Goal: Transaction & Acquisition: Book appointment/travel/reservation

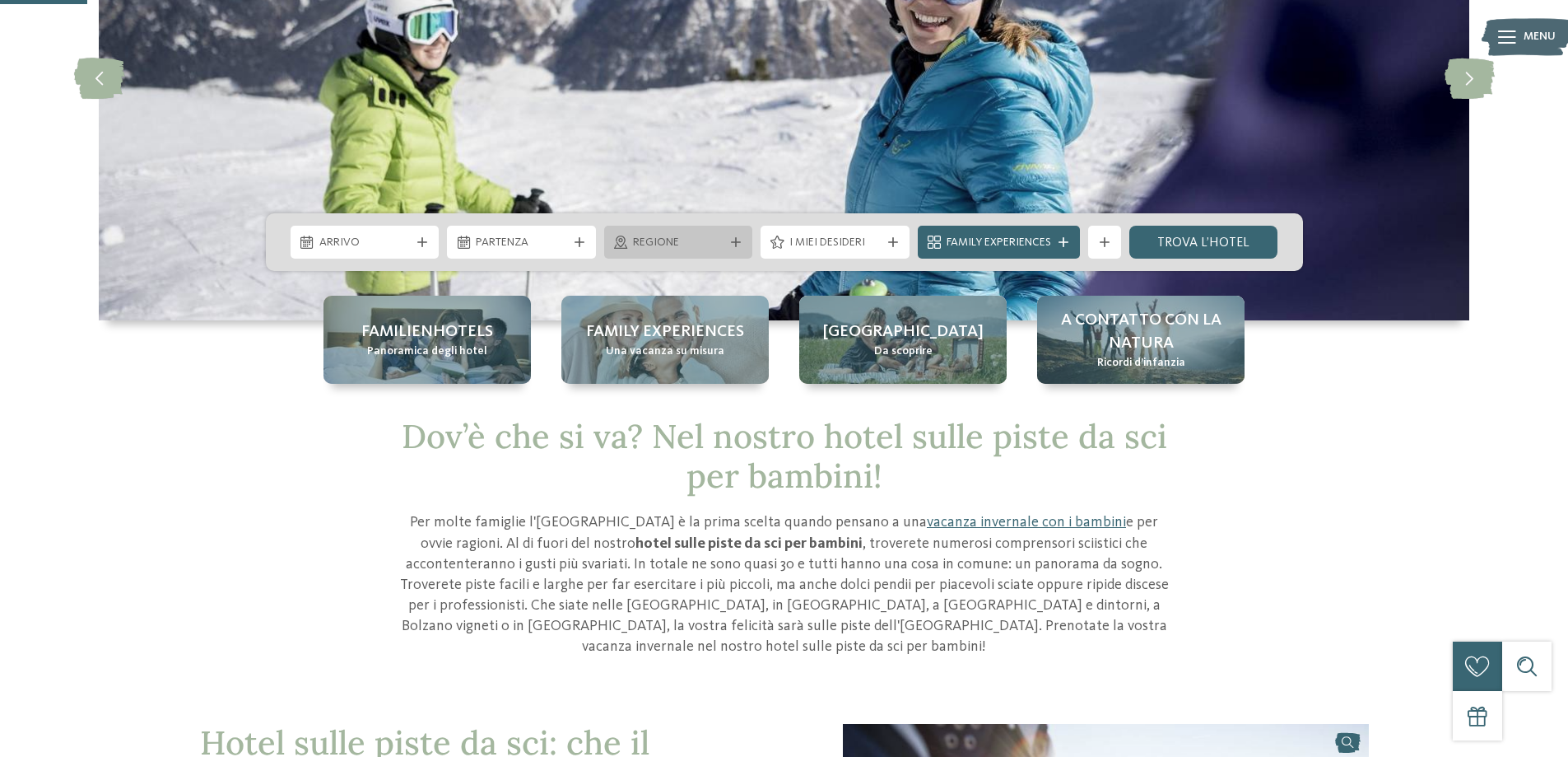
click at [711, 247] on span "Regione" at bounding box center [679, 243] width 91 height 17
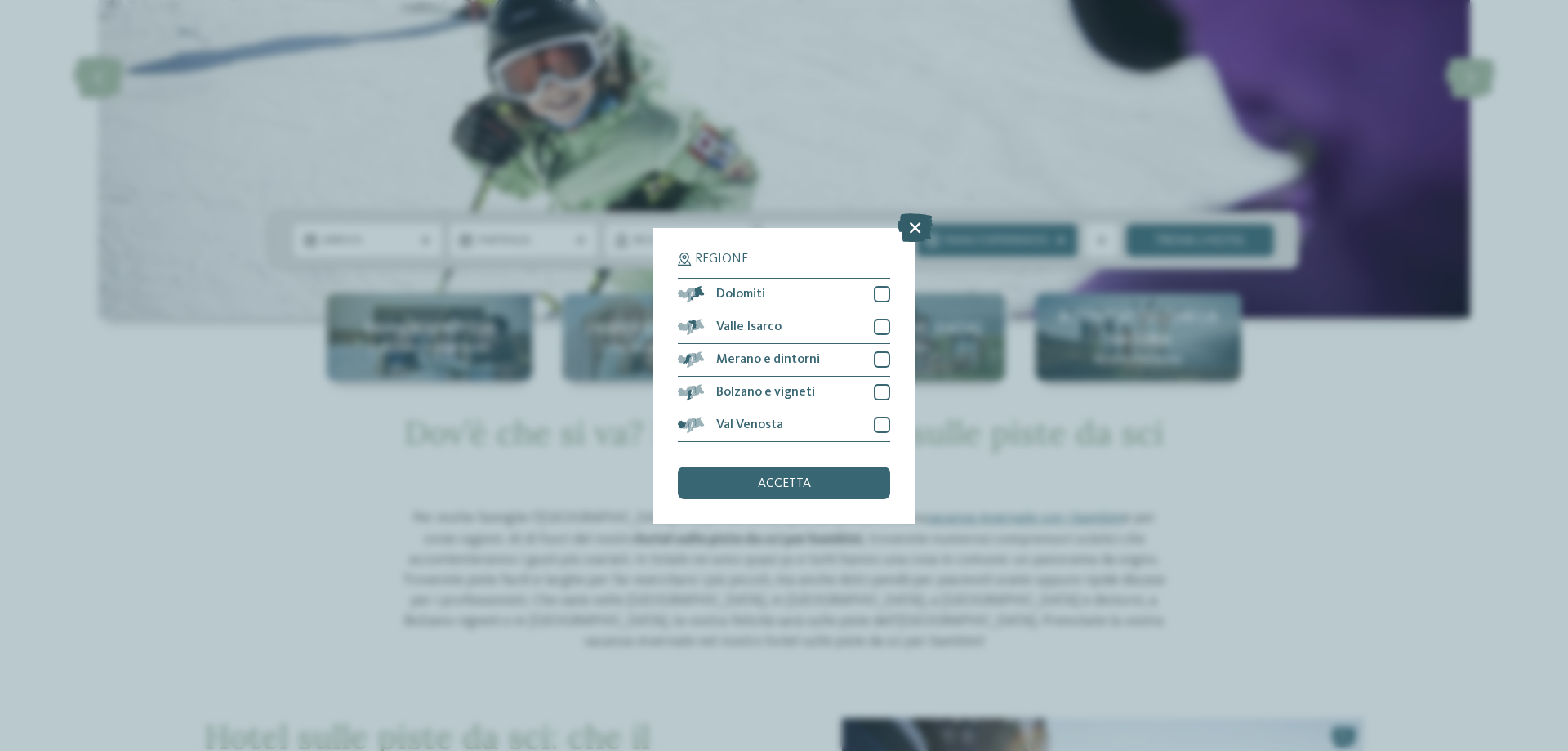
click at [916, 228] on icon at bounding box center [914, 226] width 35 height 29
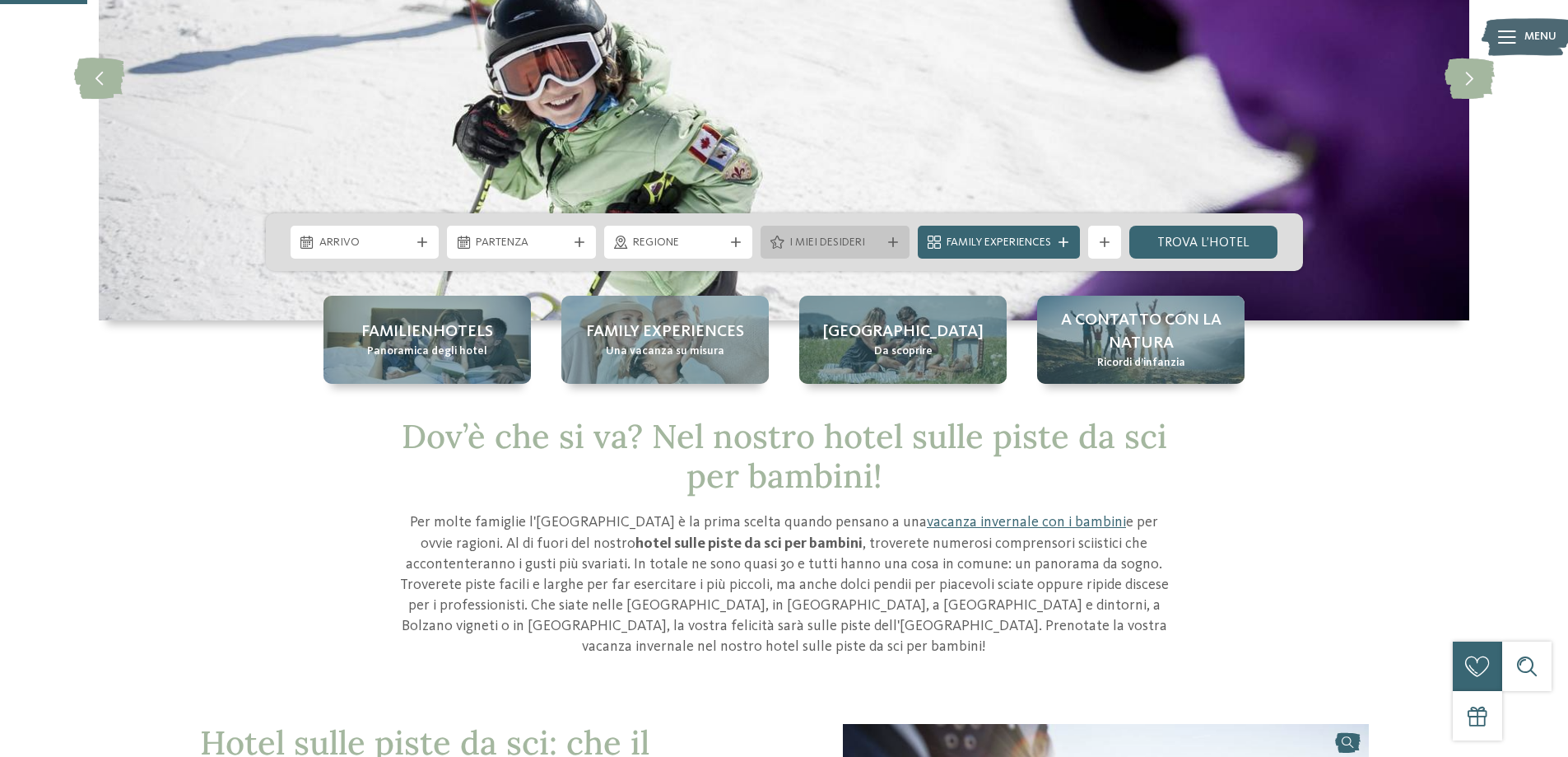
click at [891, 237] on icon at bounding box center [893, 242] width 10 height 10
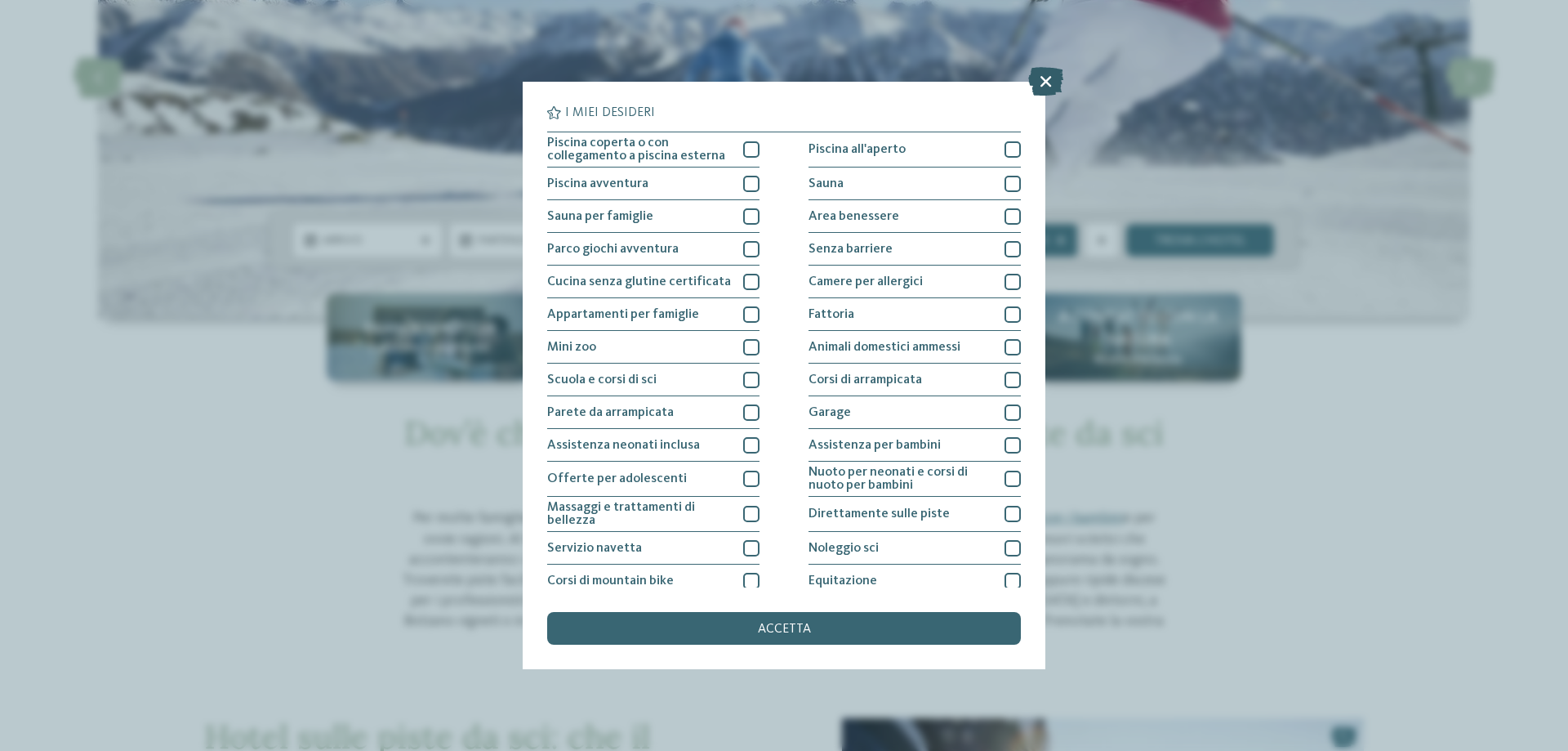
click at [1050, 82] on icon at bounding box center [1045, 81] width 35 height 29
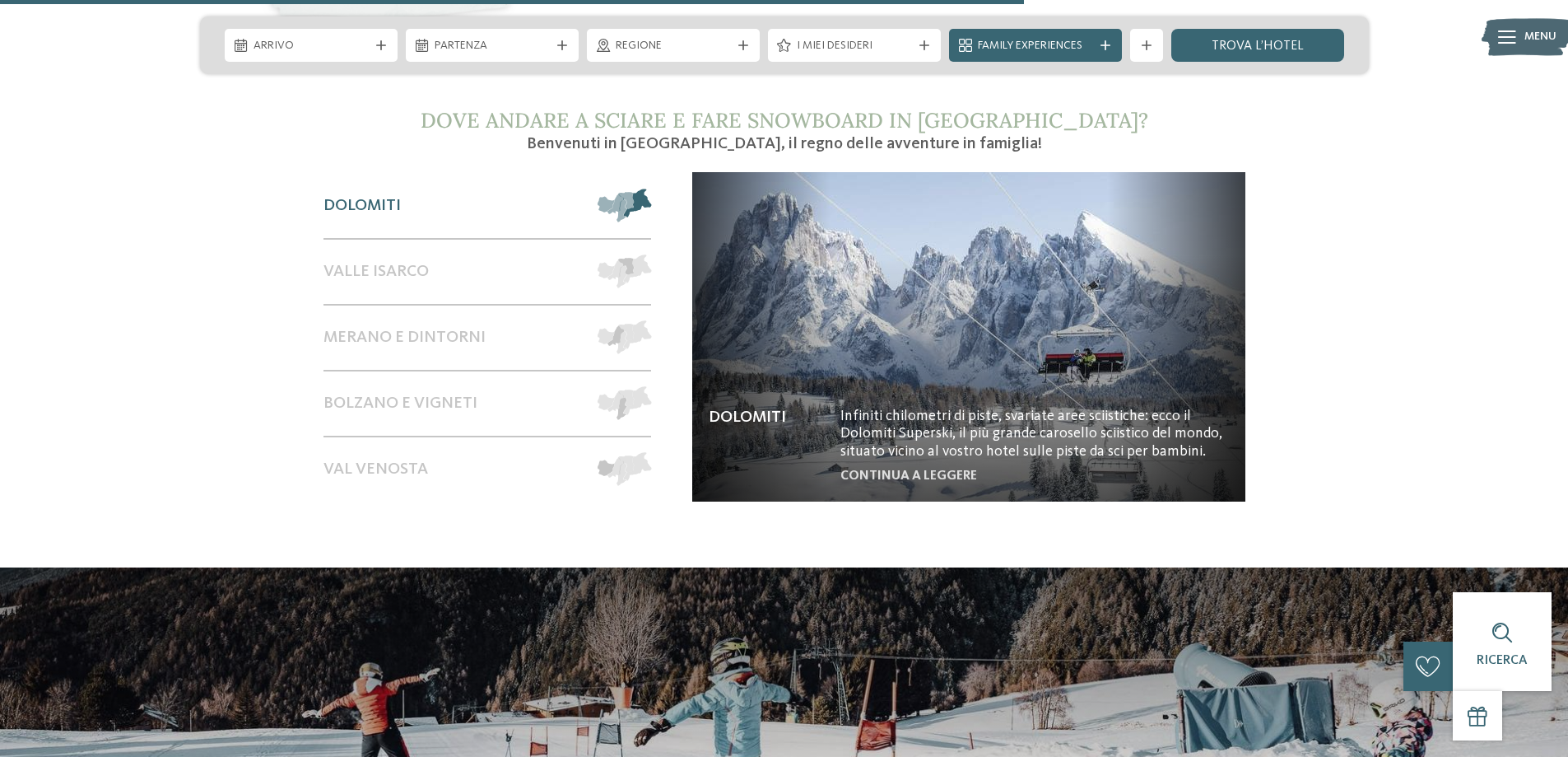
scroll to position [2882, 0]
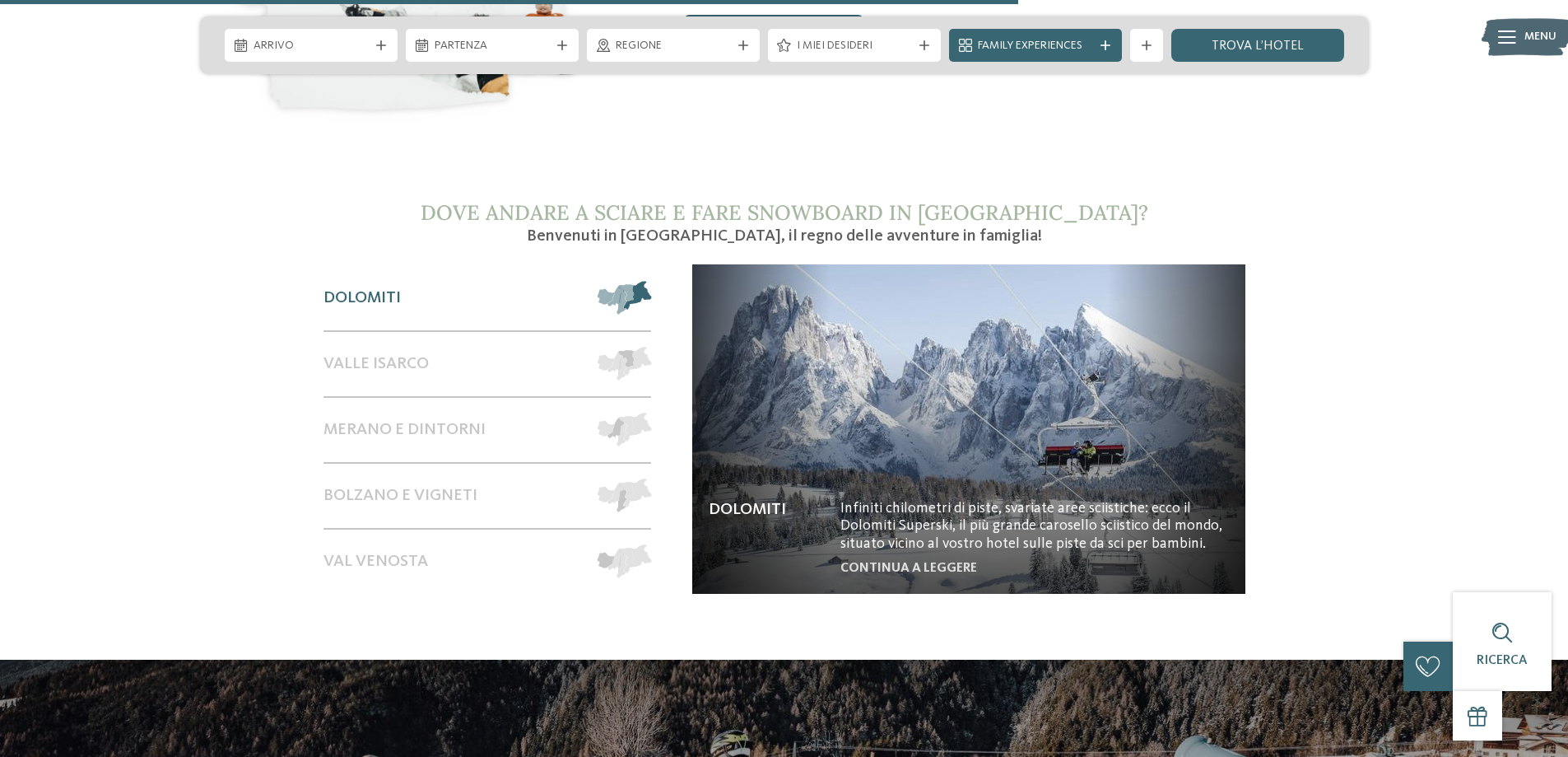
click at [651, 281] on span at bounding box center [651, 297] width 0 height 34
click at [377, 266] on div "Dolomiti" at bounding box center [453, 297] width 259 height 64
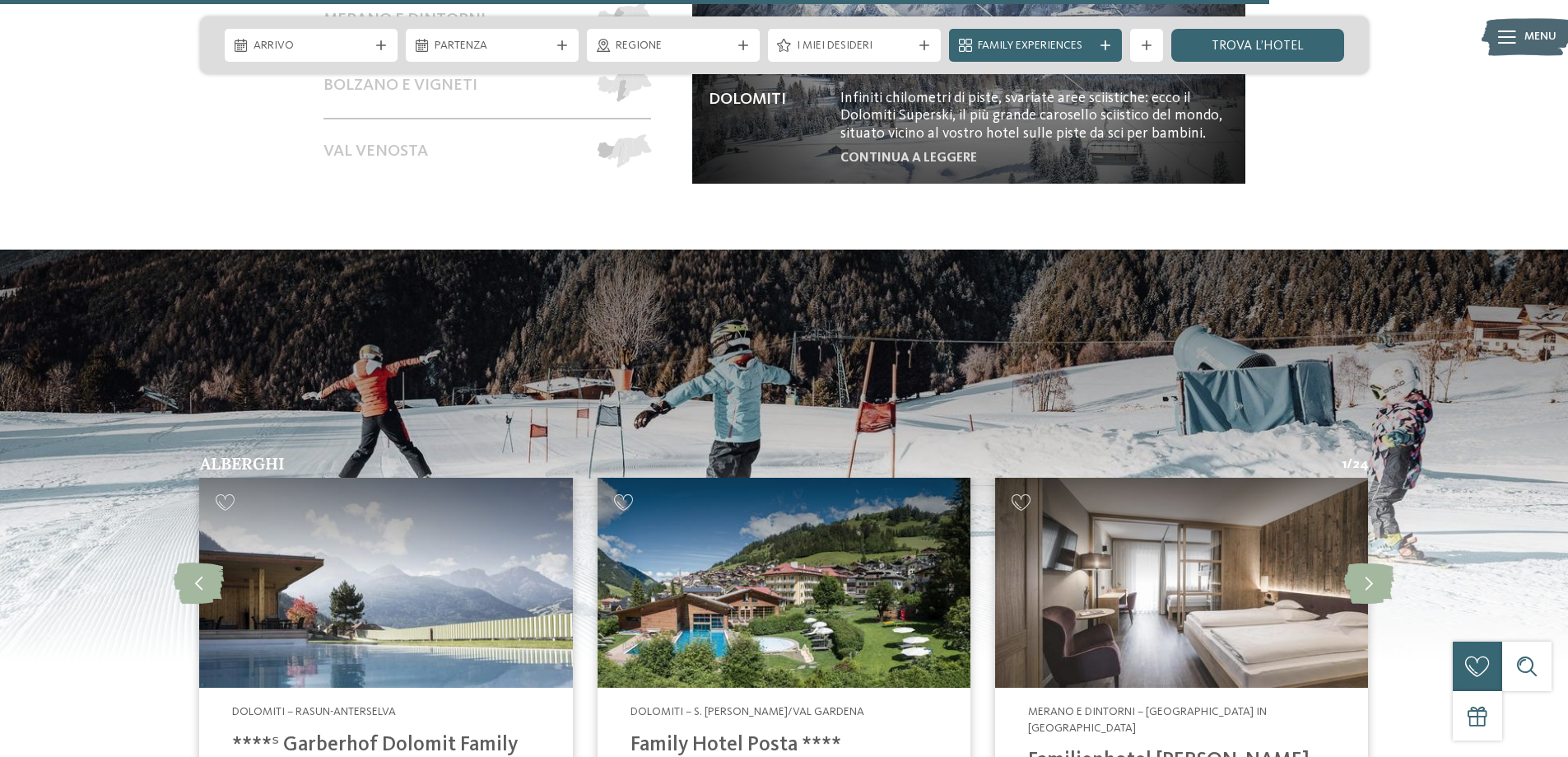
scroll to position [3623, 0]
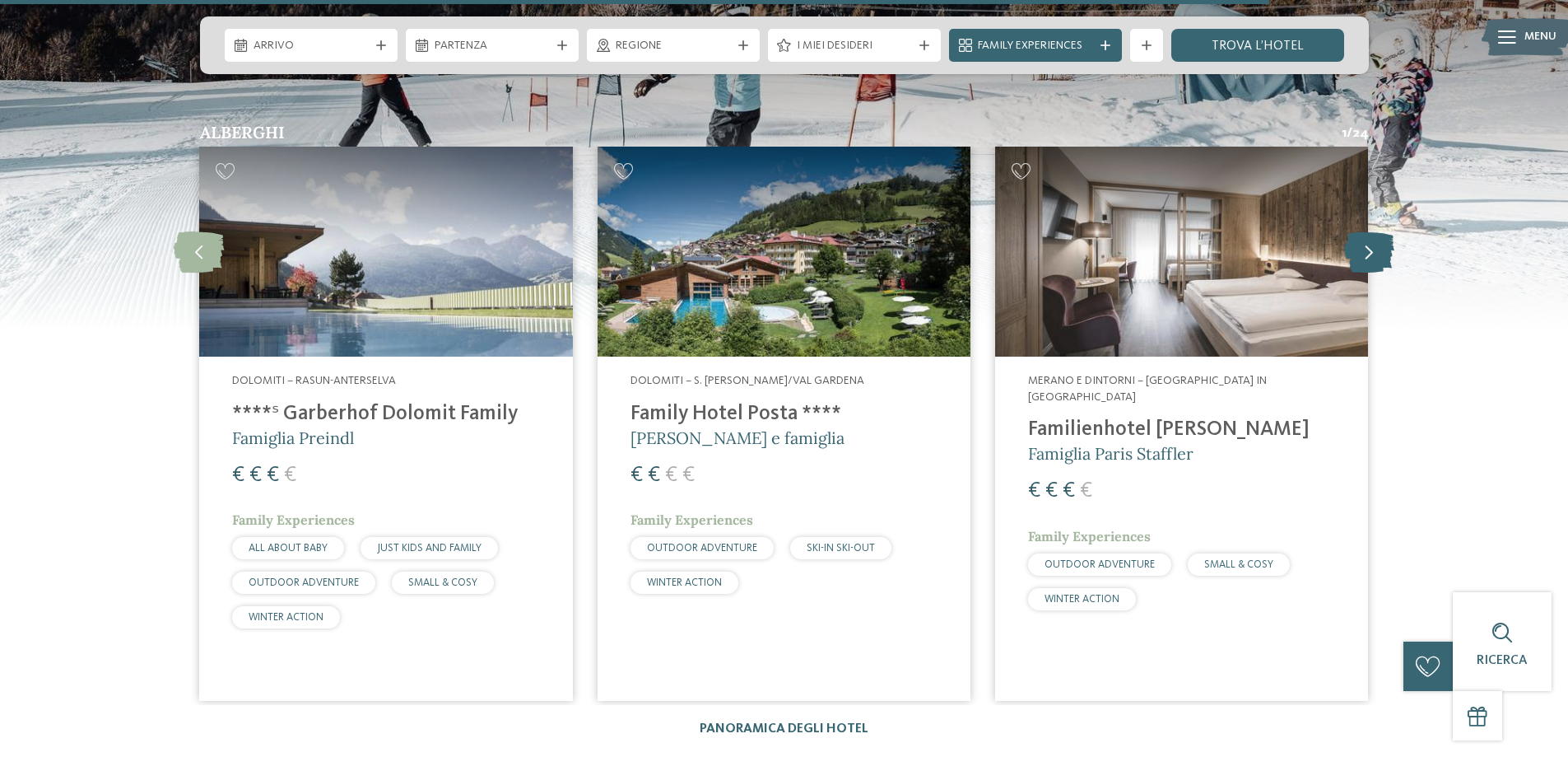
click at [1371, 238] on icon at bounding box center [1369, 252] width 51 height 42
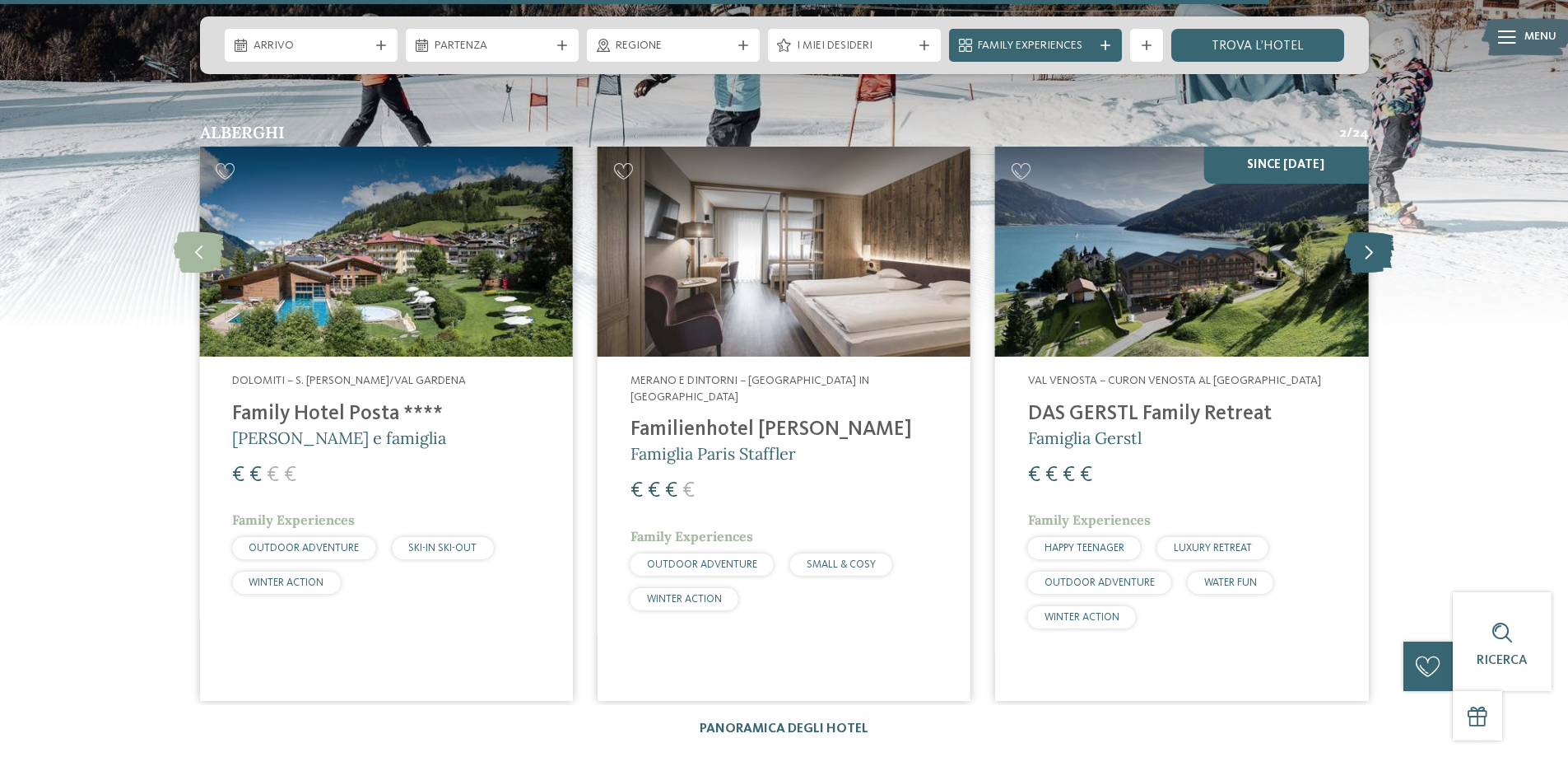
click at [1371, 238] on icon at bounding box center [1369, 252] width 51 height 42
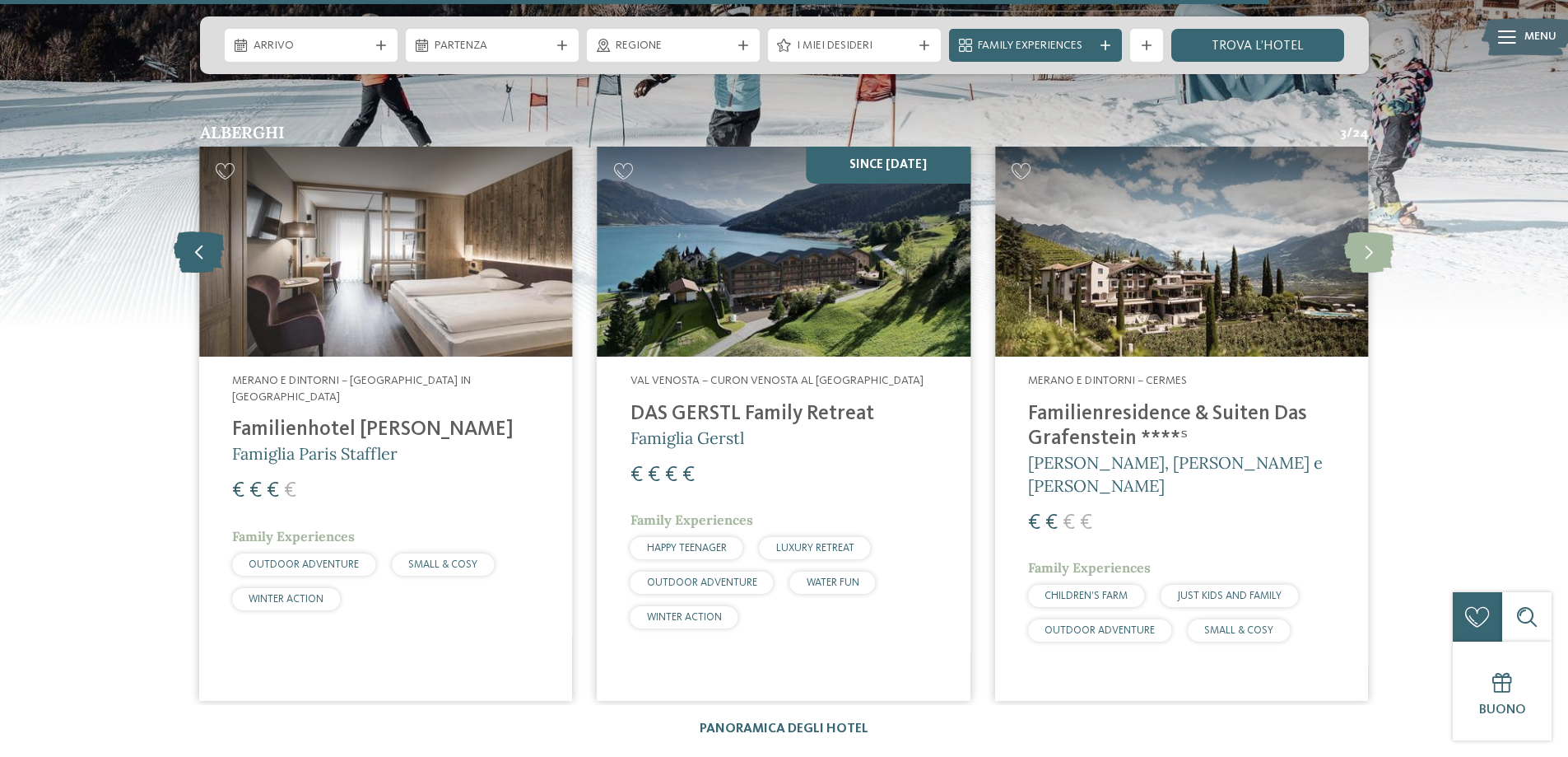
click at [200, 240] on icon at bounding box center [198, 252] width 51 height 42
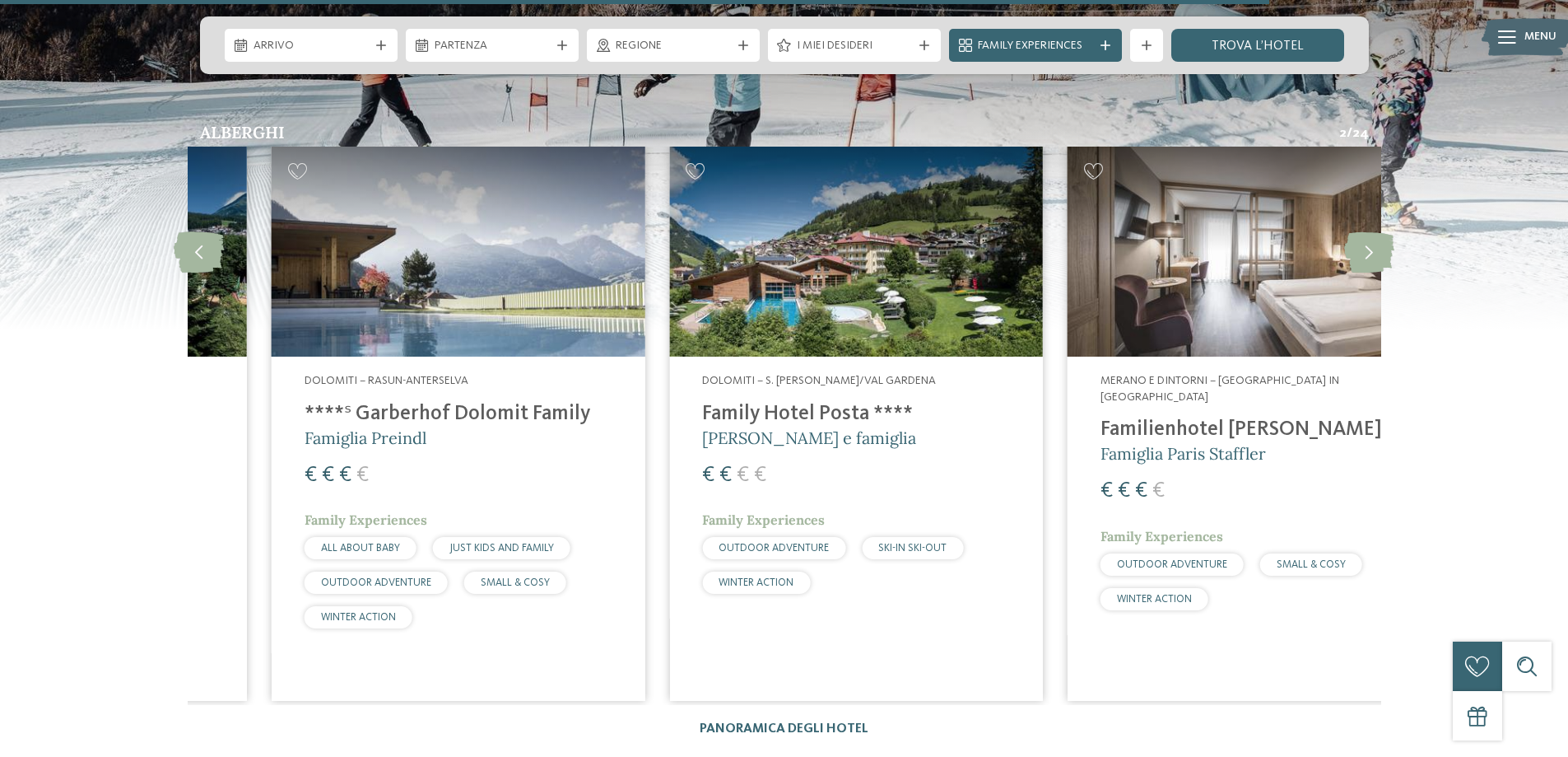
drag, startPoint x: 343, startPoint y: 276, endPoint x: 823, endPoint y: 276, distance: 480.0
click at [823, 276] on img at bounding box center [855, 252] width 373 height 210
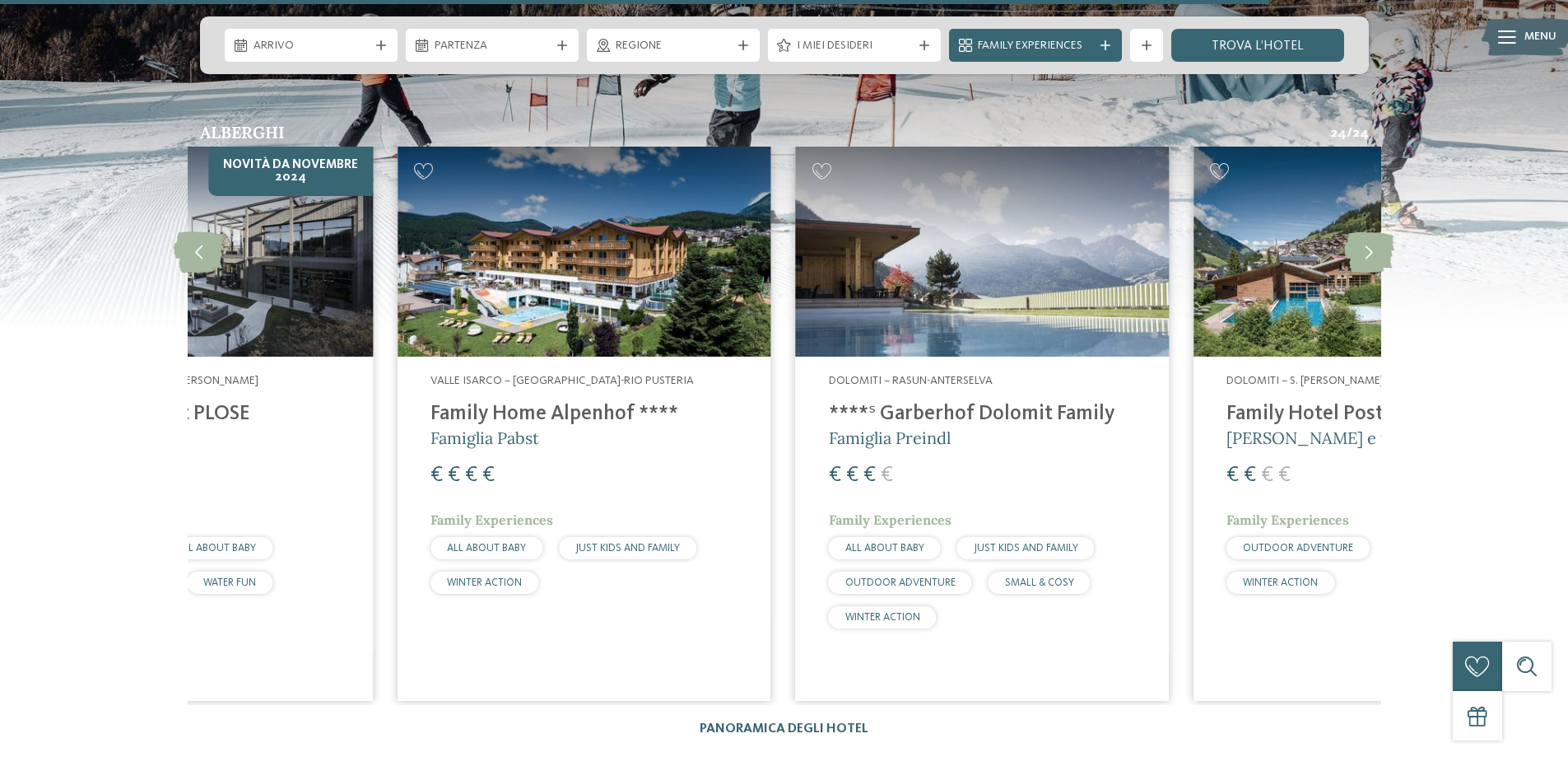
drag, startPoint x: 451, startPoint y: 317, endPoint x: 549, endPoint y: 317, distance: 98.0
click at [549, 317] on img at bounding box center [583, 252] width 373 height 210
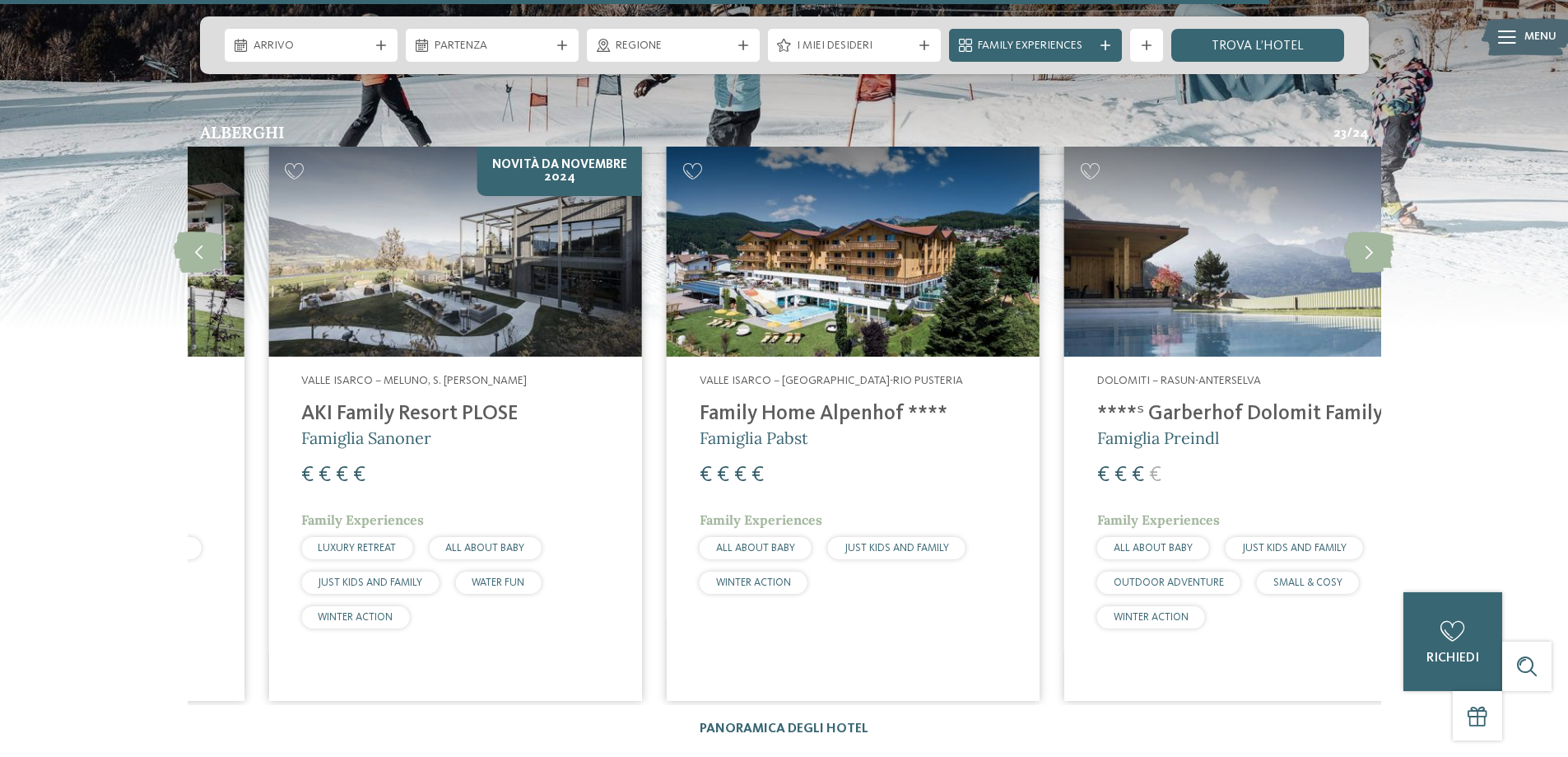
click at [462, 357] on div "Valle Isarco – Meluno, S. Andrea Bressanone AKI Family Resort PLOSE Famiglia Sa…" at bounding box center [454, 505] width 373 height 296
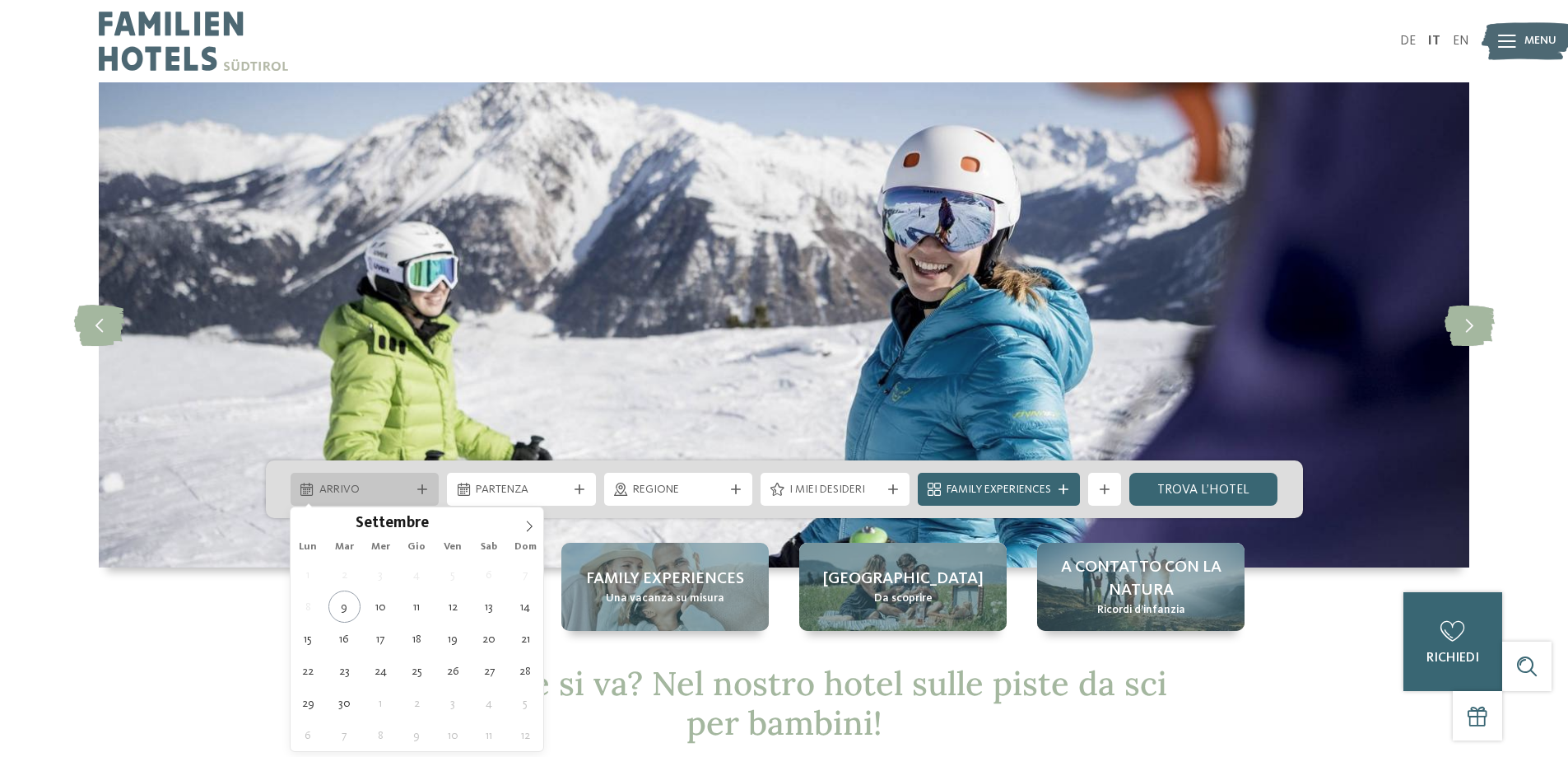
click at [421, 494] on icon at bounding box center [422, 489] width 10 height 10
click at [528, 521] on icon at bounding box center [529, 525] width 6 height 11
type div "[DATE]"
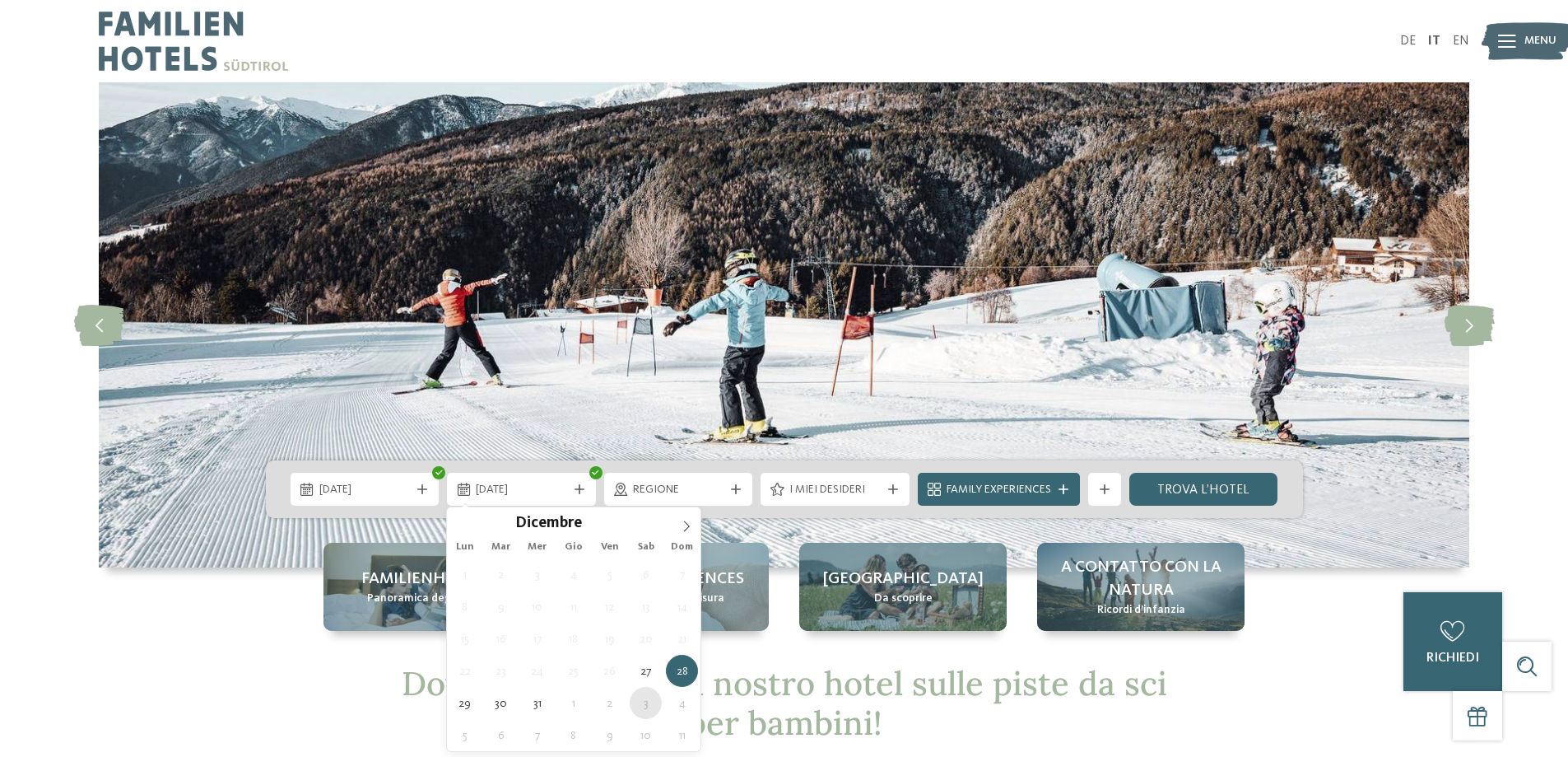
type div "03.01.2026"
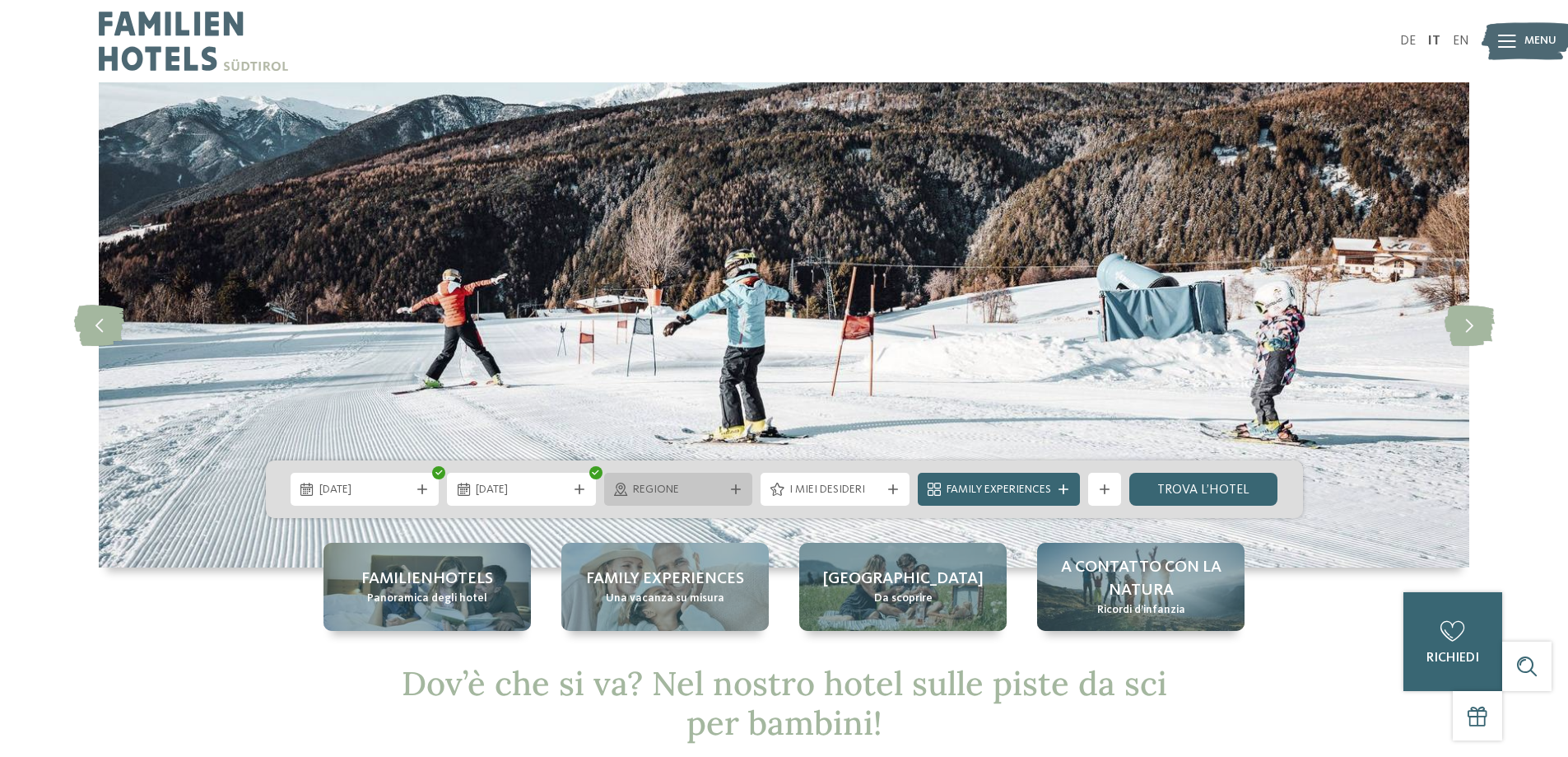
click at [738, 491] on icon at bounding box center [736, 489] width 10 height 10
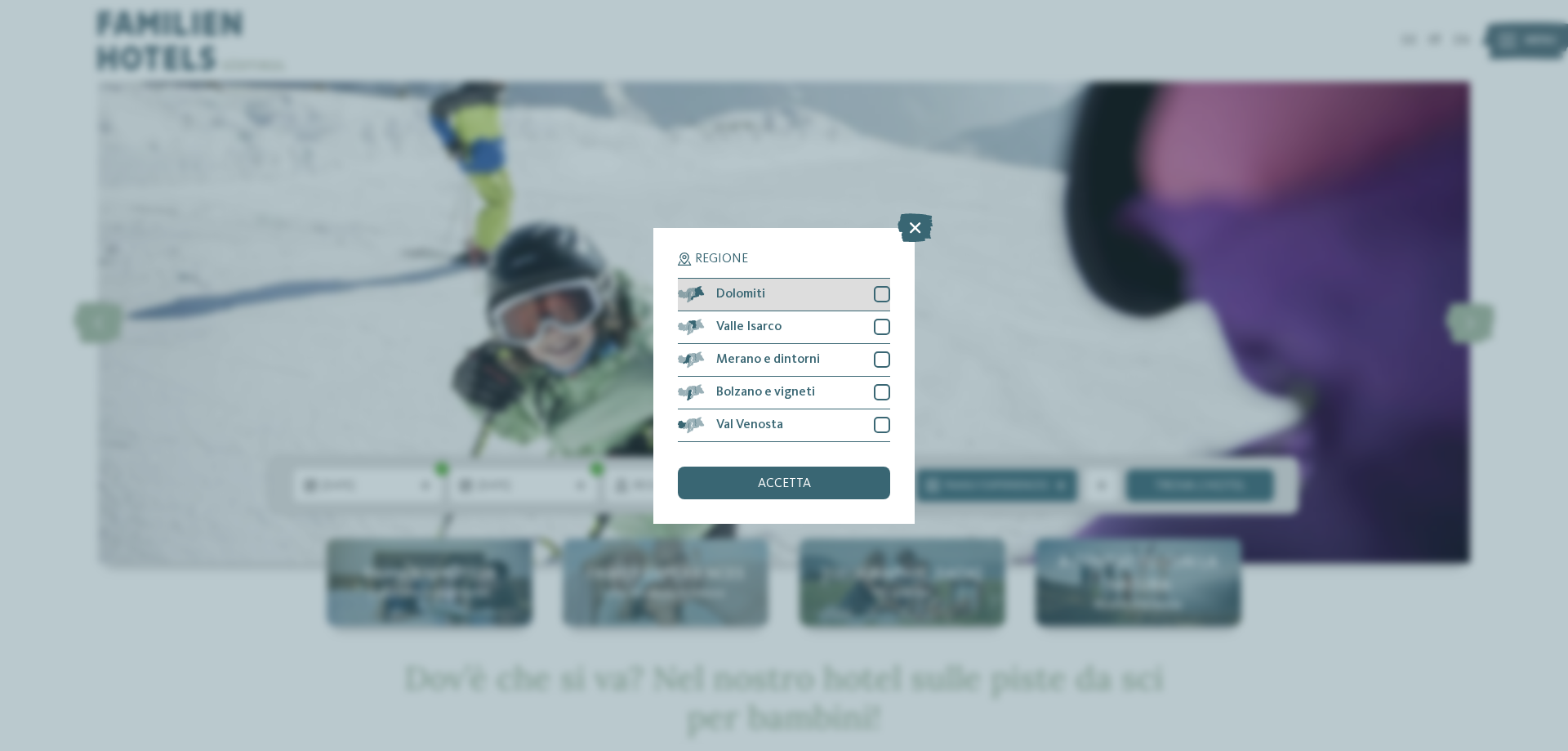
click at [758, 300] on span "Dolomiti" at bounding box center [741, 294] width 49 height 13
click at [781, 486] on span "accetta" at bounding box center [784, 483] width 53 height 13
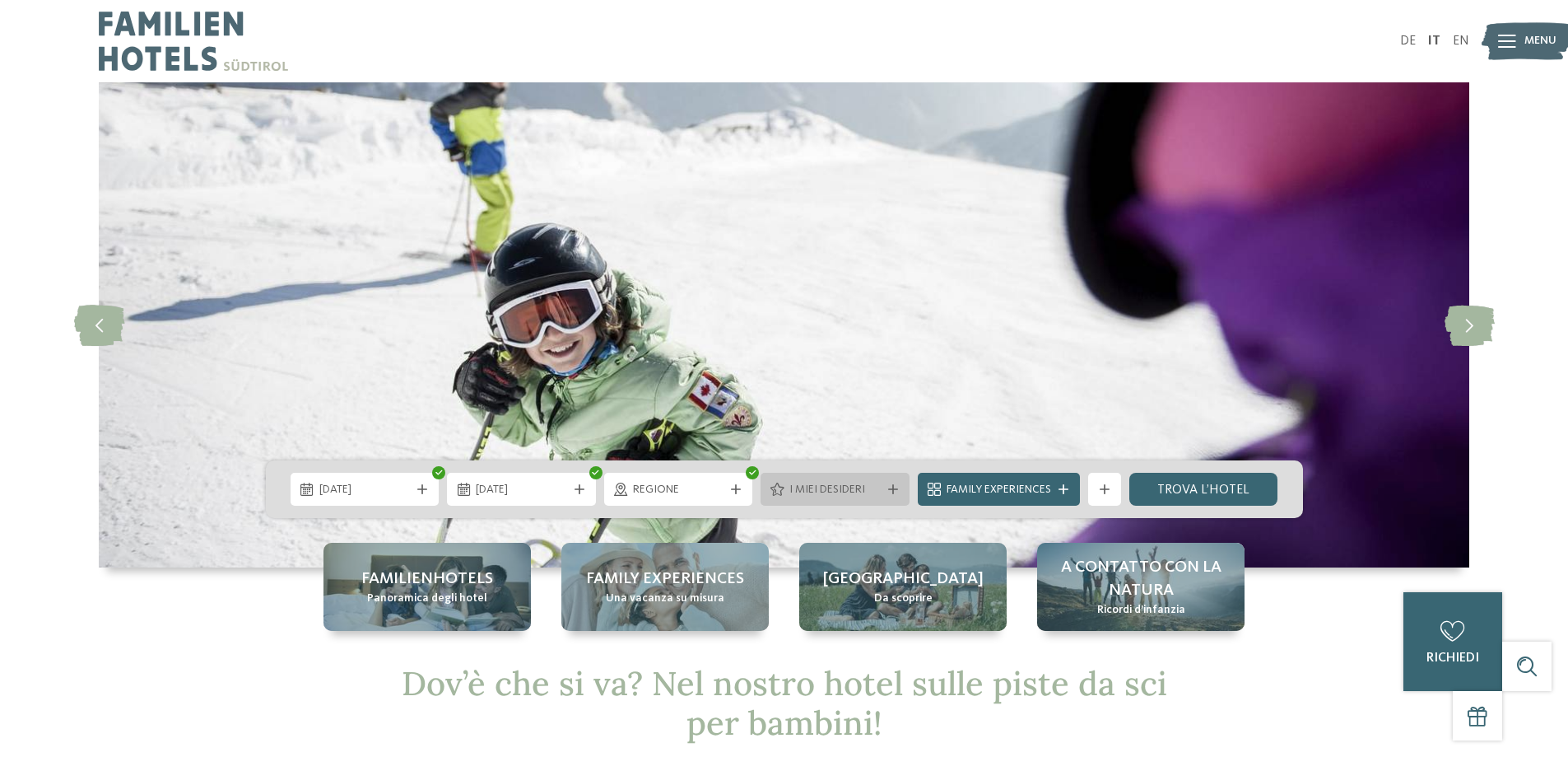
click at [835, 491] on span "I miei desideri" at bounding box center [835, 490] width 91 height 17
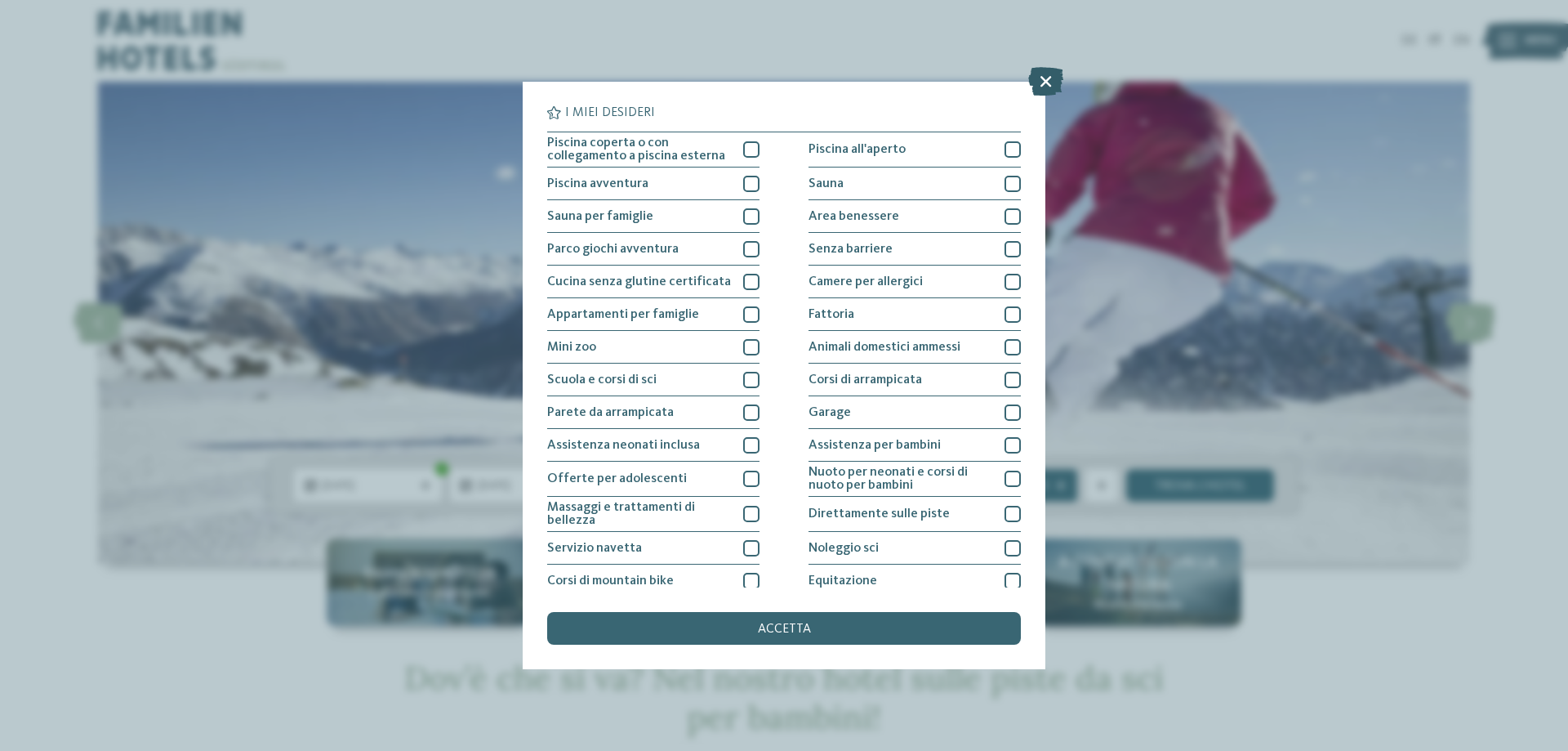
click at [1041, 75] on icon at bounding box center [1045, 81] width 35 height 29
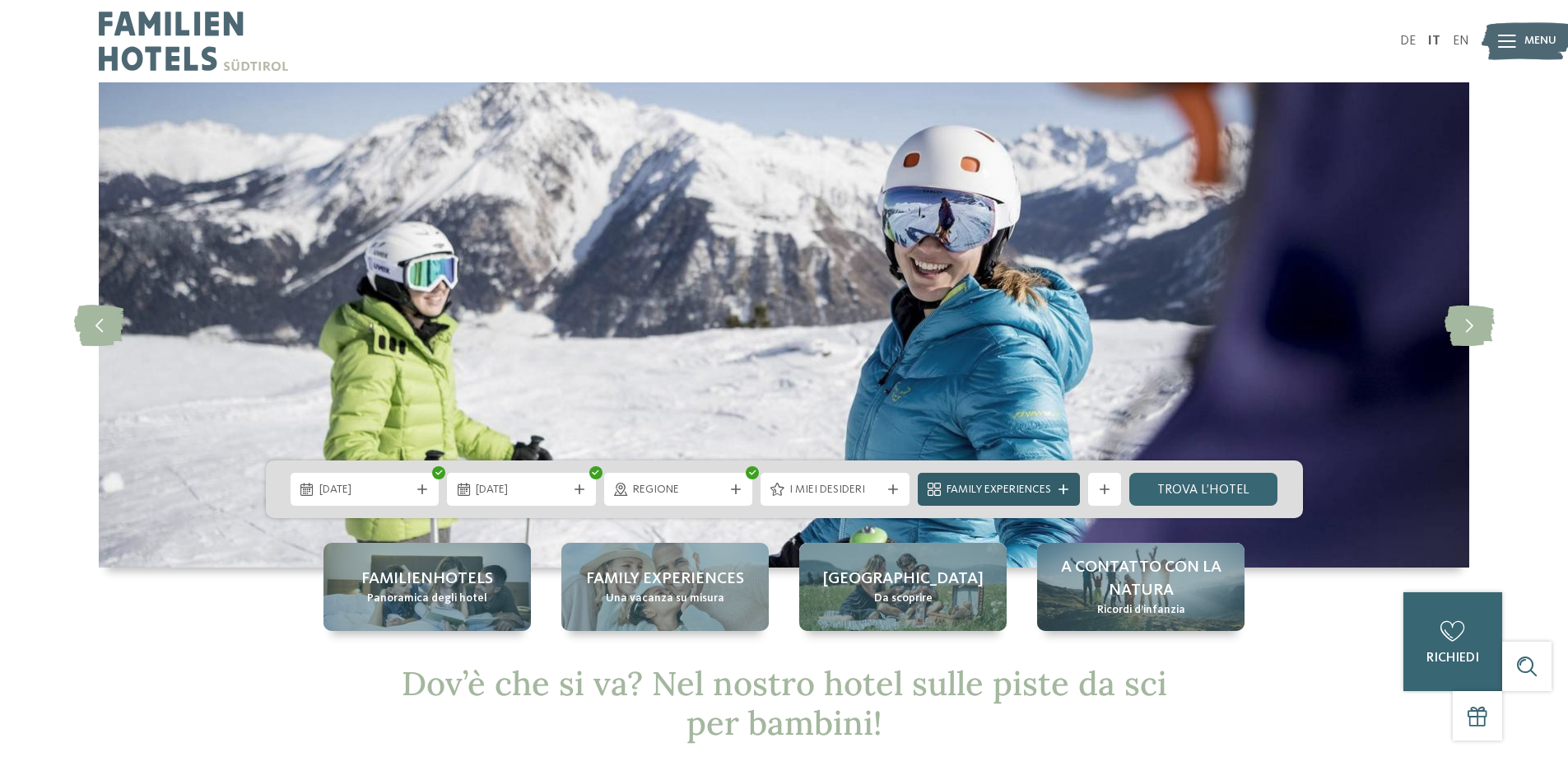
click at [1049, 491] on span "Family Experiences" at bounding box center [999, 490] width 105 height 17
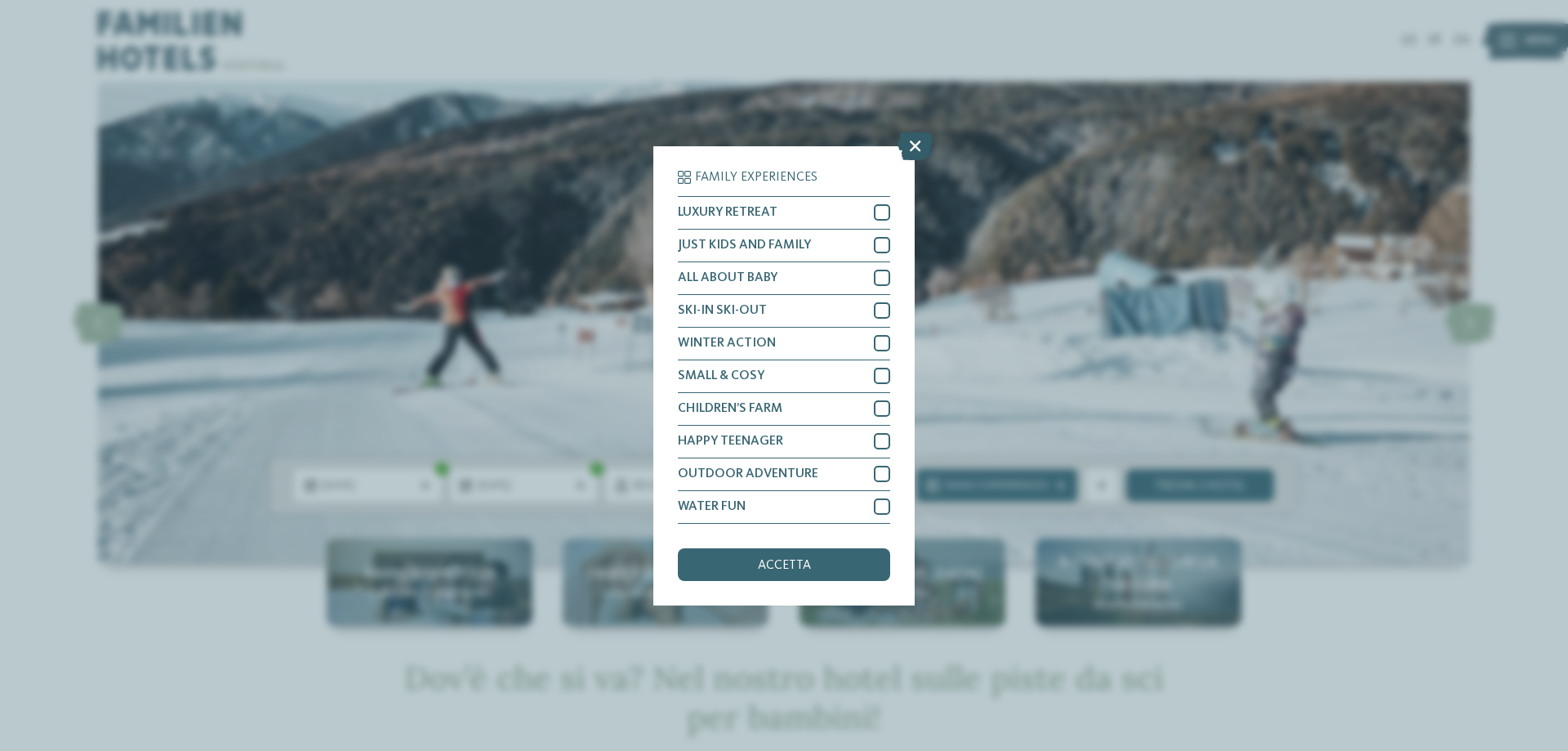
click at [912, 145] on icon at bounding box center [914, 145] width 35 height 29
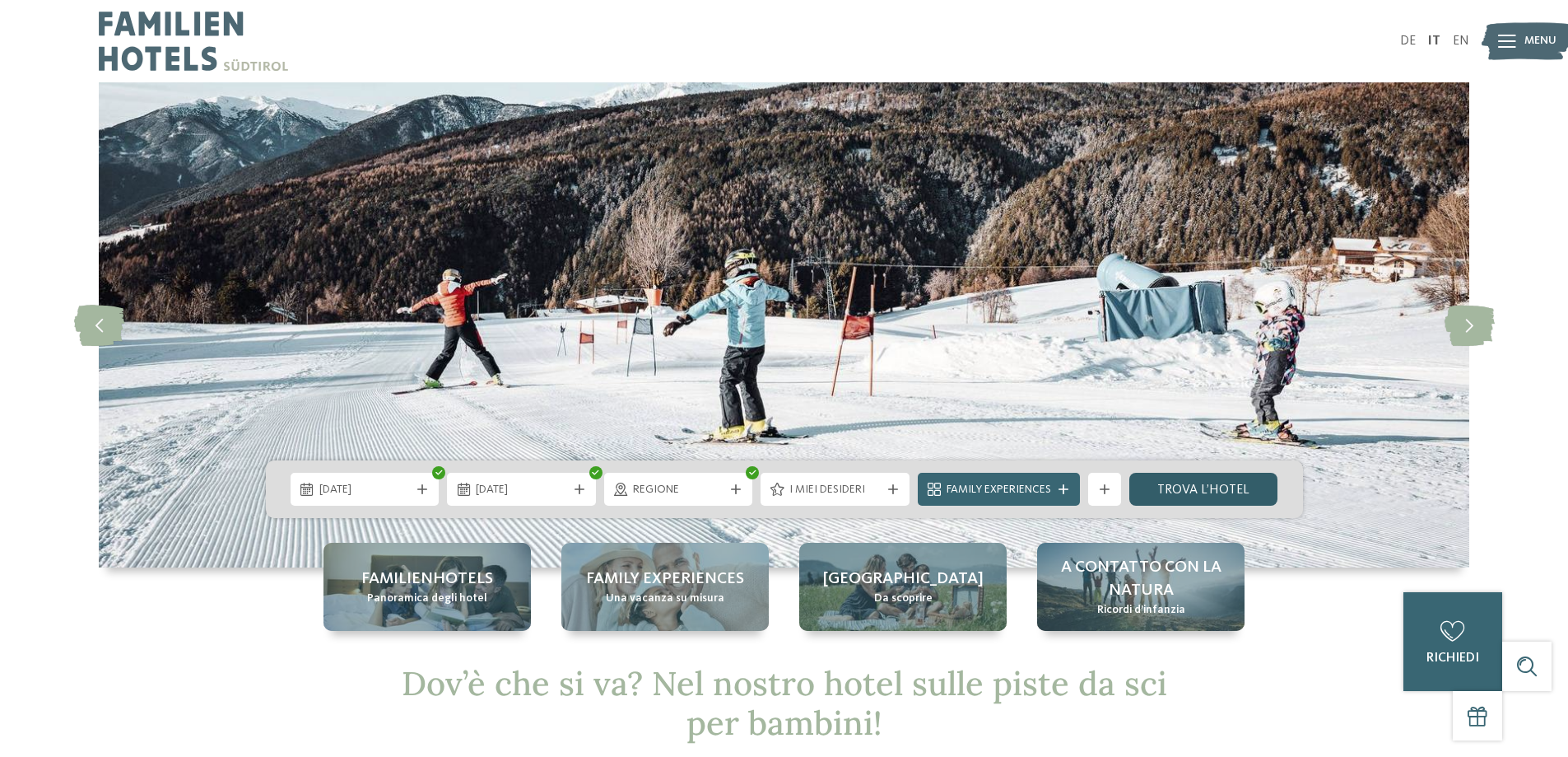
click at [1218, 489] on link "trova l’hotel" at bounding box center [1204, 489] width 149 height 33
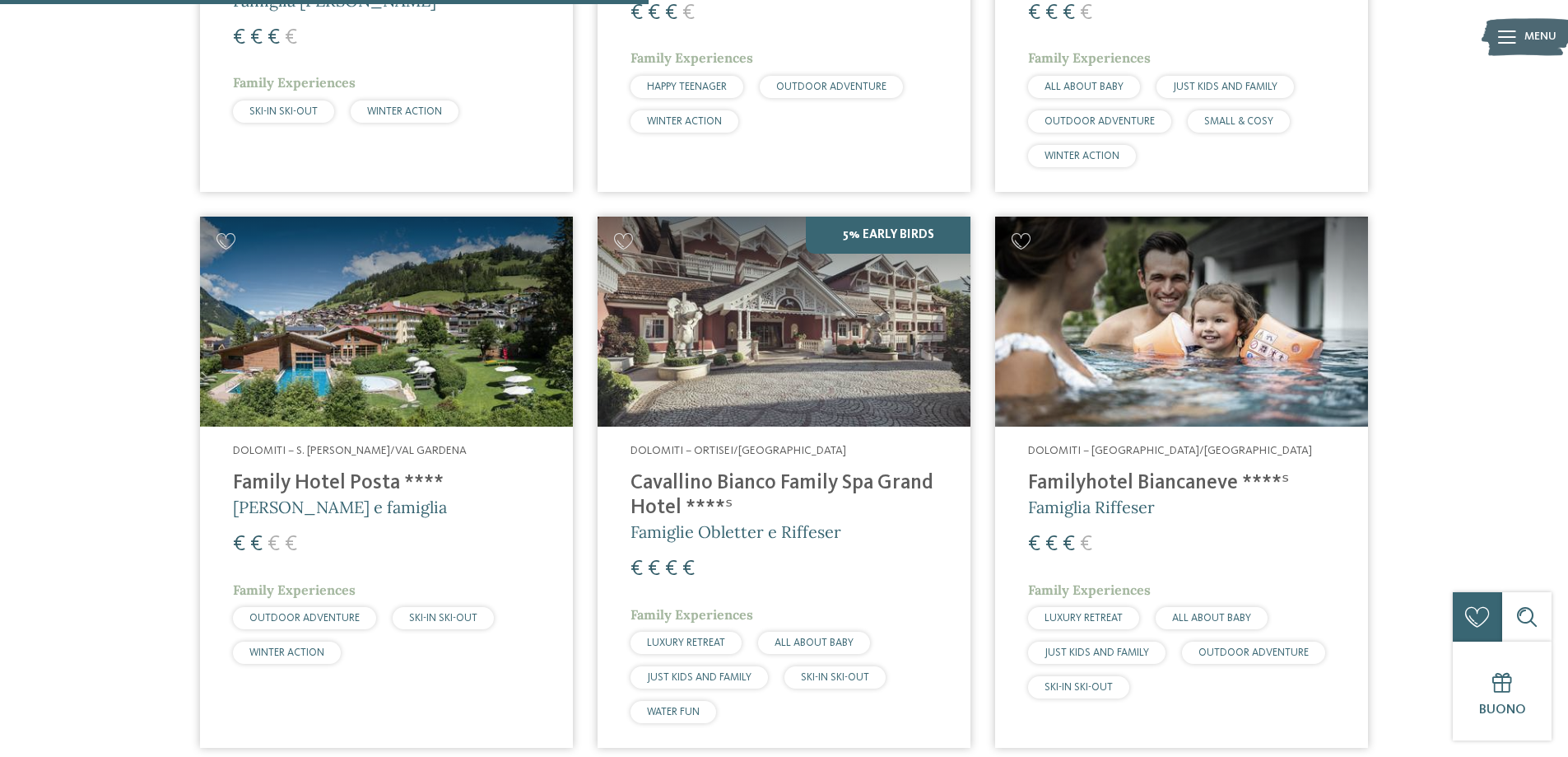
scroll to position [1034, 0]
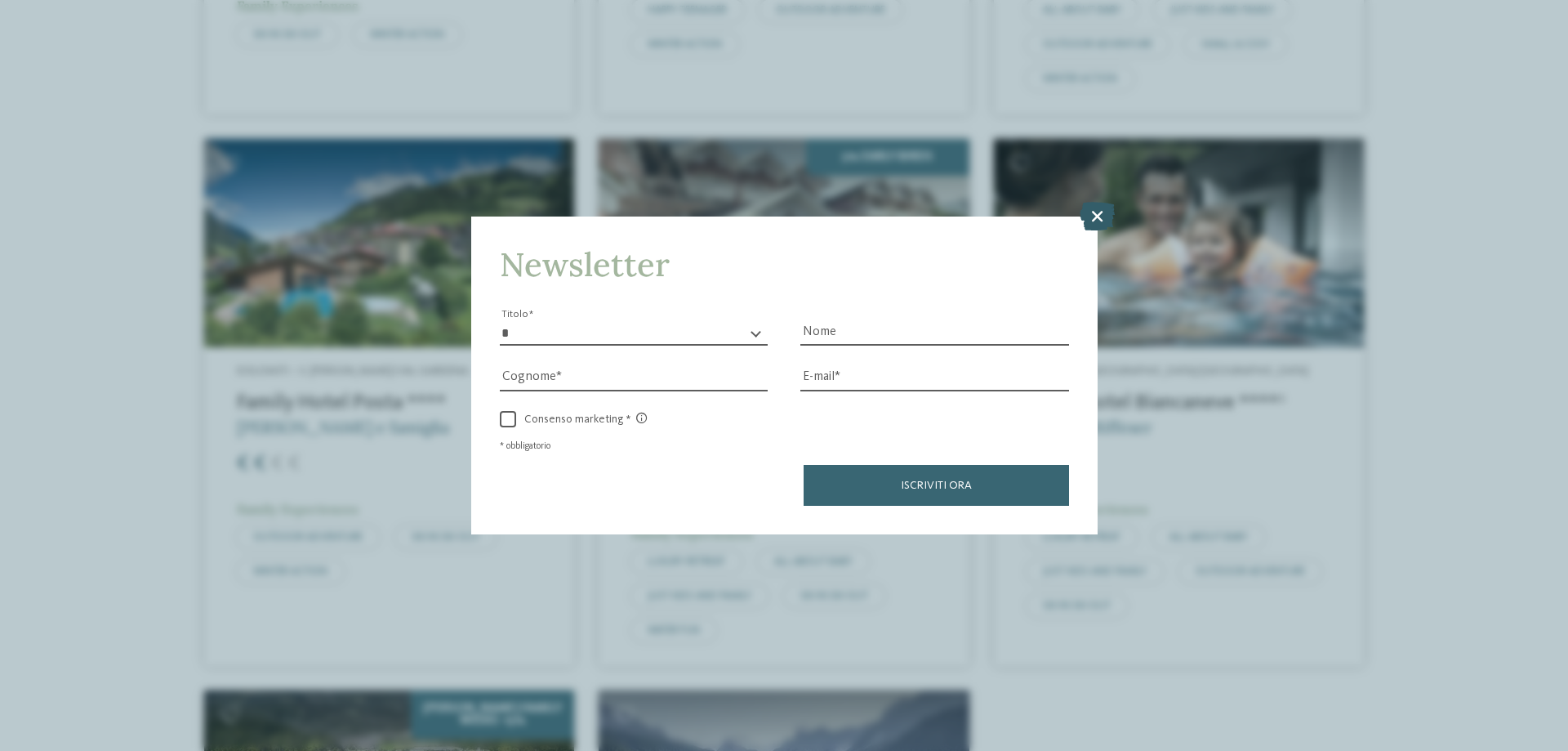
click at [1095, 217] on icon at bounding box center [1097, 216] width 35 height 29
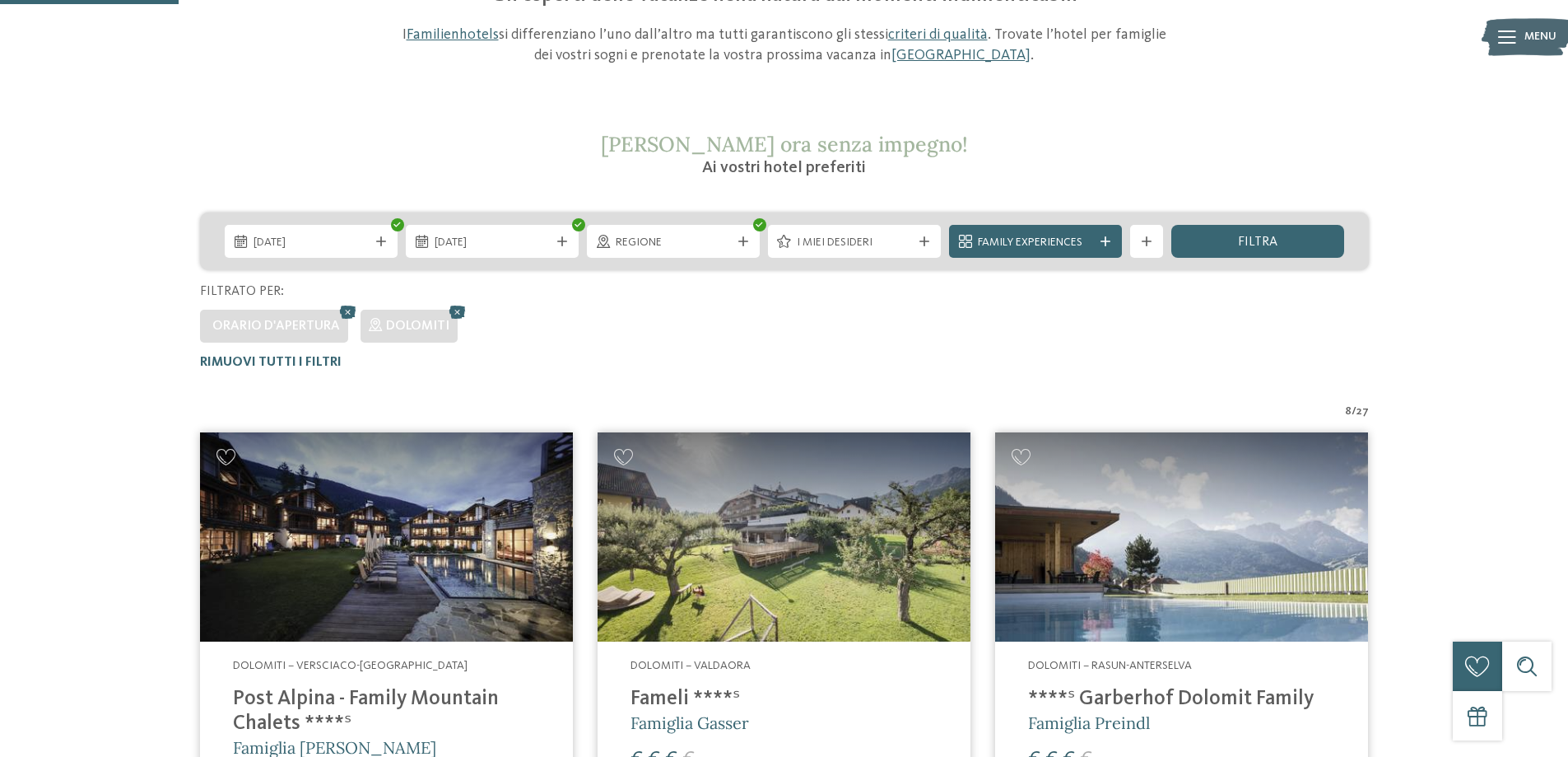
scroll to position [458, 0]
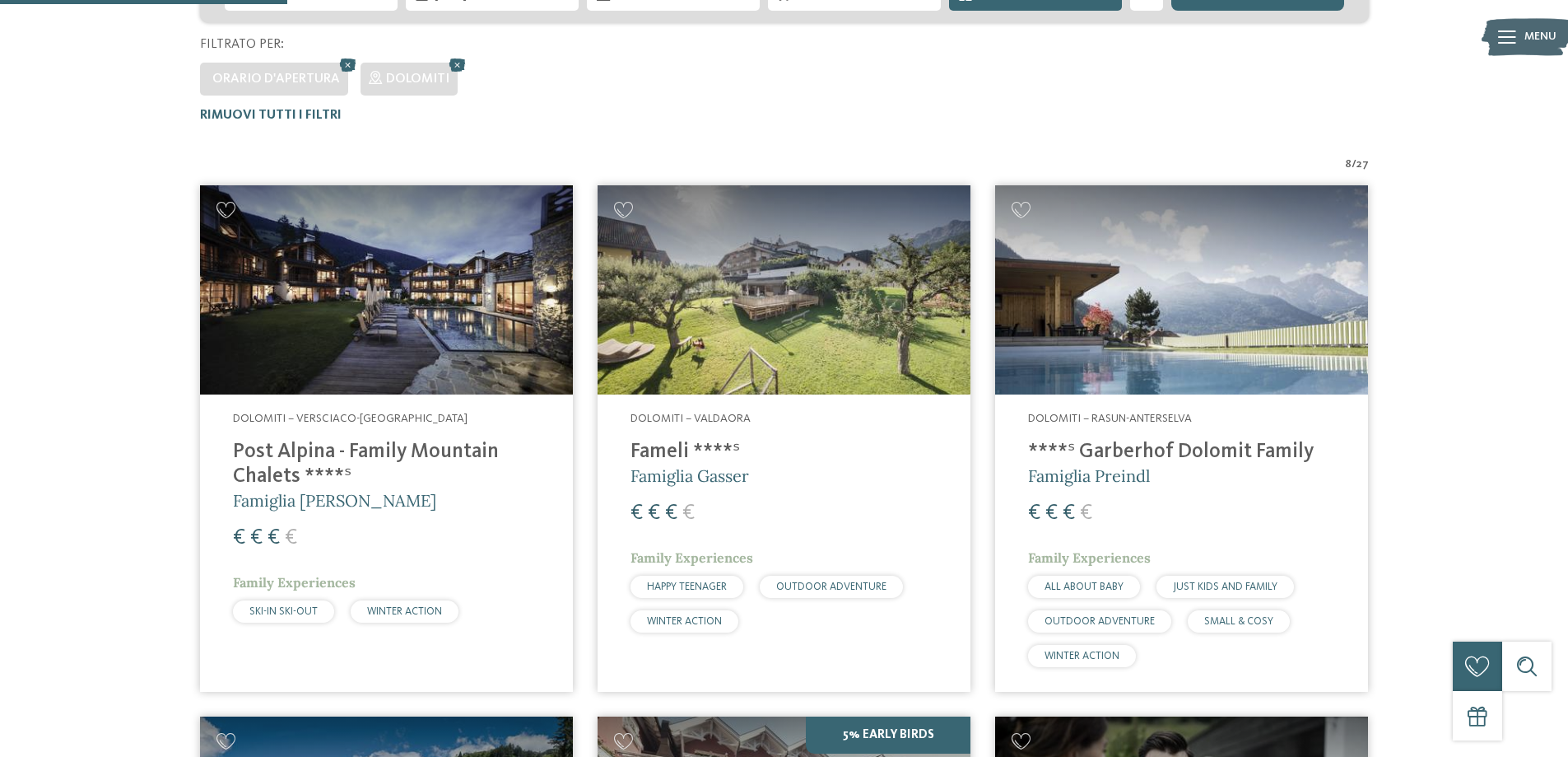
click at [416, 269] on img at bounding box center [386, 290] width 373 height 210
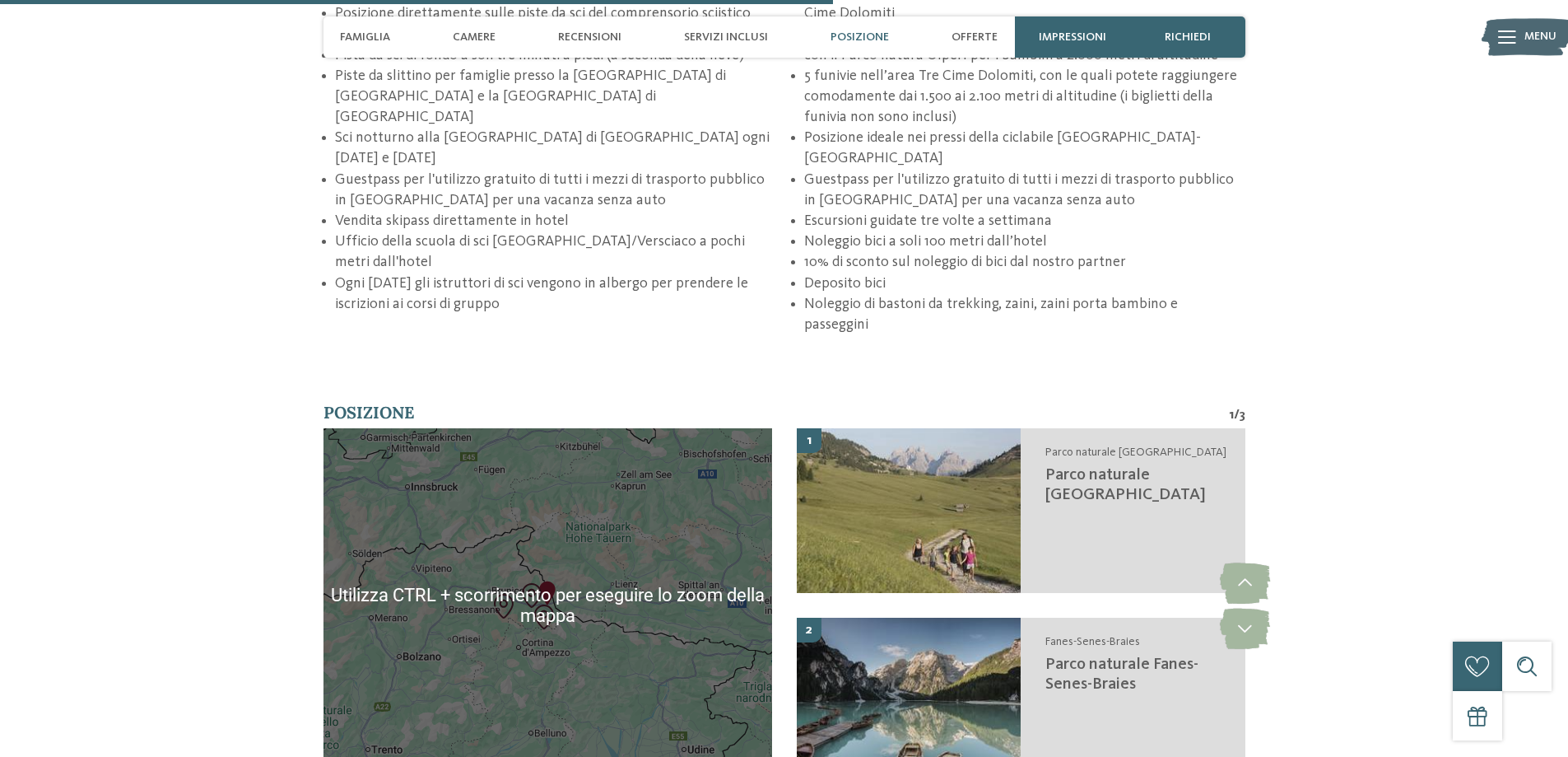
scroll to position [3047, 0]
click at [543, 584] on img "Parco avventura Dobbiaco" at bounding box center [532, 596] width 25 height 25
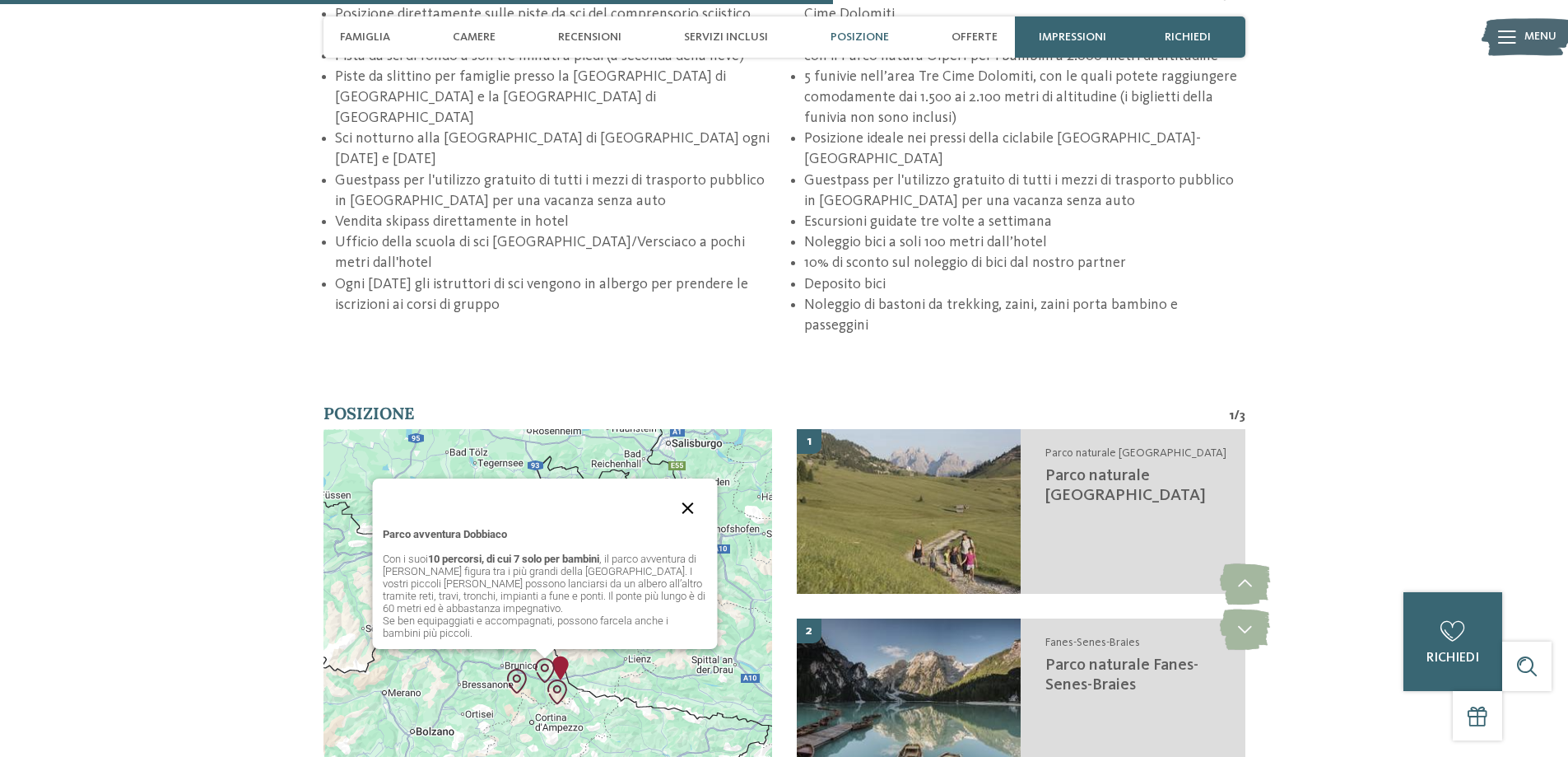
click at [687, 488] on button "Chiudi" at bounding box center [689, 508] width 40 height 40
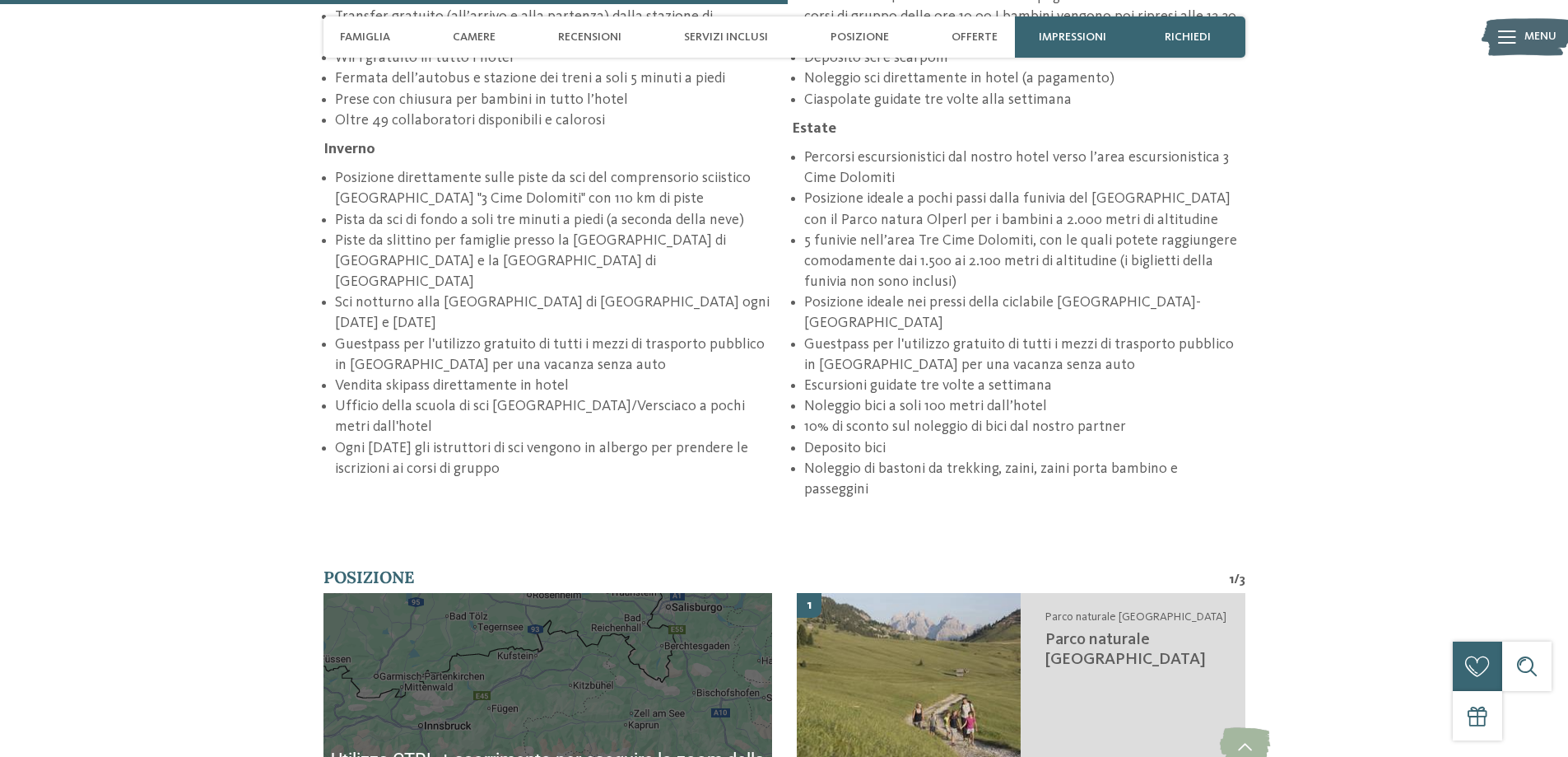
scroll to position [2882, 0]
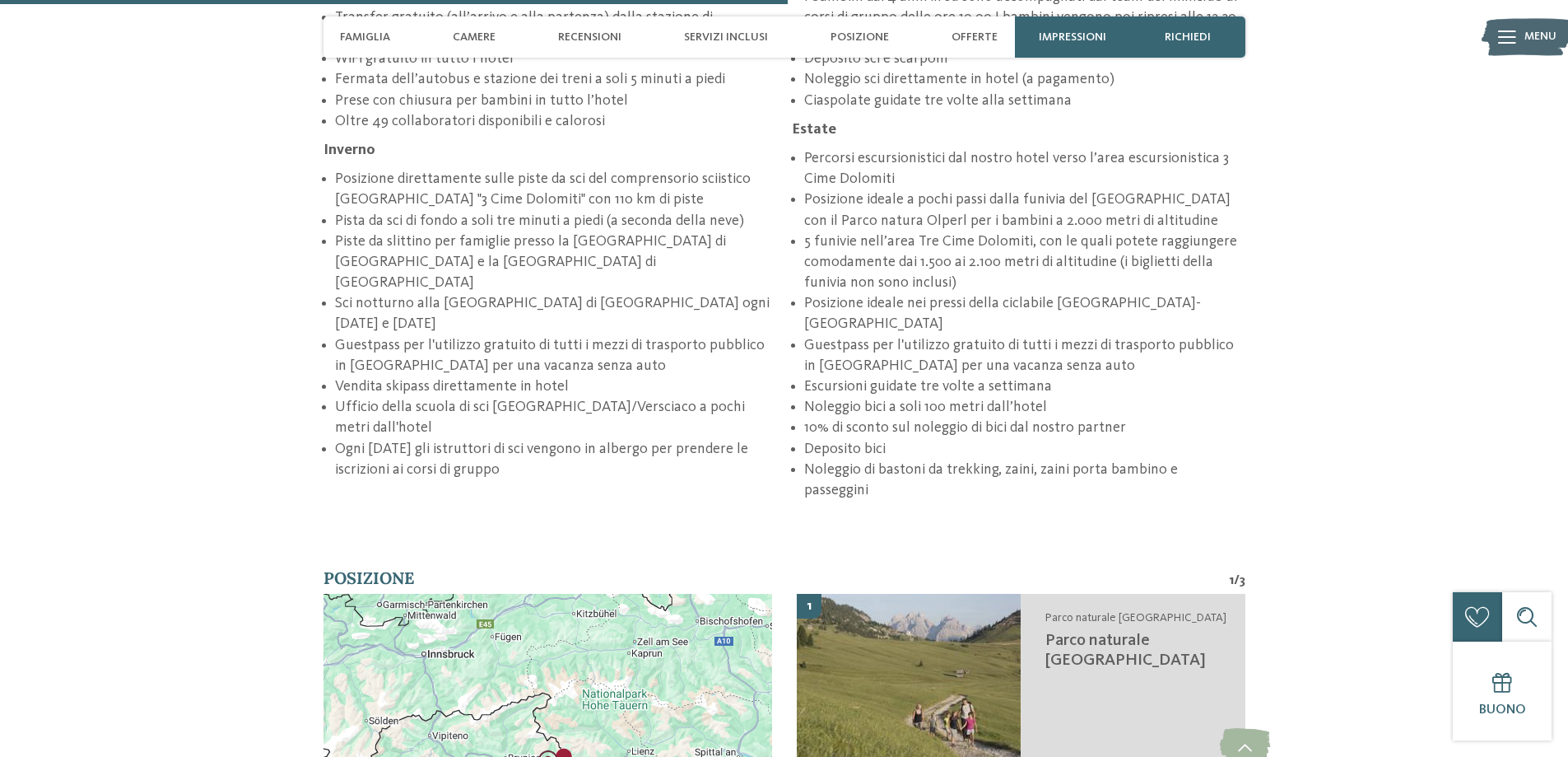
drag, startPoint x: 576, startPoint y: 590, endPoint x: 581, endPoint y: 515, distance: 75.2
click at [581, 593] on div at bounding box center [548, 770] width 449 height 354
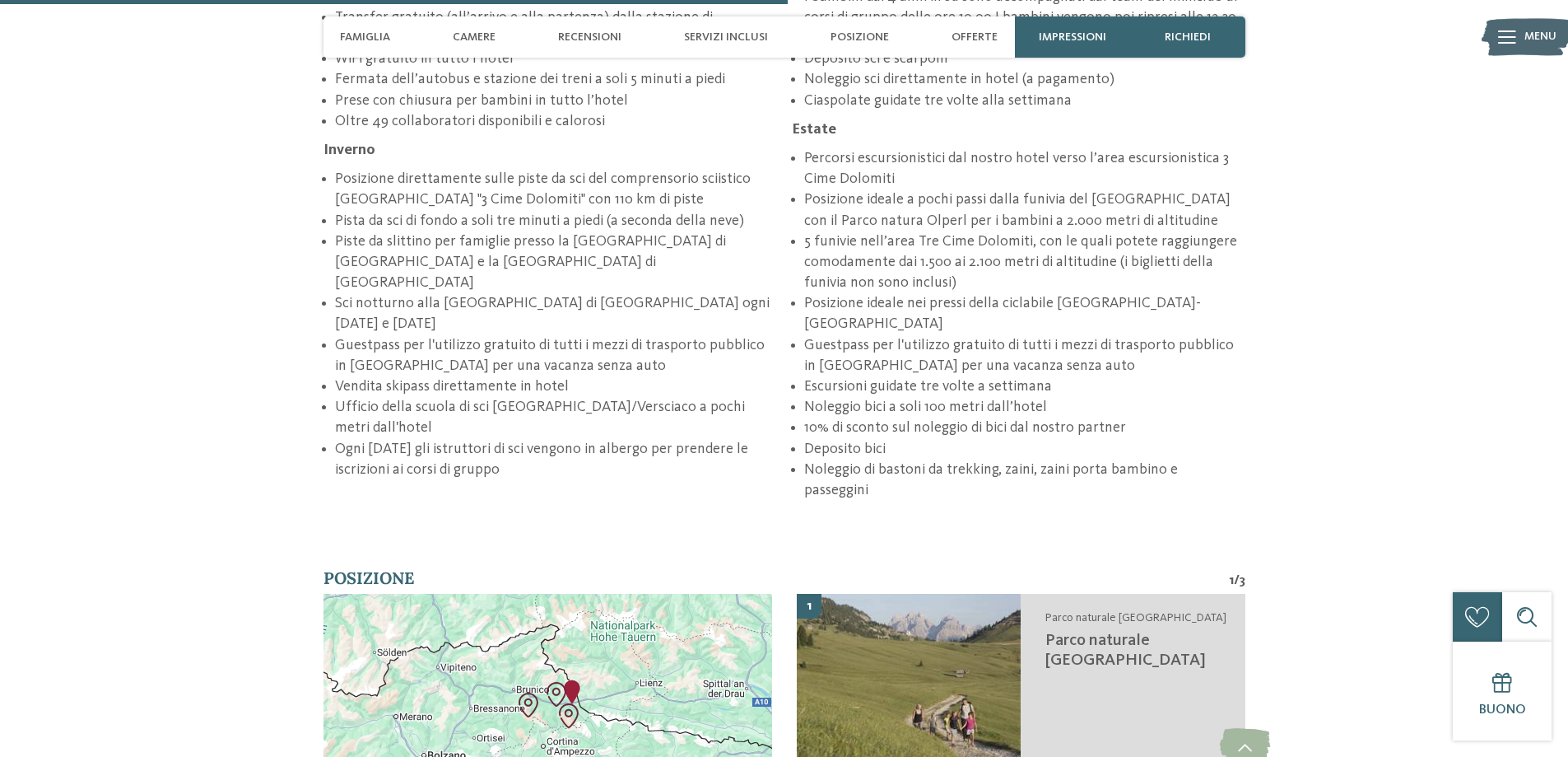
drag, startPoint x: 580, startPoint y: 623, endPoint x: 588, endPoint y: 553, distance: 70.5
click at [588, 593] on div at bounding box center [548, 770] width 449 height 354
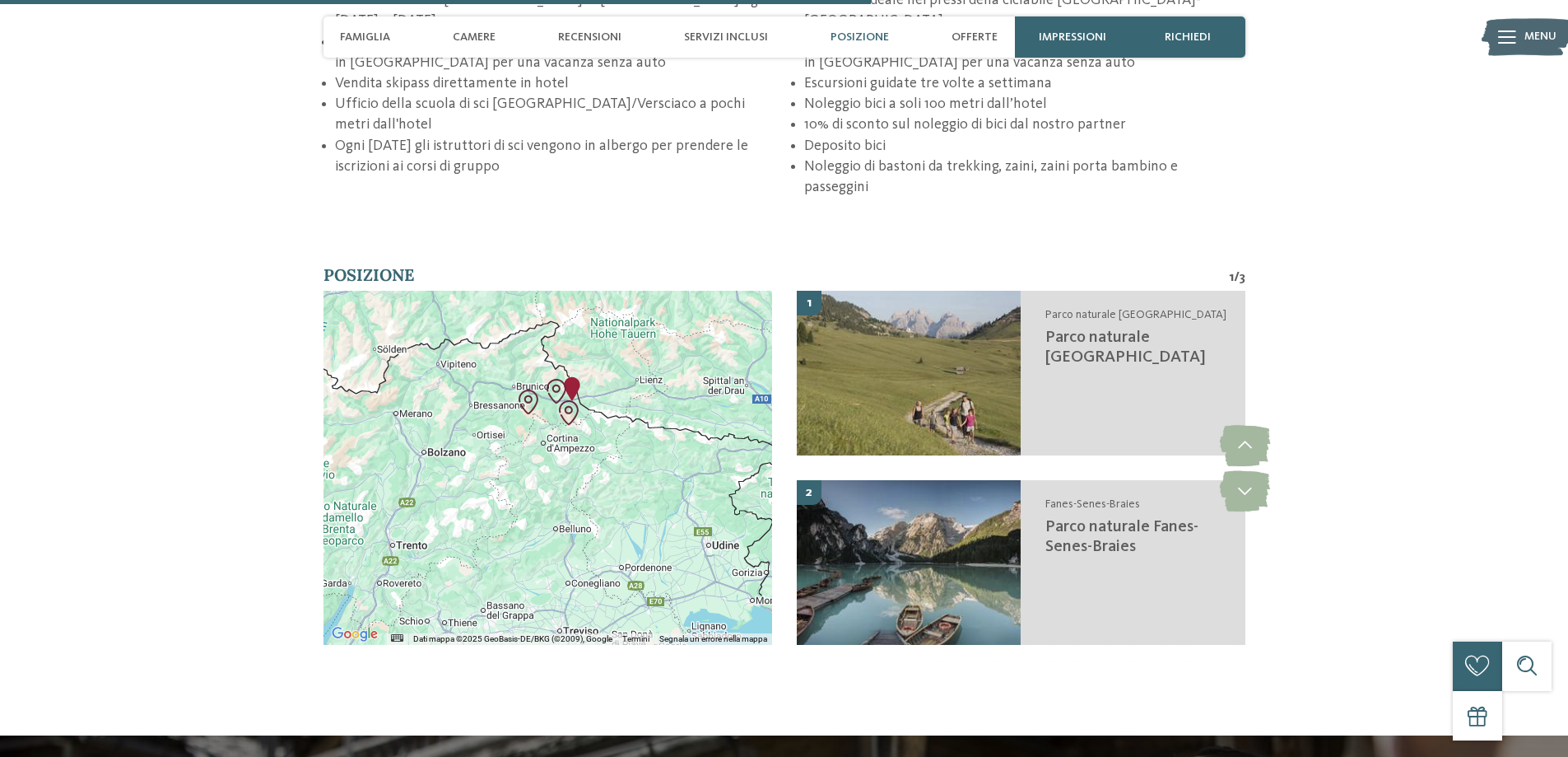
scroll to position [3211, 0]
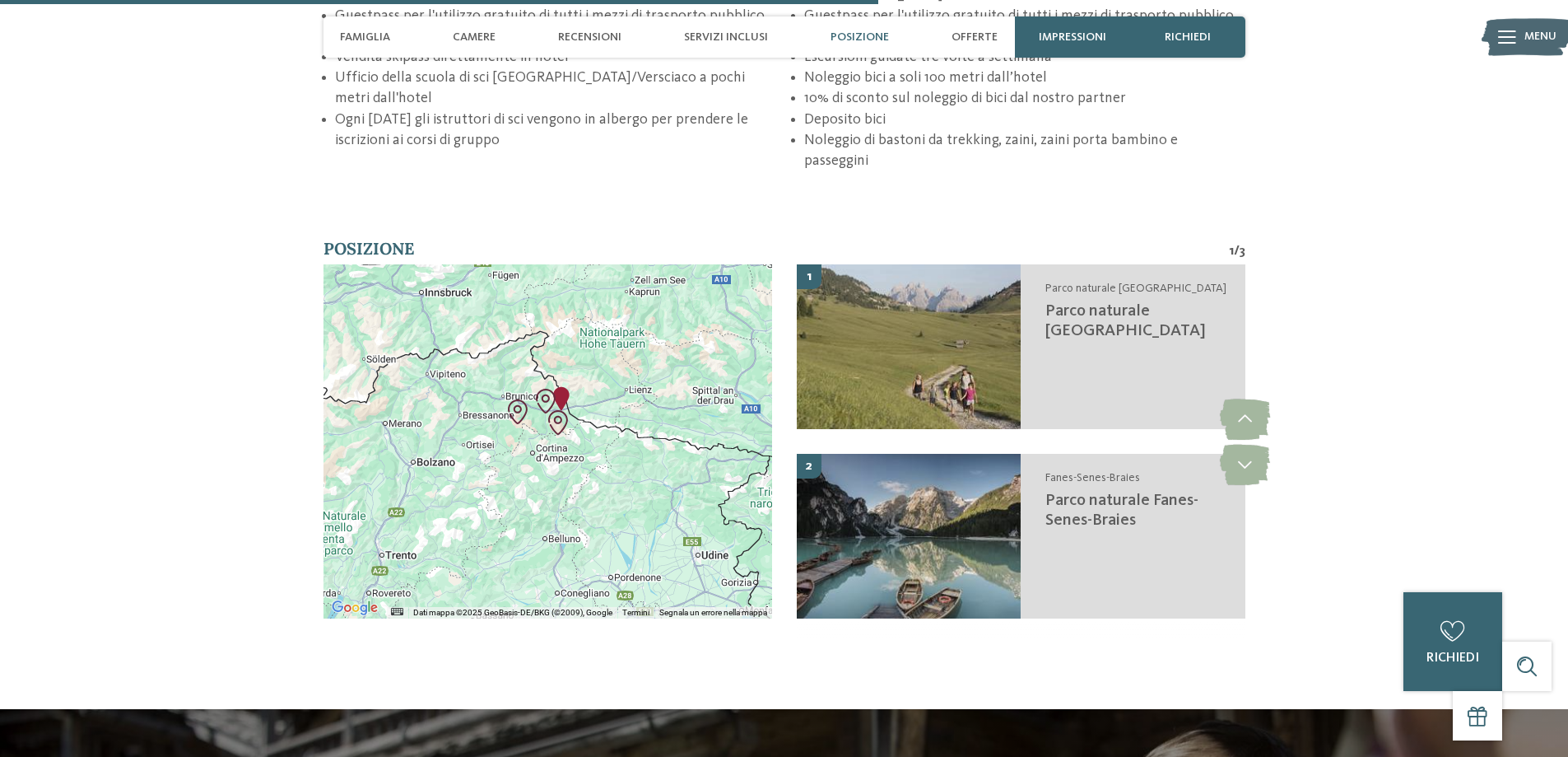
drag, startPoint x: 568, startPoint y: 290, endPoint x: 558, endPoint y: 328, distance: 39.3
click at [558, 410] on img "Parco naturale Tre Cime" at bounding box center [558, 422] width 25 height 25
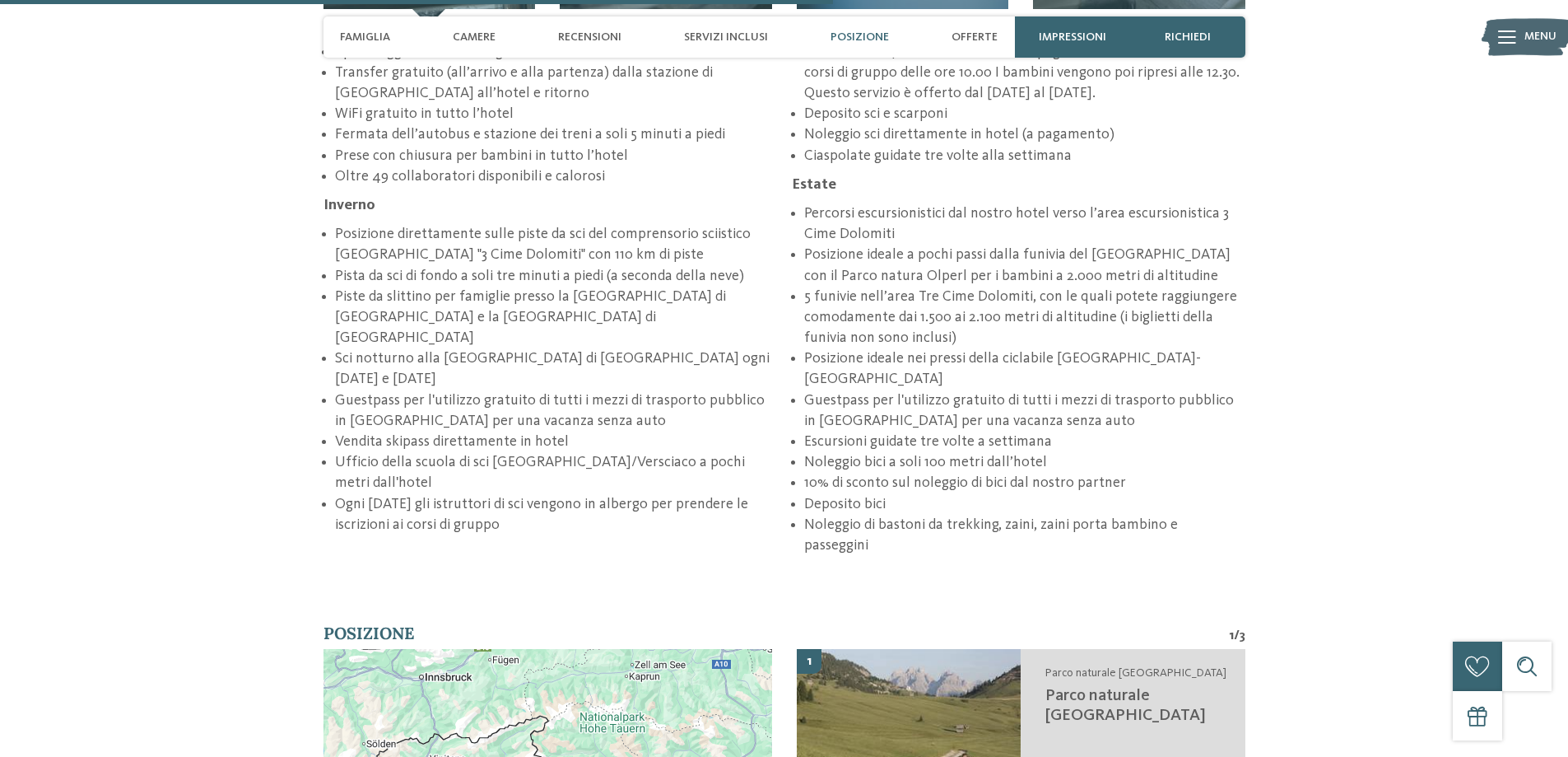
scroll to position [2635, 0]
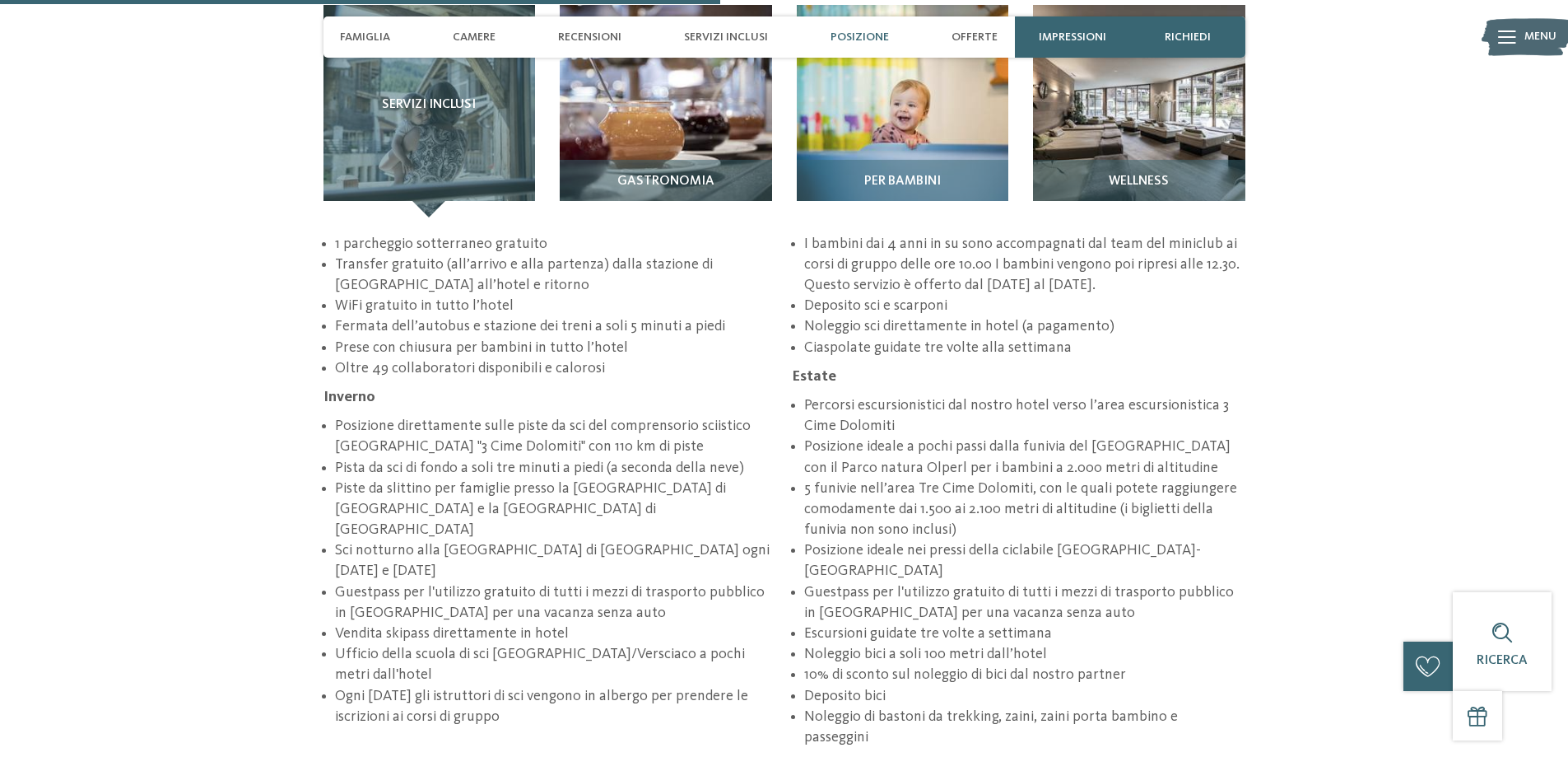
click at [859, 33] on span "Posizione" at bounding box center [859, 37] width 58 height 14
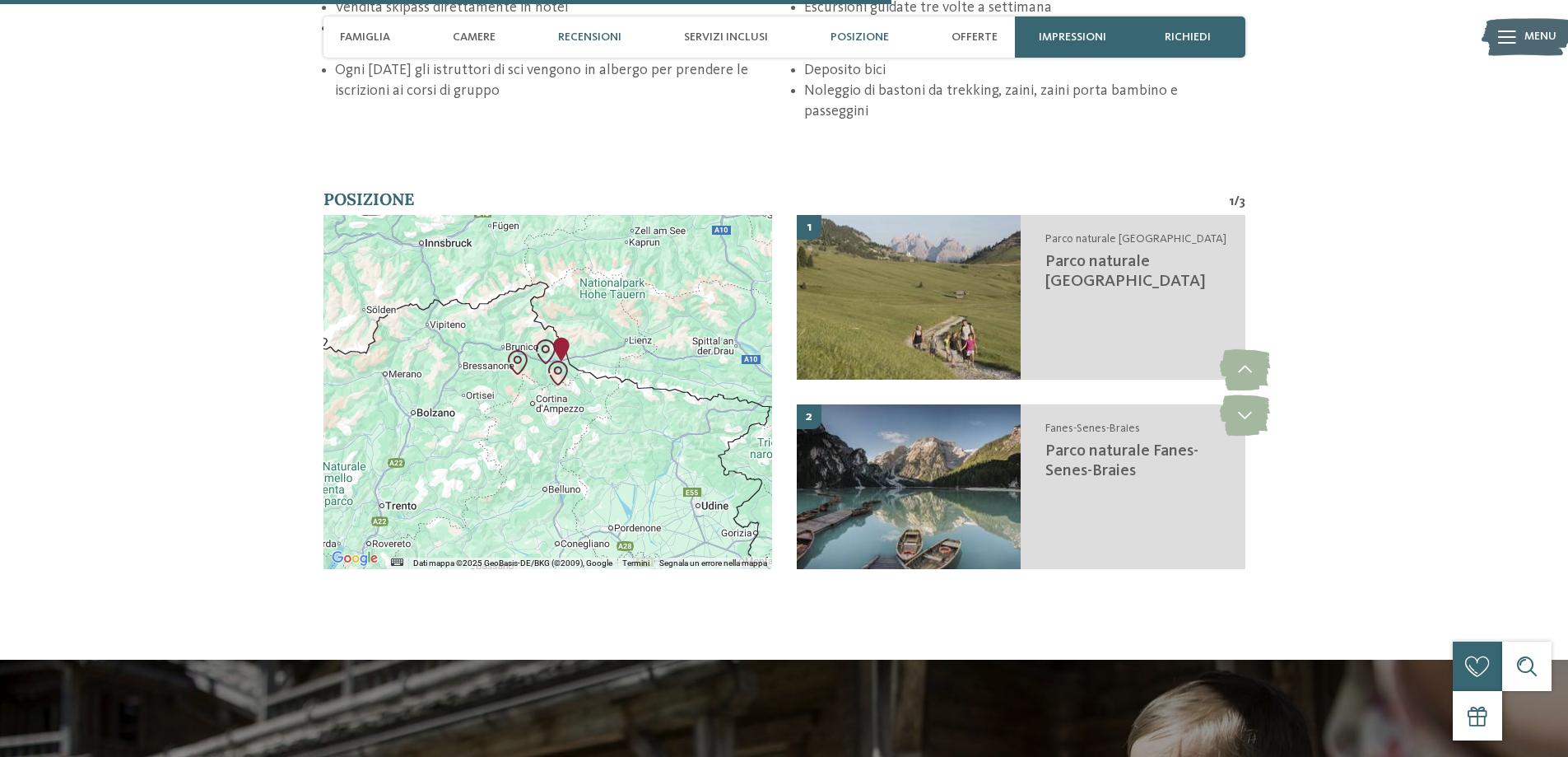
click at [576, 39] on span "Recensioni" at bounding box center [590, 37] width 63 height 14
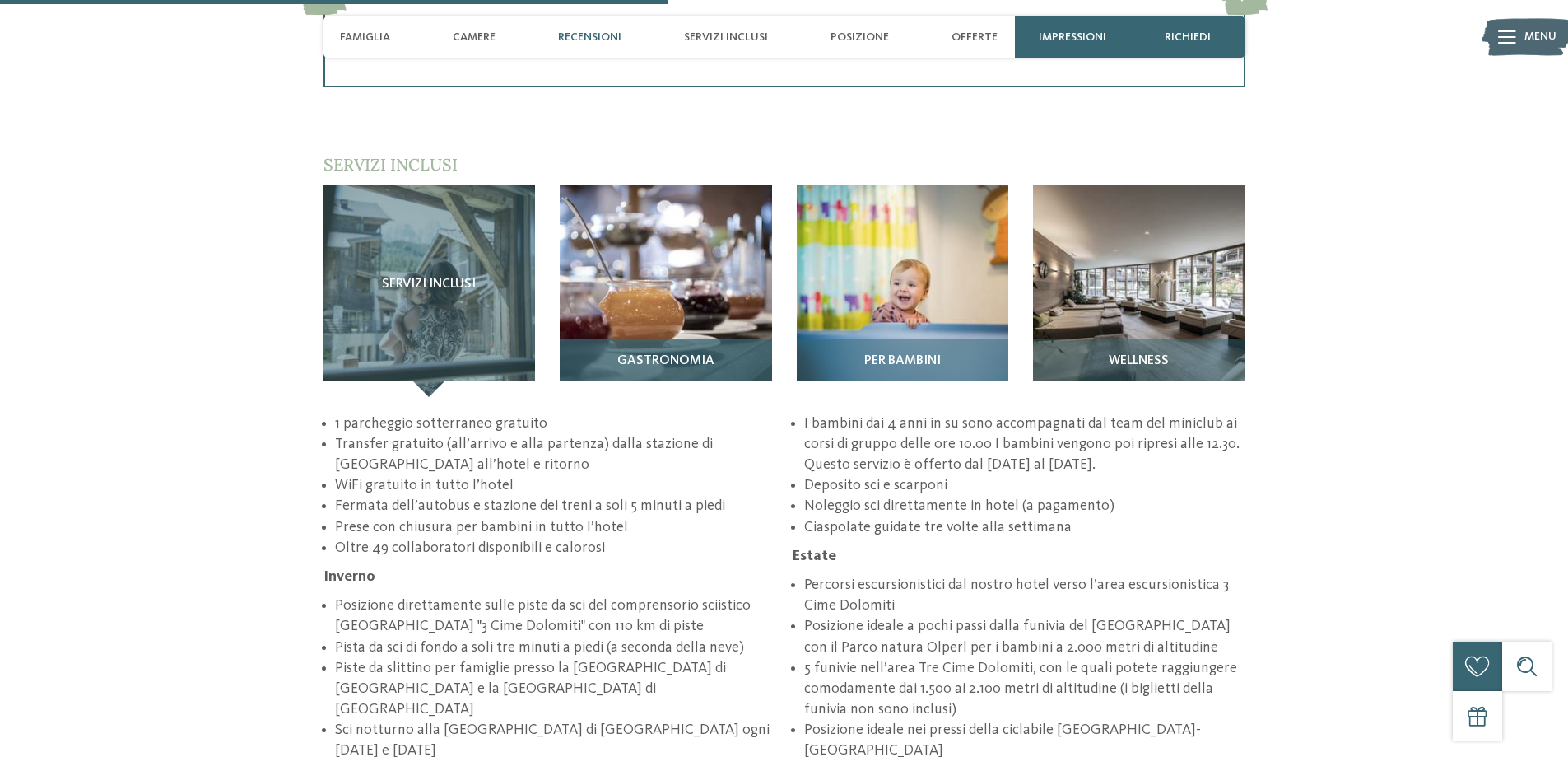
scroll to position [2456, 0]
click at [697, 240] on img at bounding box center [666, 290] width 212 height 212
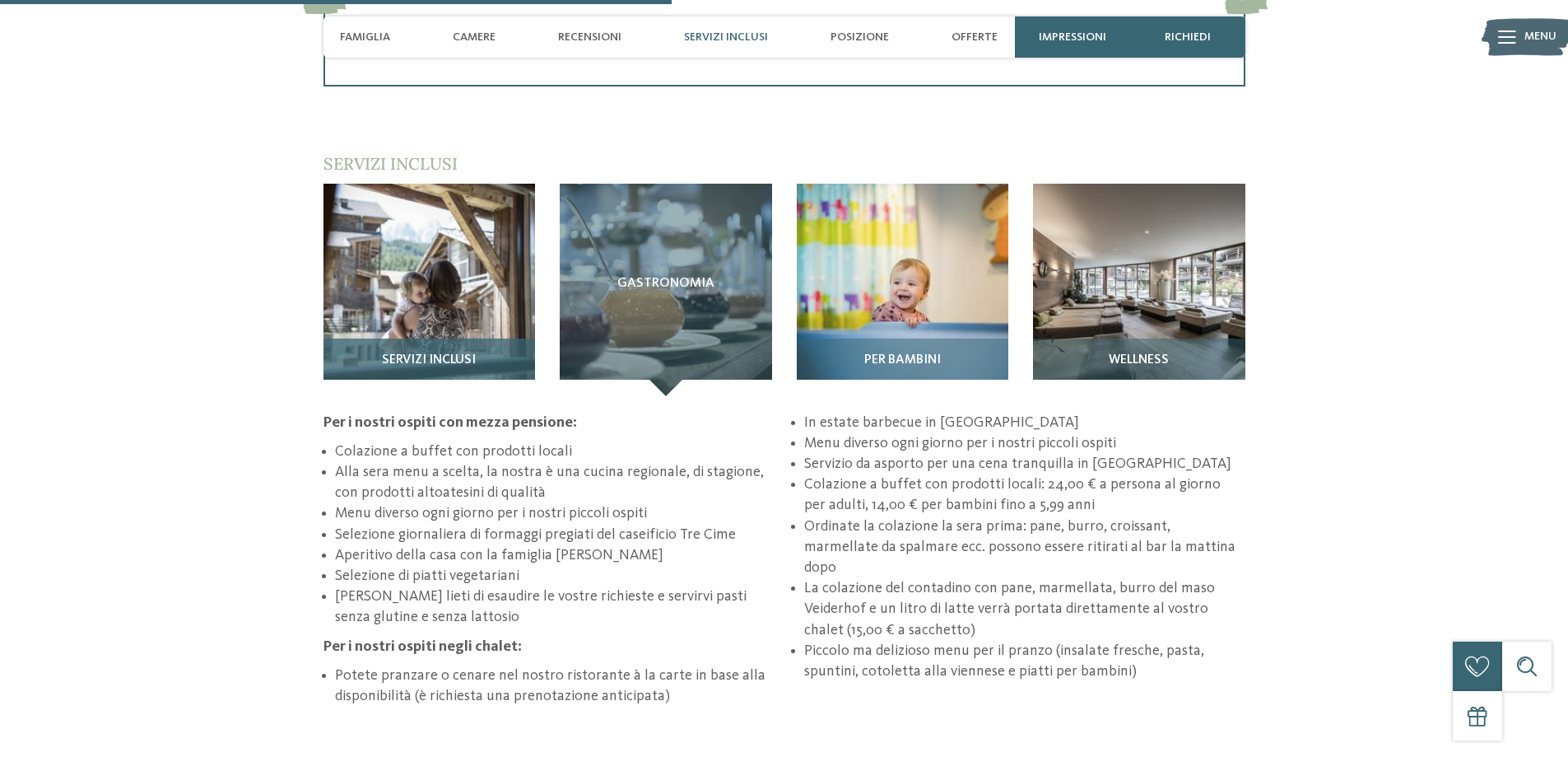
click at [470, 222] on img at bounding box center [430, 290] width 212 height 212
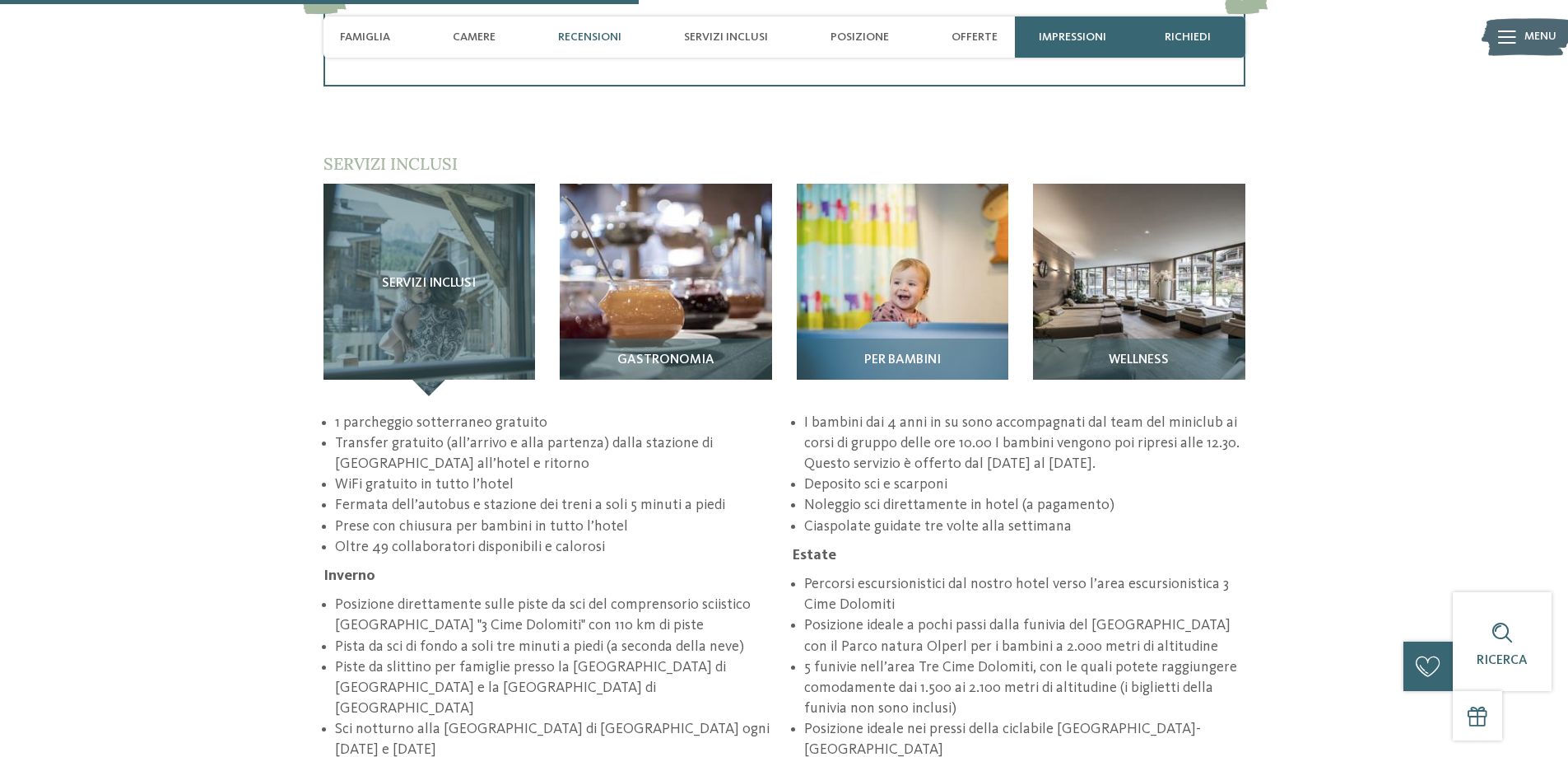
scroll to position [2044, 0]
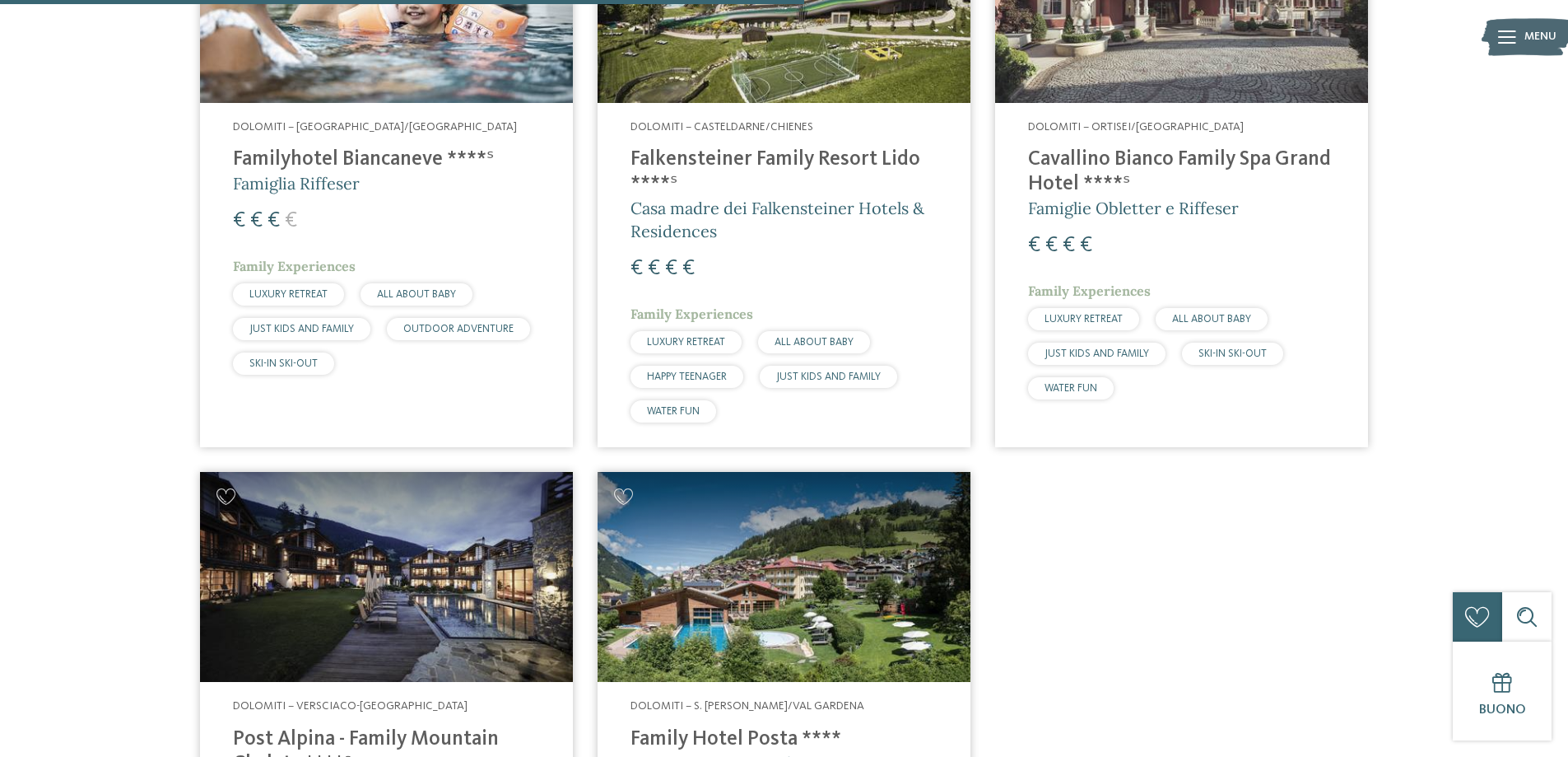
scroll to position [1199, 0]
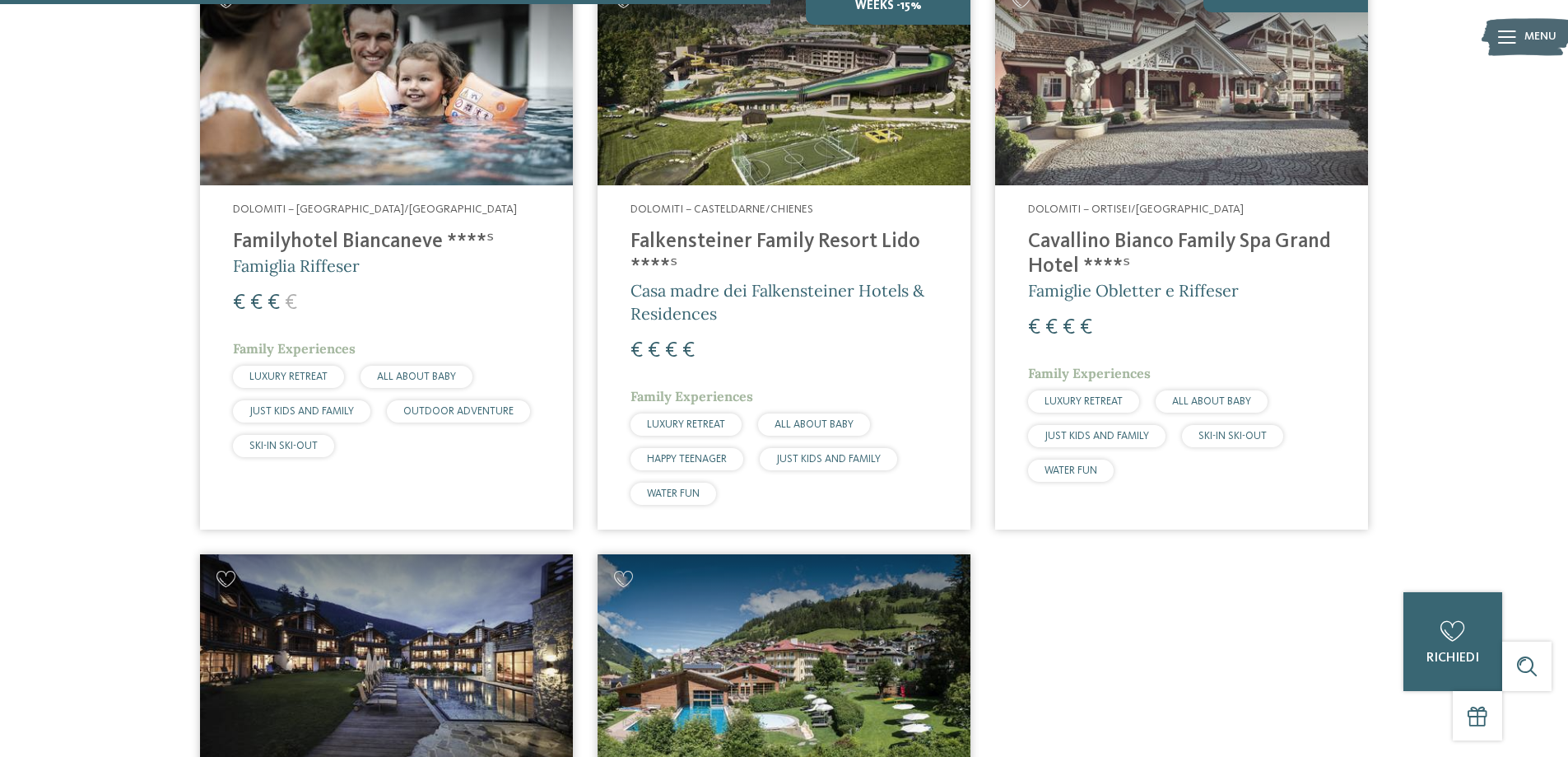
click at [752, 129] on img at bounding box center [783, 80] width 373 height 210
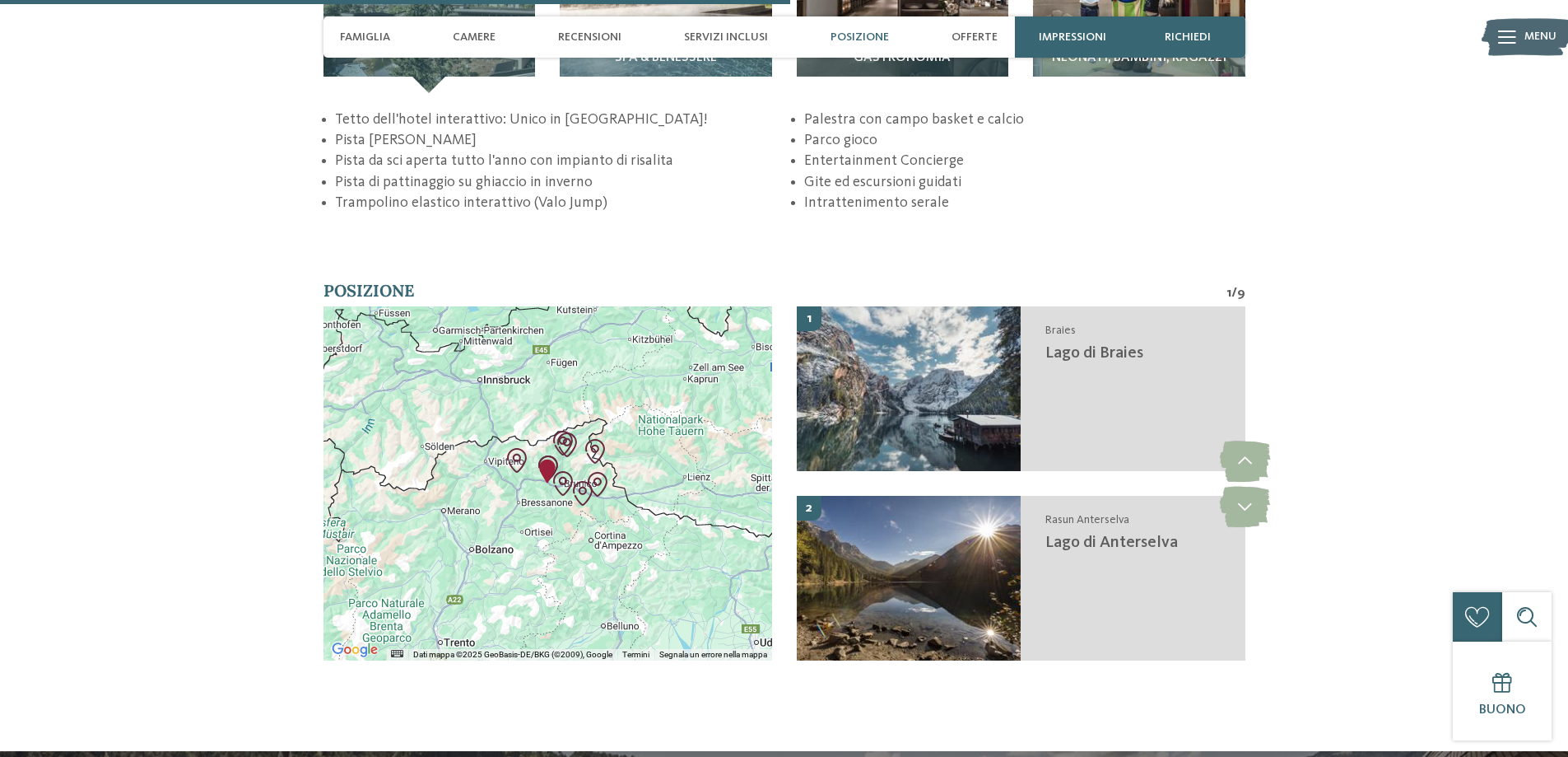
scroll to position [2800, 0]
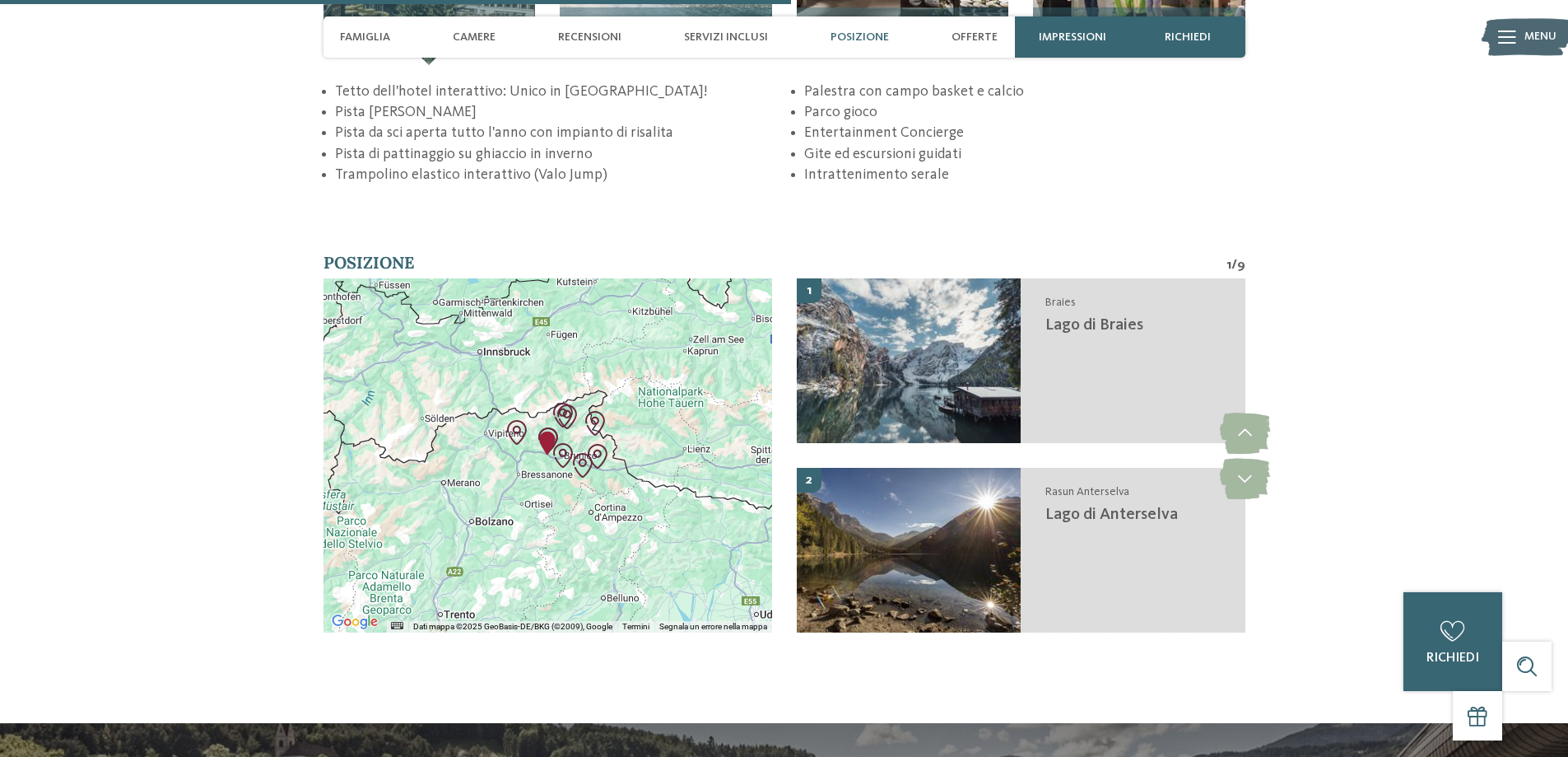
click at [516, 428] on img "Area vacanze Rio Pusteria" at bounding box center [517, 432] width 25 height 25
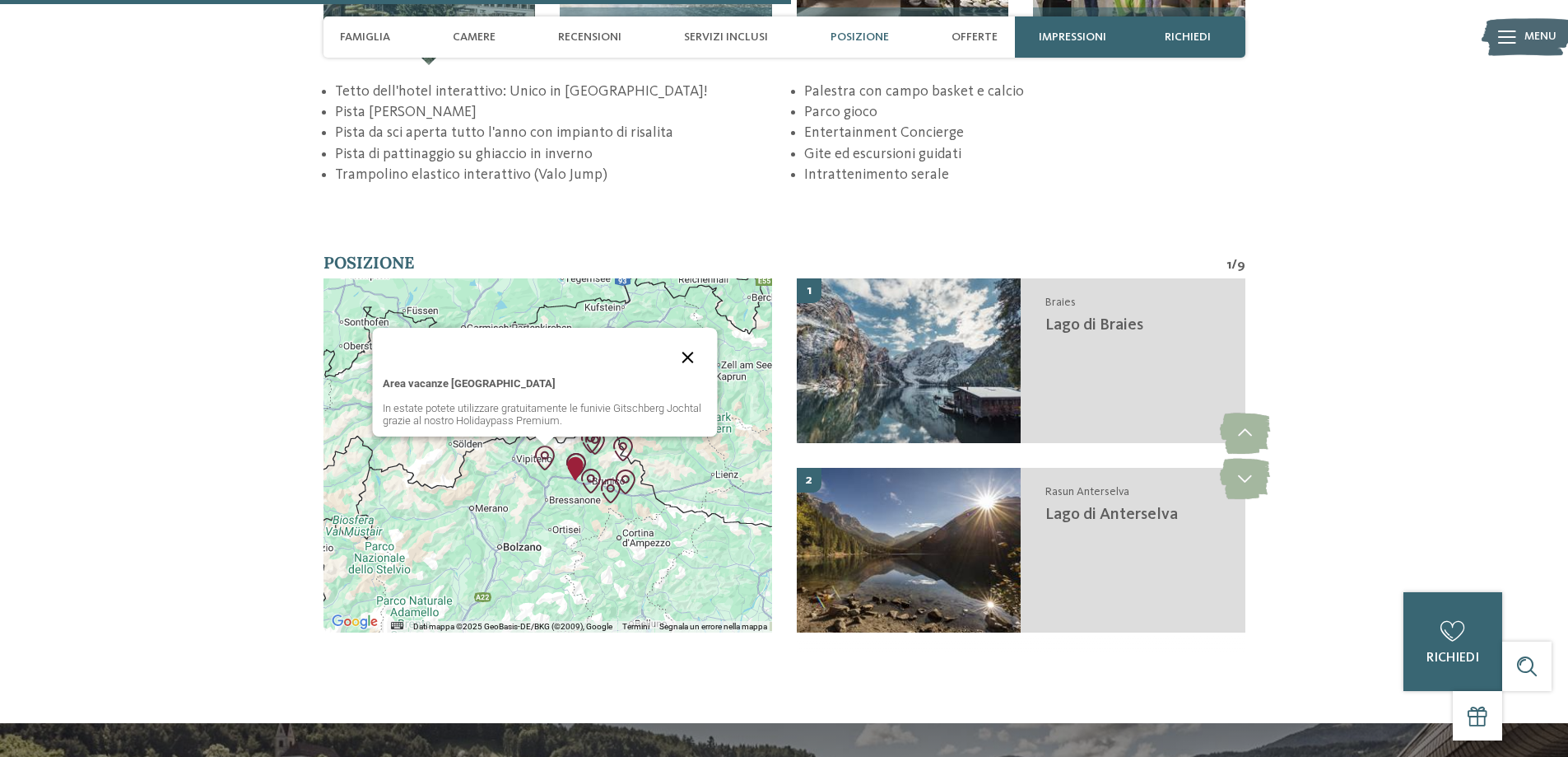
click at [684, 354] on button "Chiudi" at bounding box center [689, 358] width 40 height 40
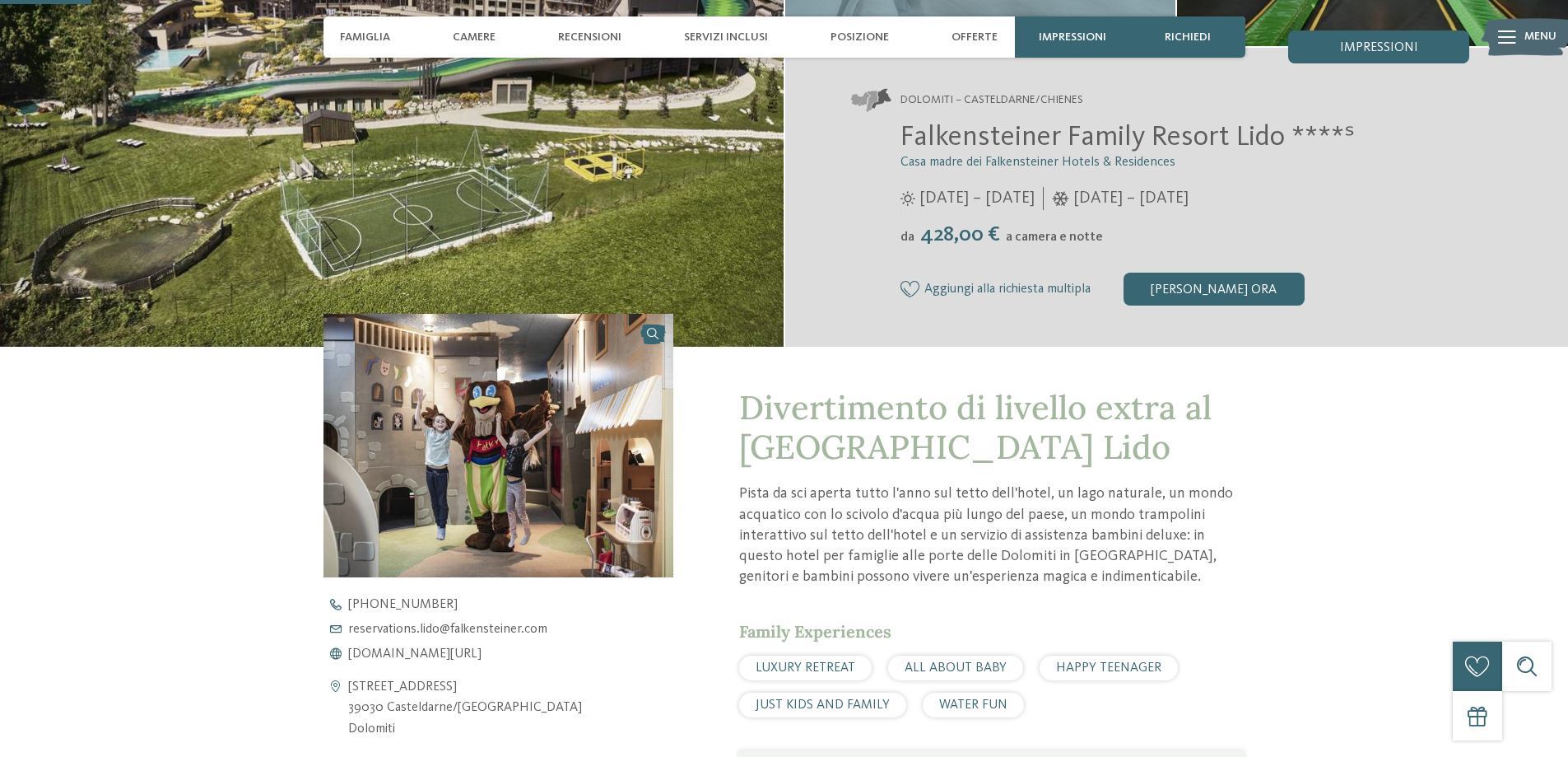
scroll to position [82, 0]
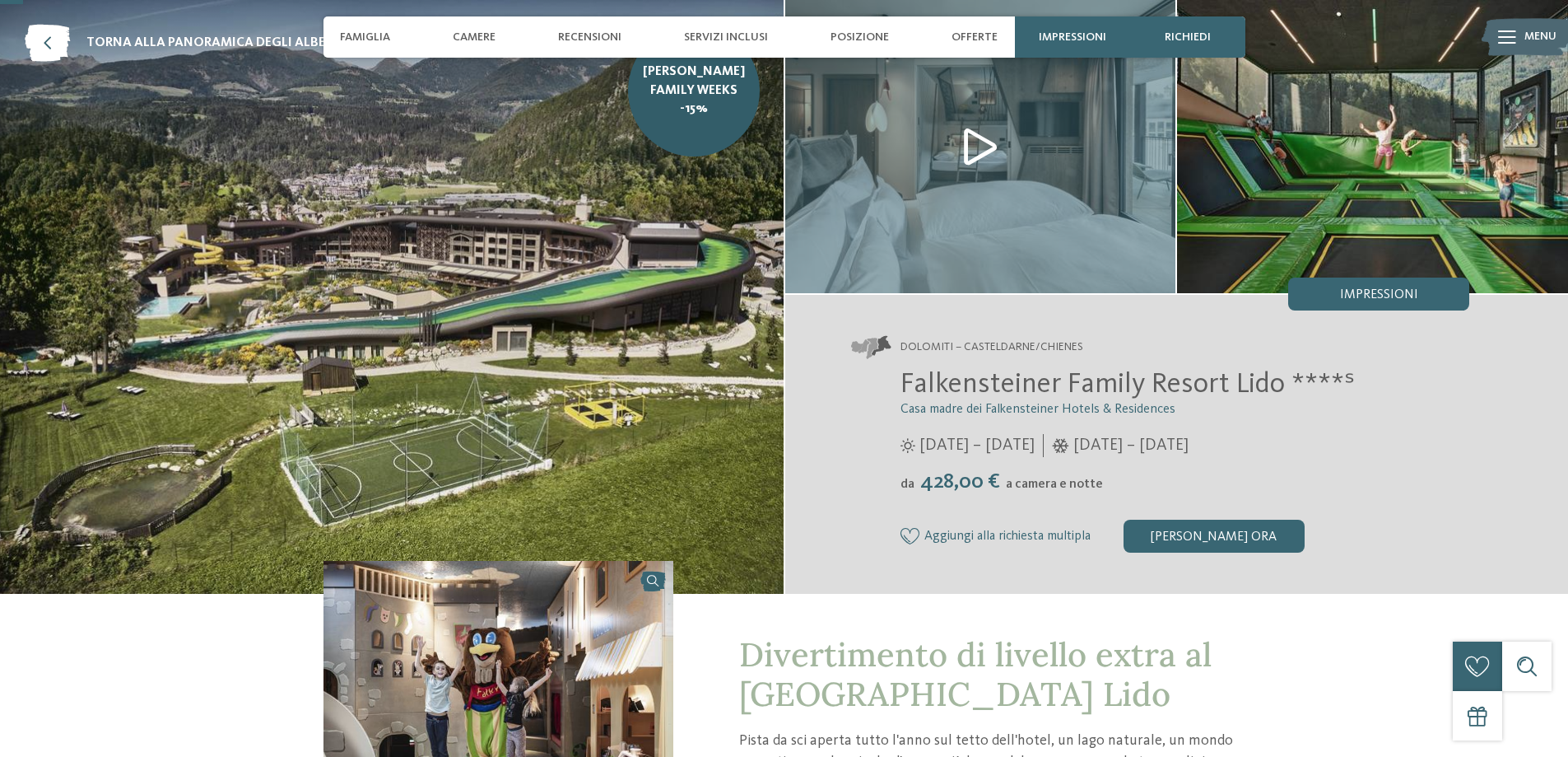
click at [1381, 227] on img at bounding box center [1372, 146] width 391 height 293
click at [989, 150] on img at bounding box center [980, 146] width 391 height 293
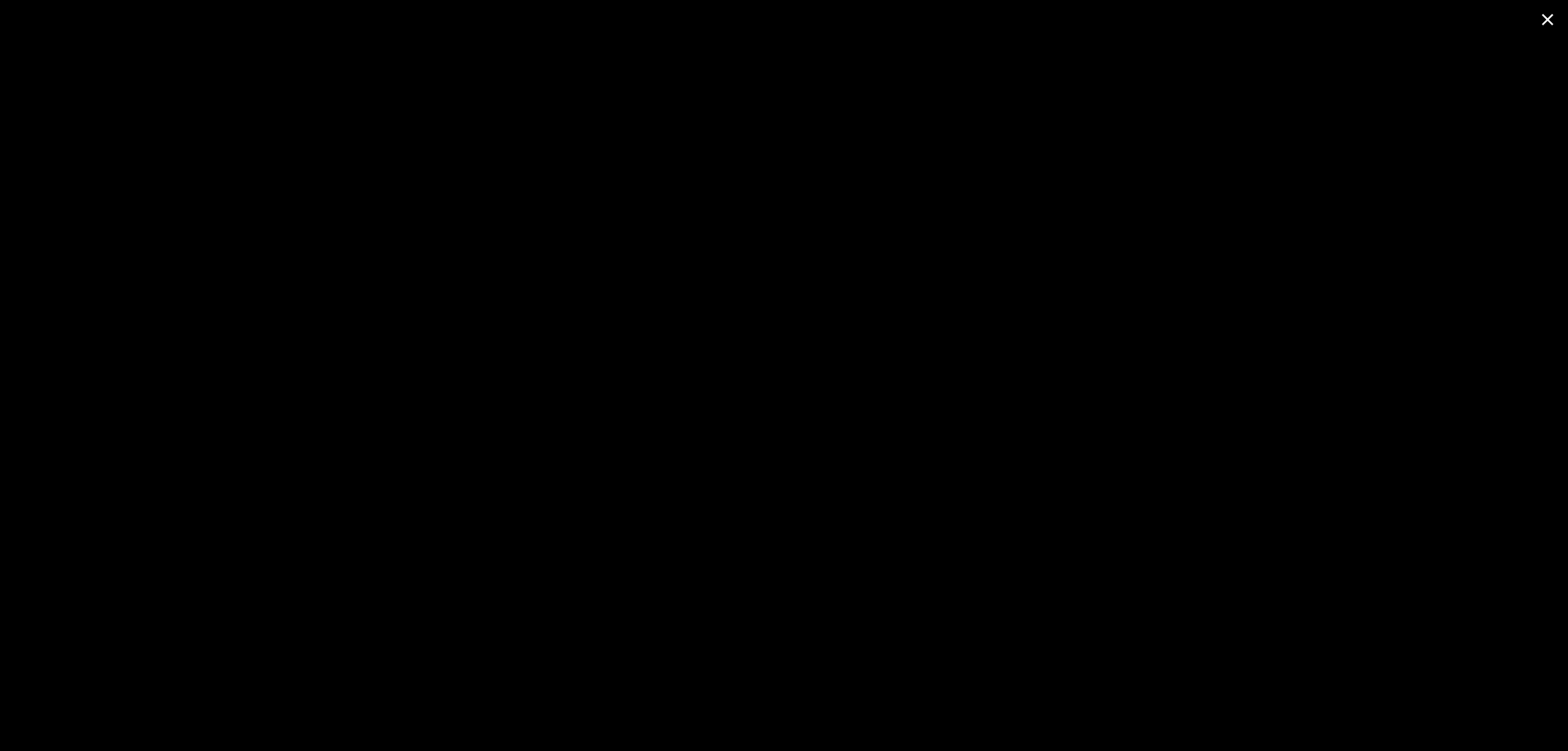
click at [1549, 23] on span at bounding box center [1547, 19] width 41 height 39
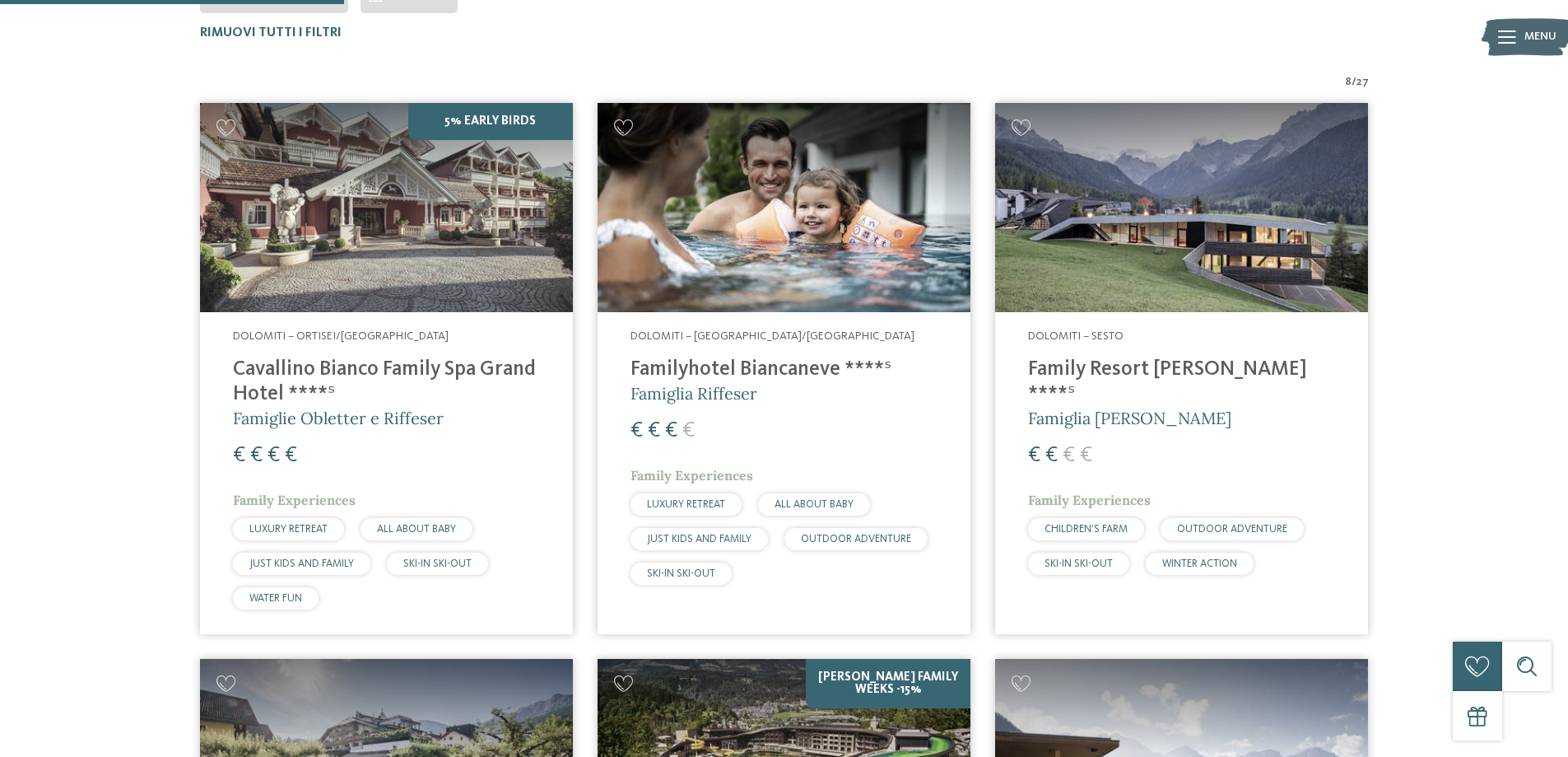
click at [441, 204] on img at bounding box center [386, 208] width 373 height 210
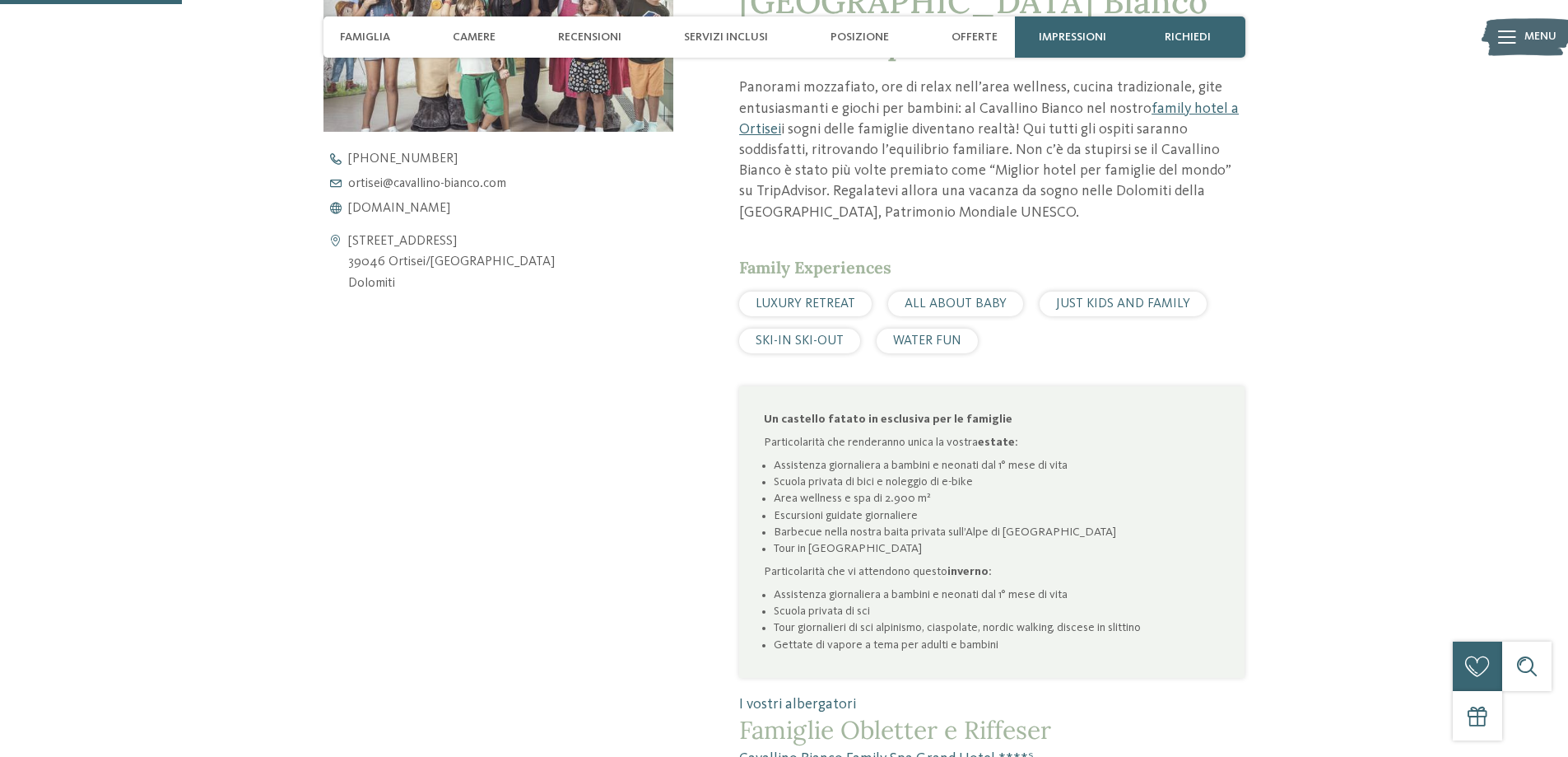
scroll to position [659, 0]
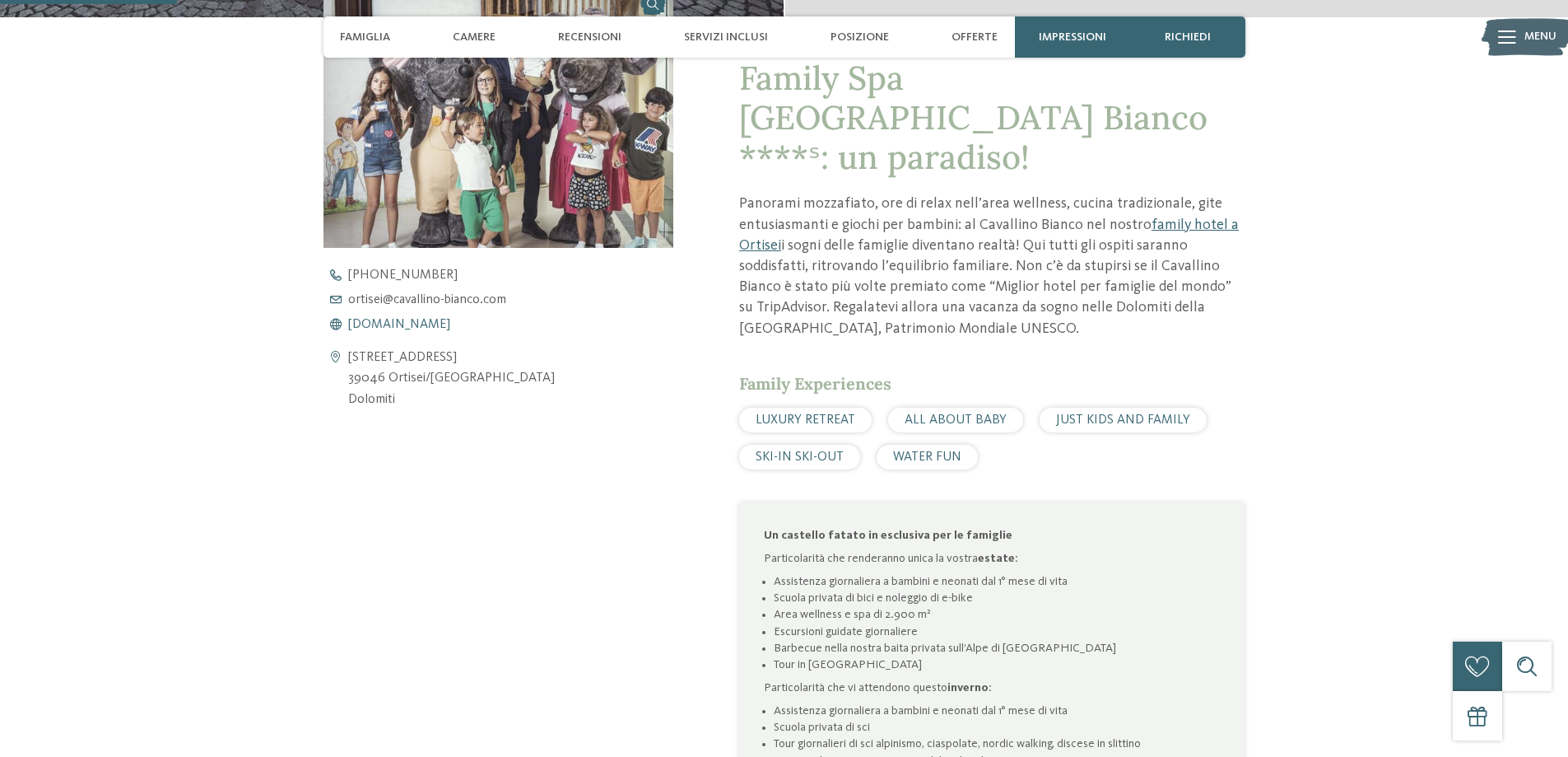
click at [397, 323] on span "[DOMAIN_NAME]" at bounding box center [399, 325] width 102 height 13
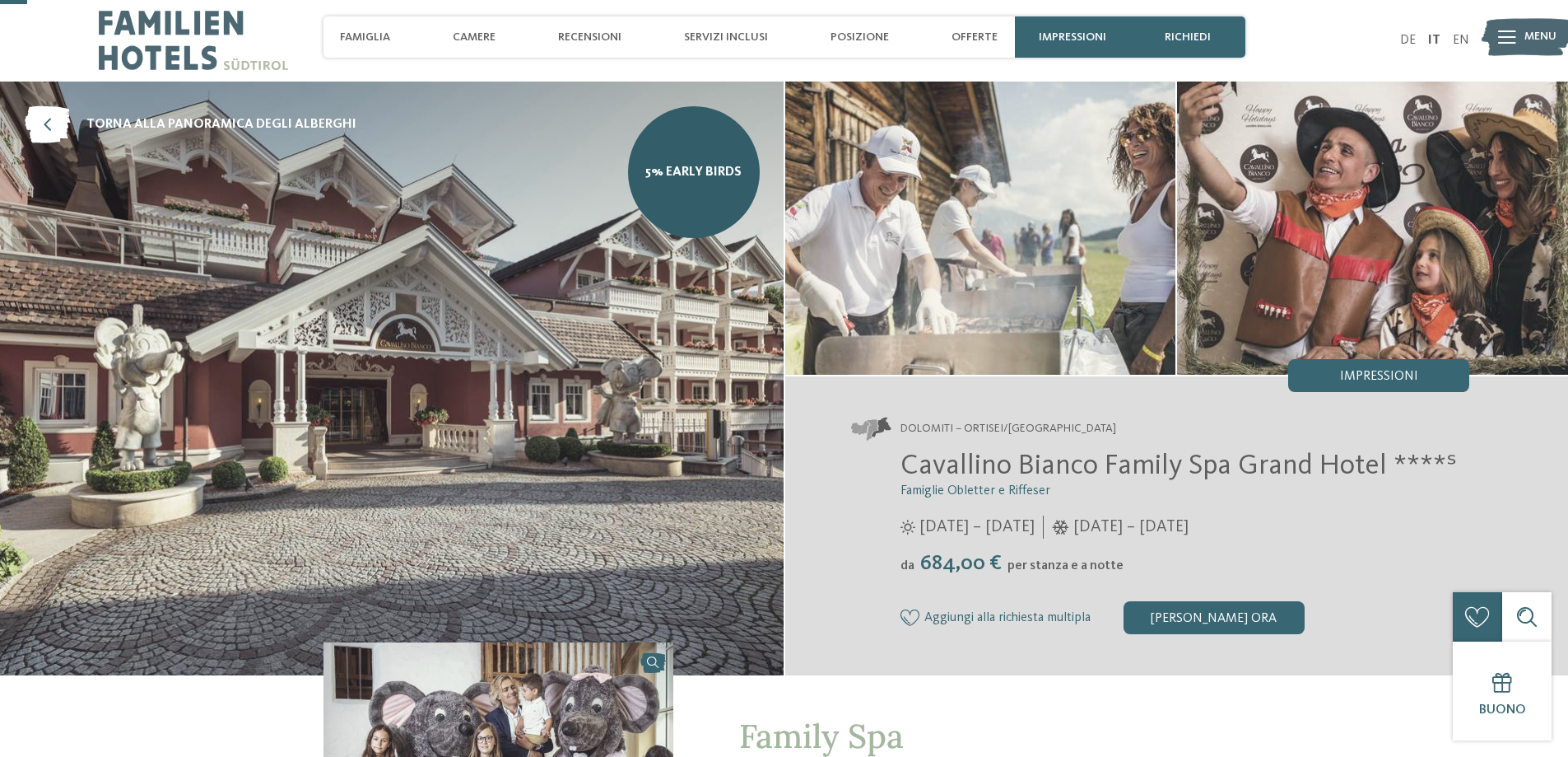
scroll to position [0, 0]
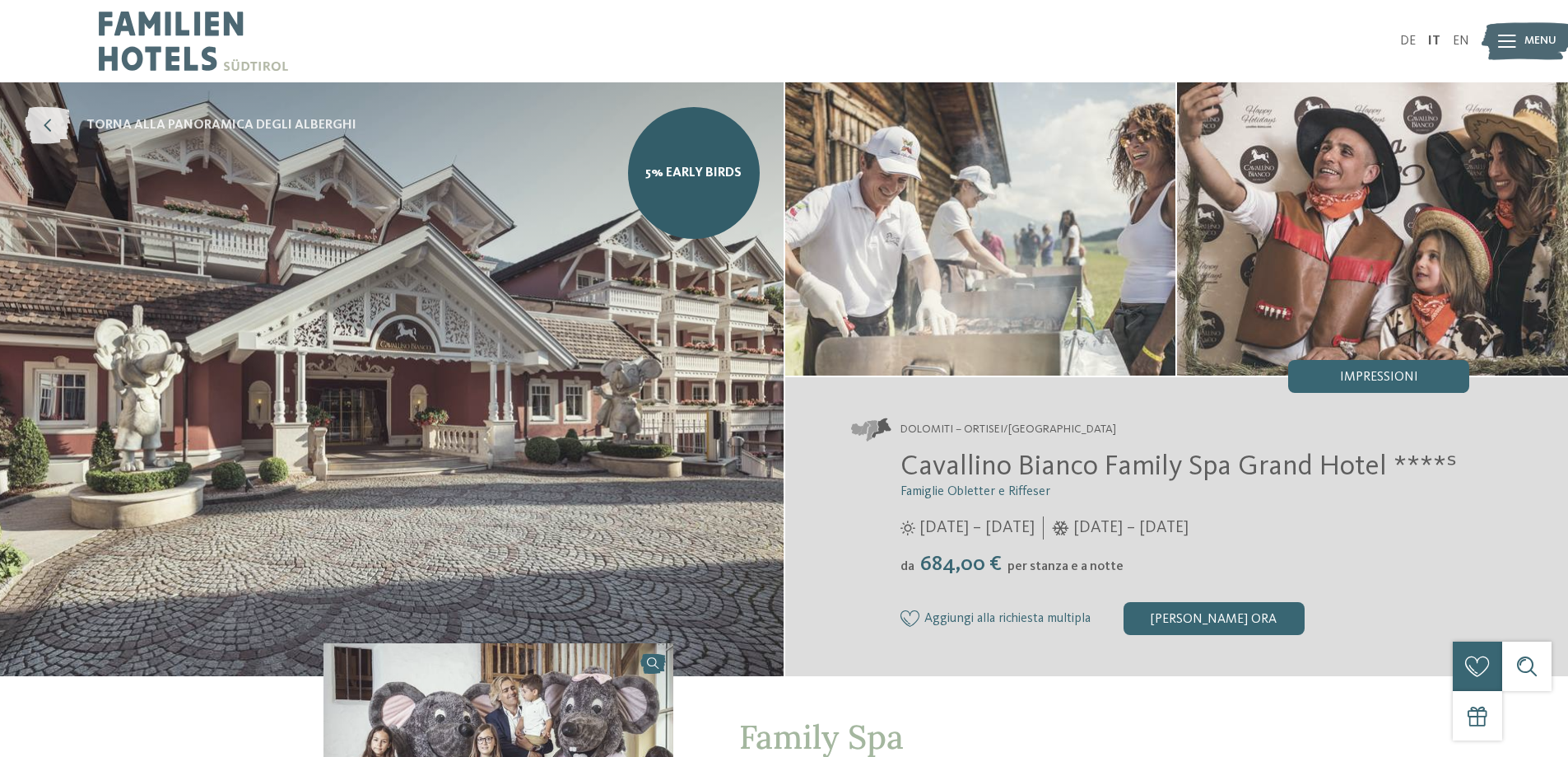
click at [236, 111] on link "torna alla panoramica degli alberghi" at bounding box center [191, 125] width 332 height 37
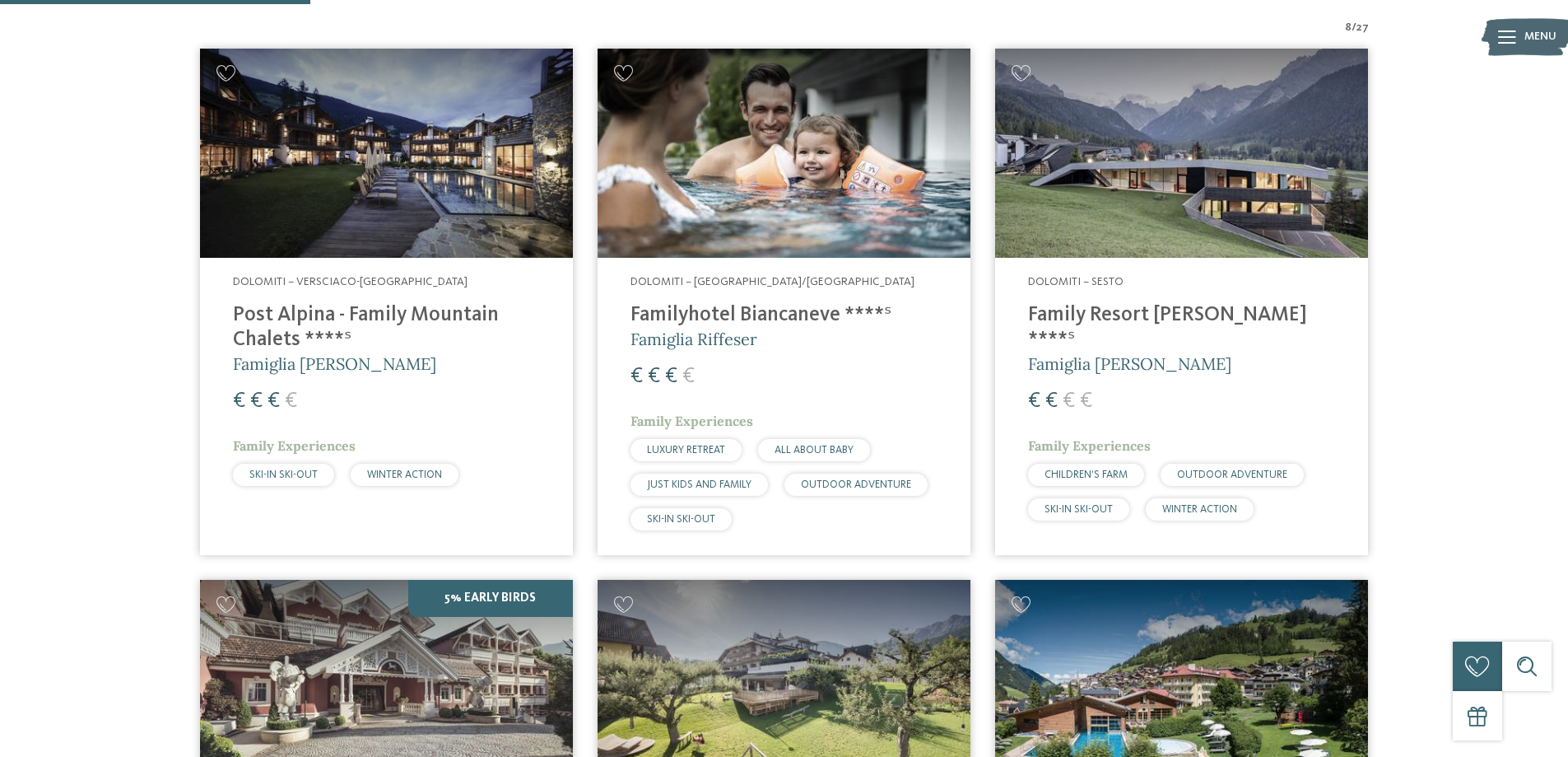
scroll to position [667, 0]
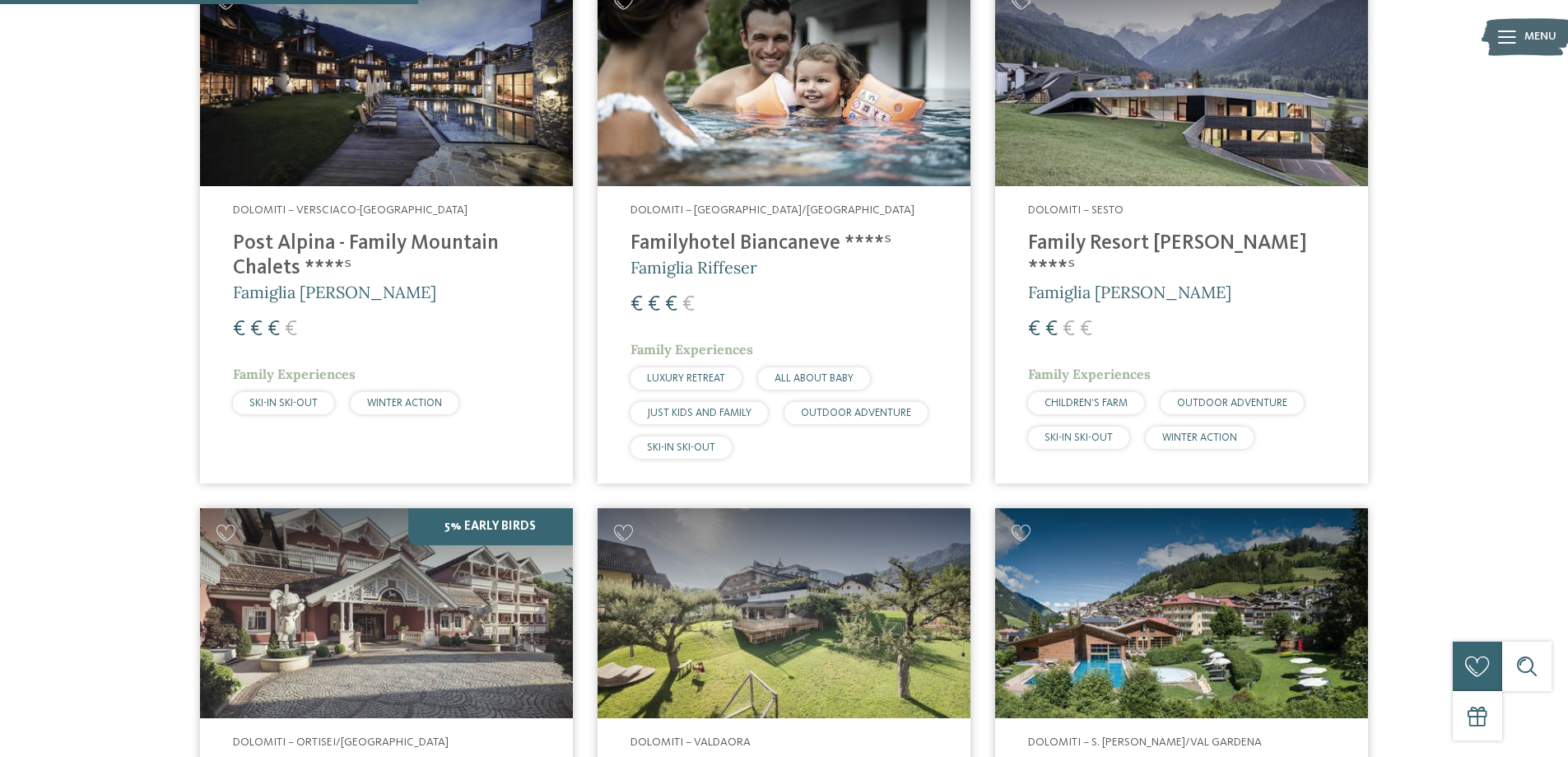
click at [796, 169] on img at bounding box center [783, 81] width 373 height 210
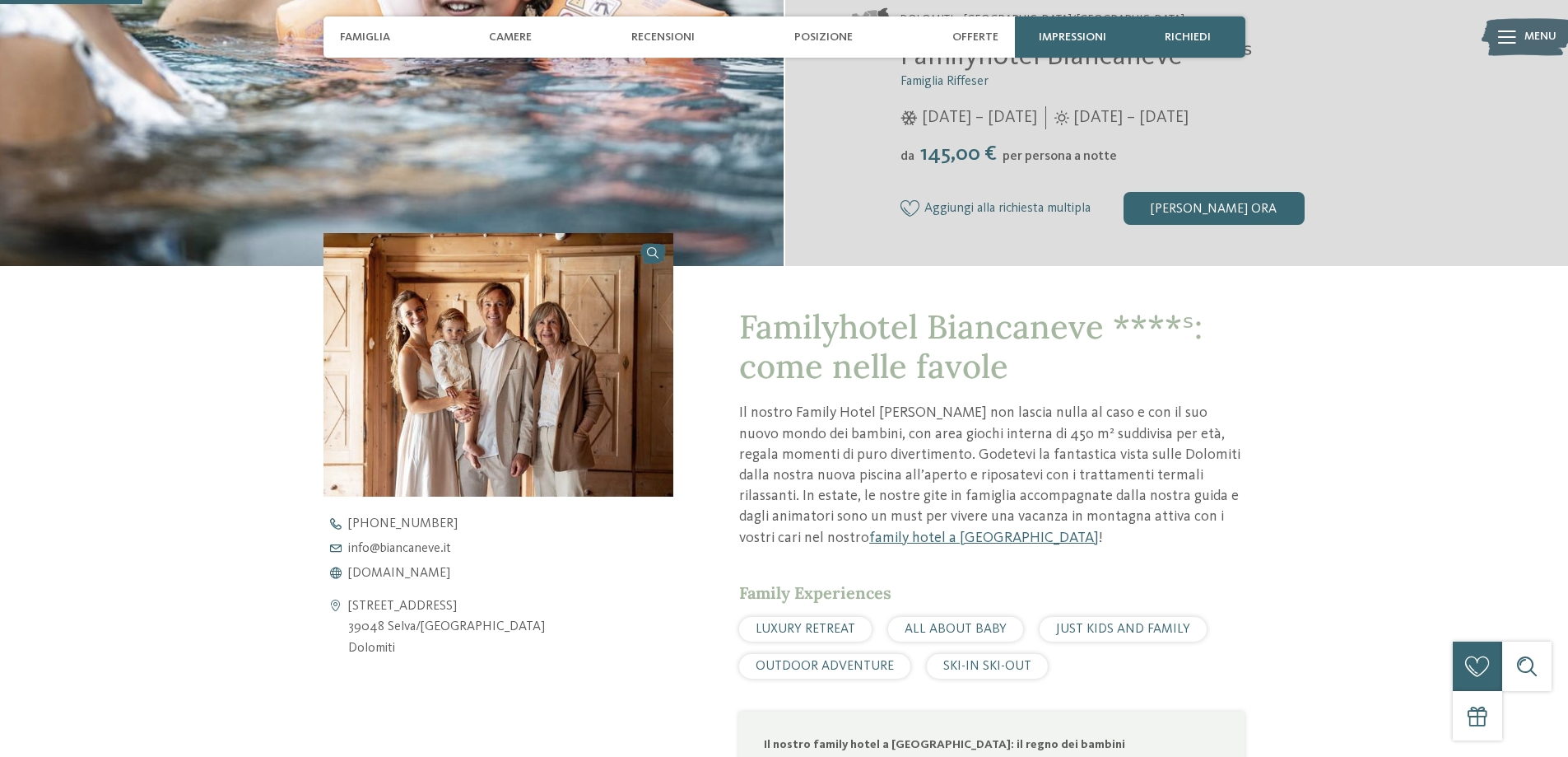
scroll to position [412, 0]
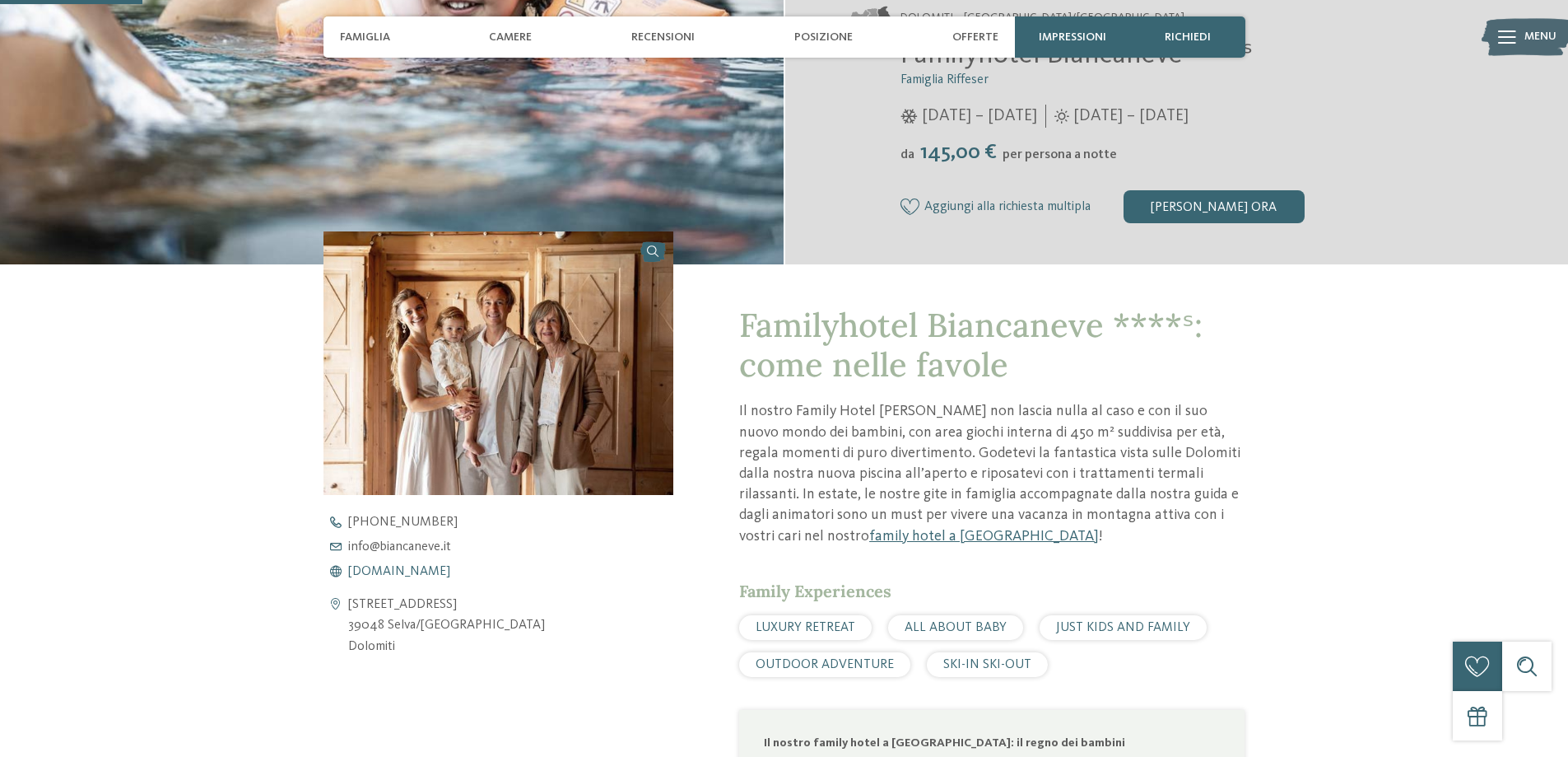
click at [441, 572] on span "[DOMAIN_NAME]" at bounding box center [399, 572] width 102 height 13
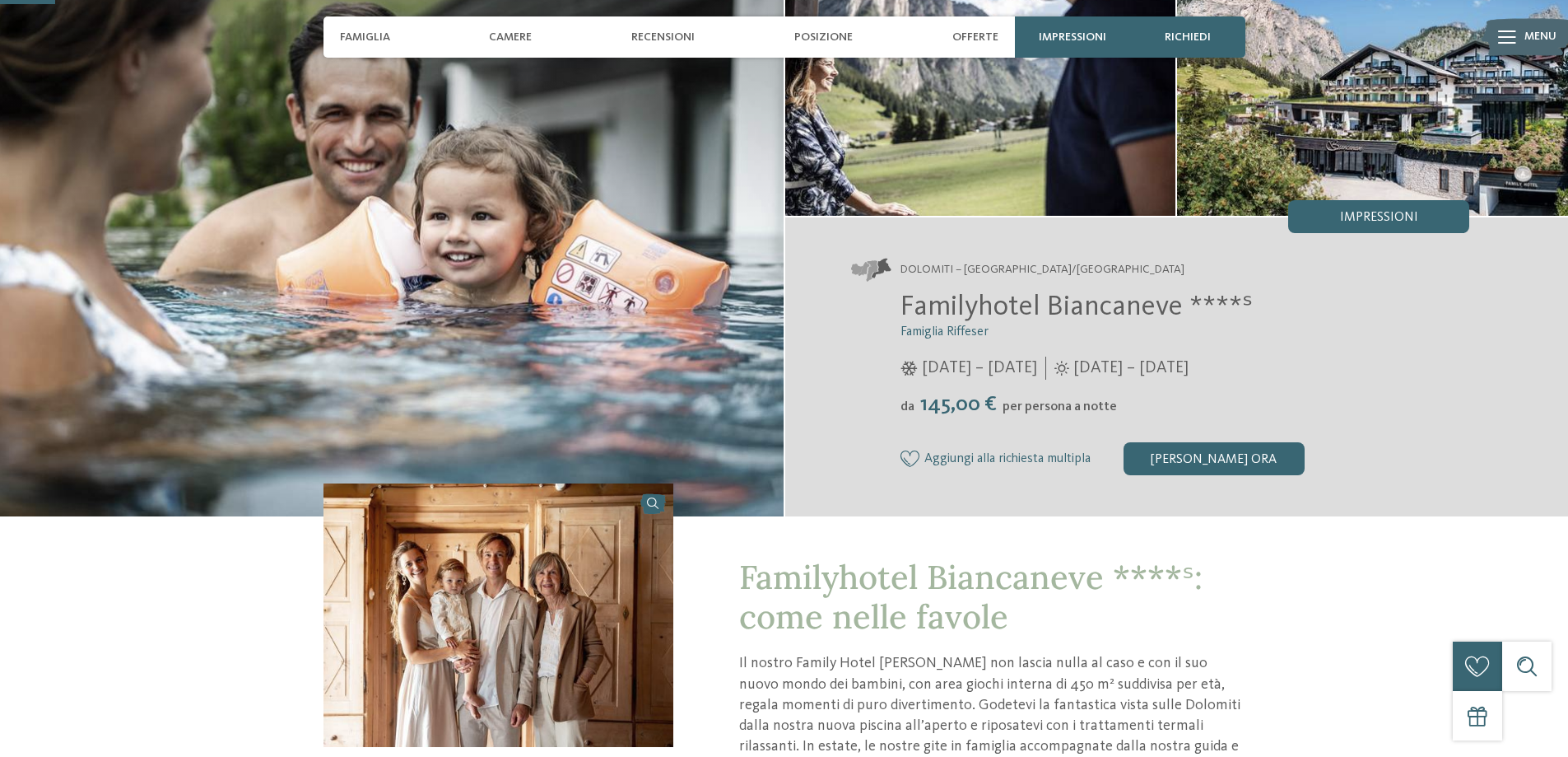
scroll to position [82, 0]
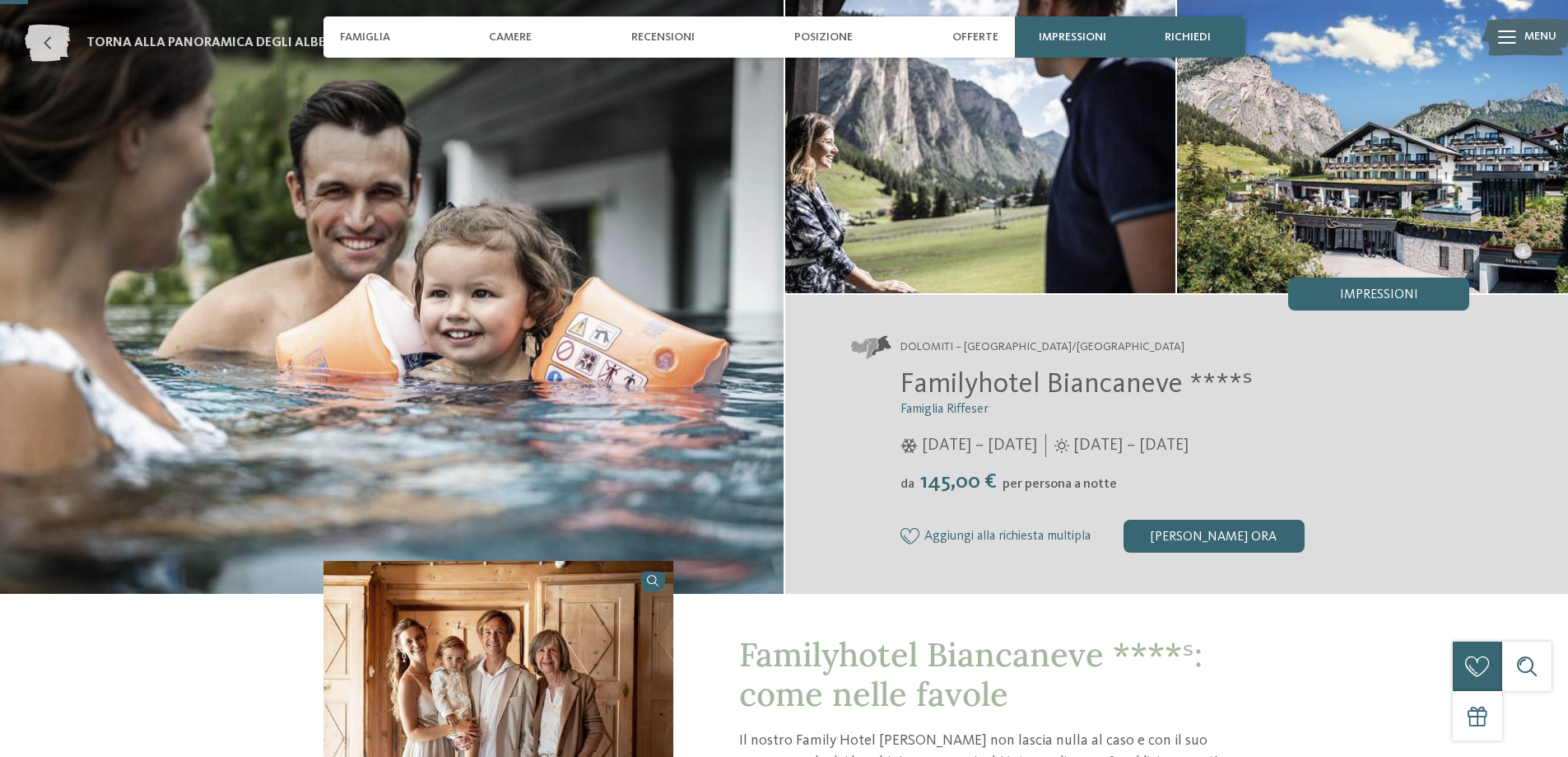
click at [196, 37] on span "torna alla panoramica degli alberghi" at bounding box center [221, 43] width 270 height 18
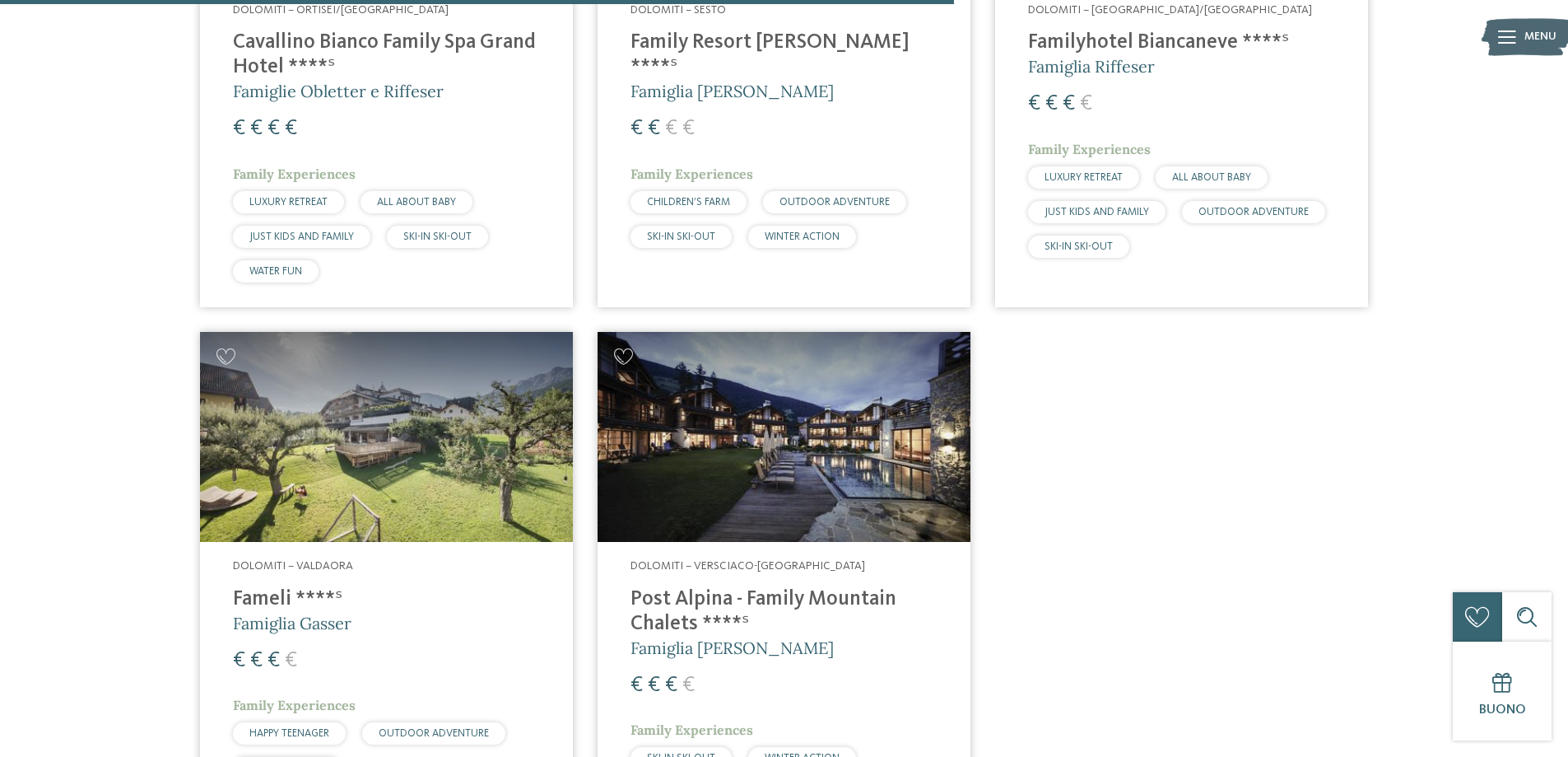
scroll to position [1775, 0]
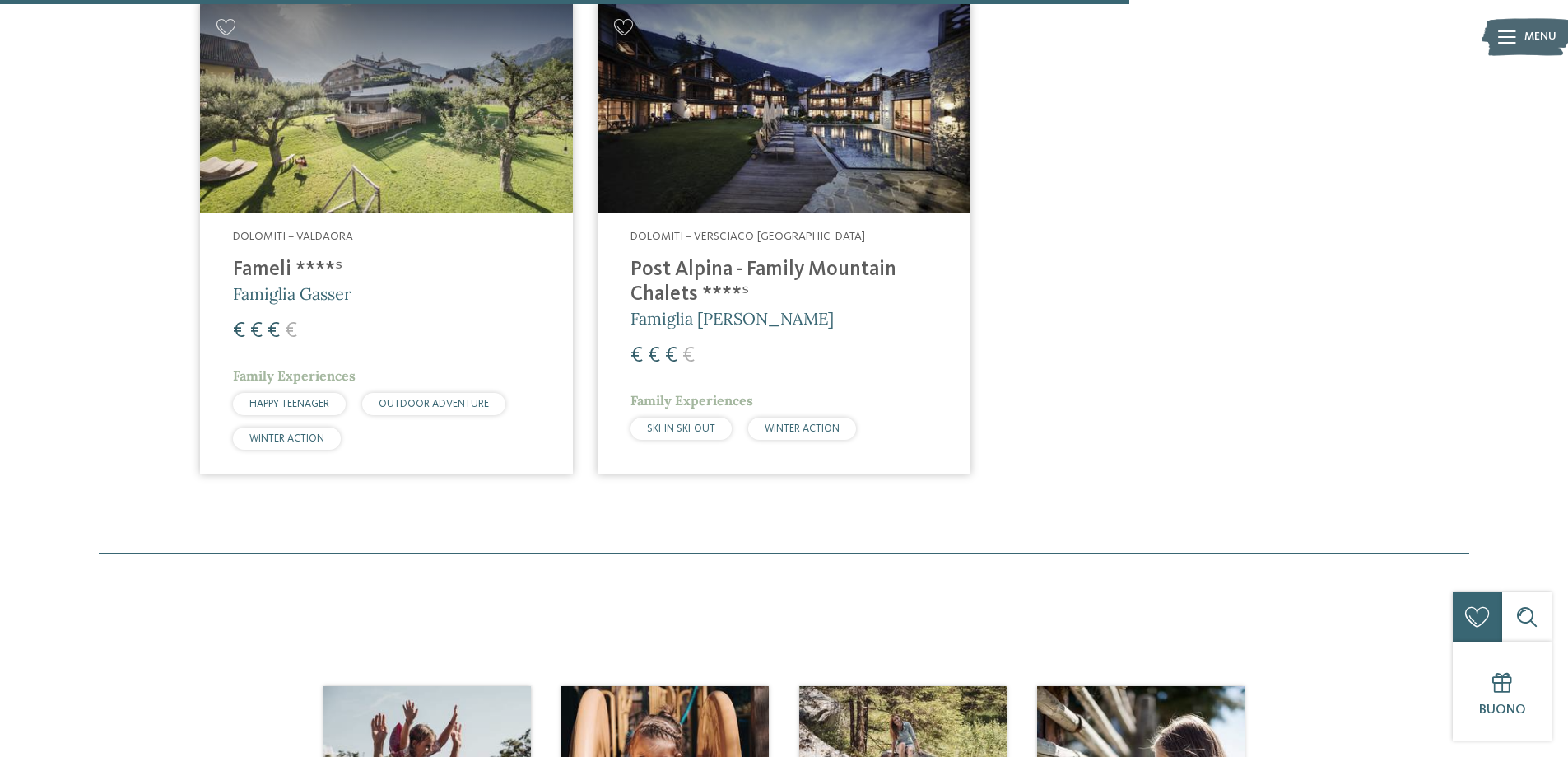
click at [407, 170] on img at bounding box center [386, 107] width 373 height 210
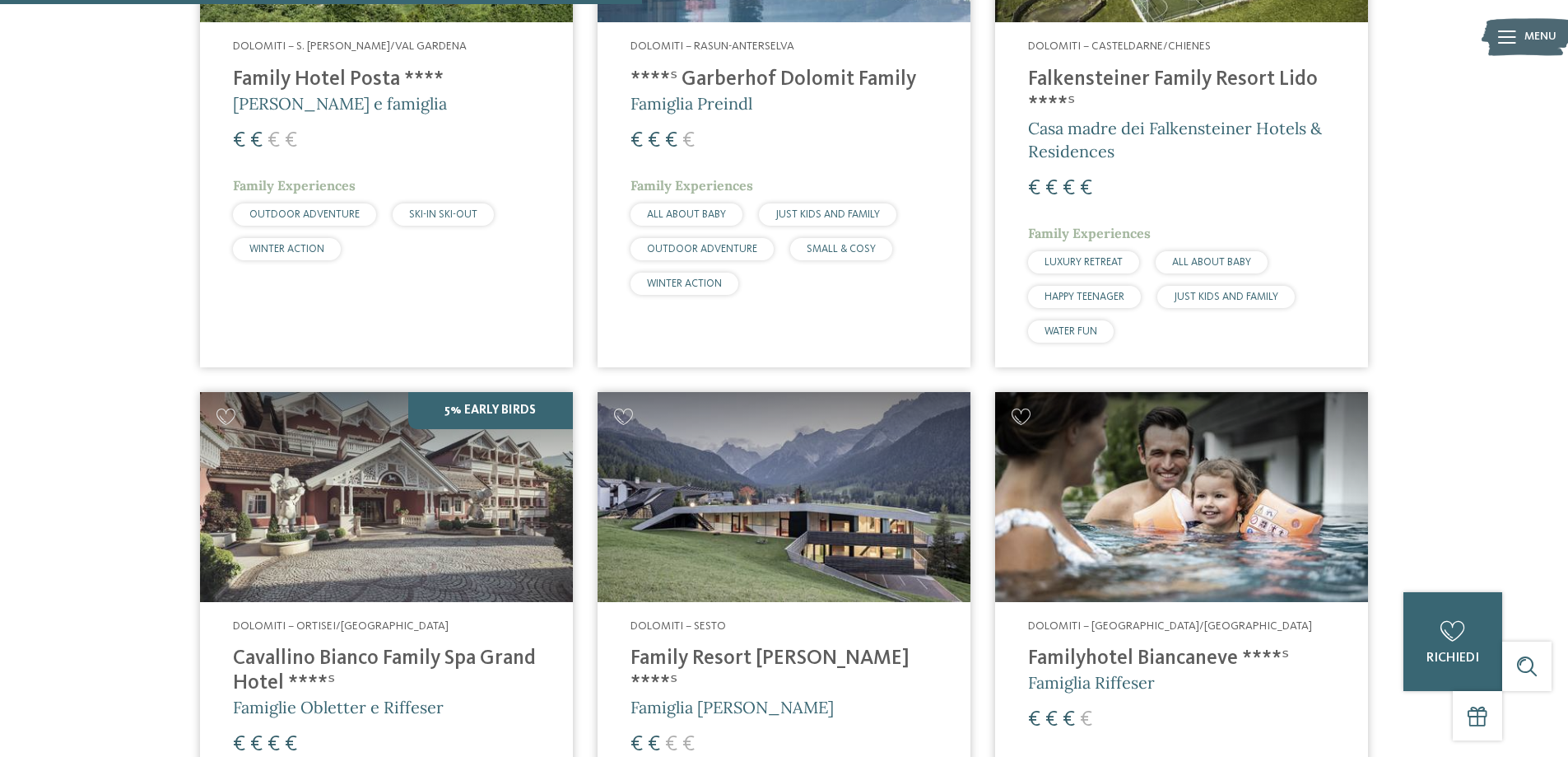
scroll to position [1034, 0]
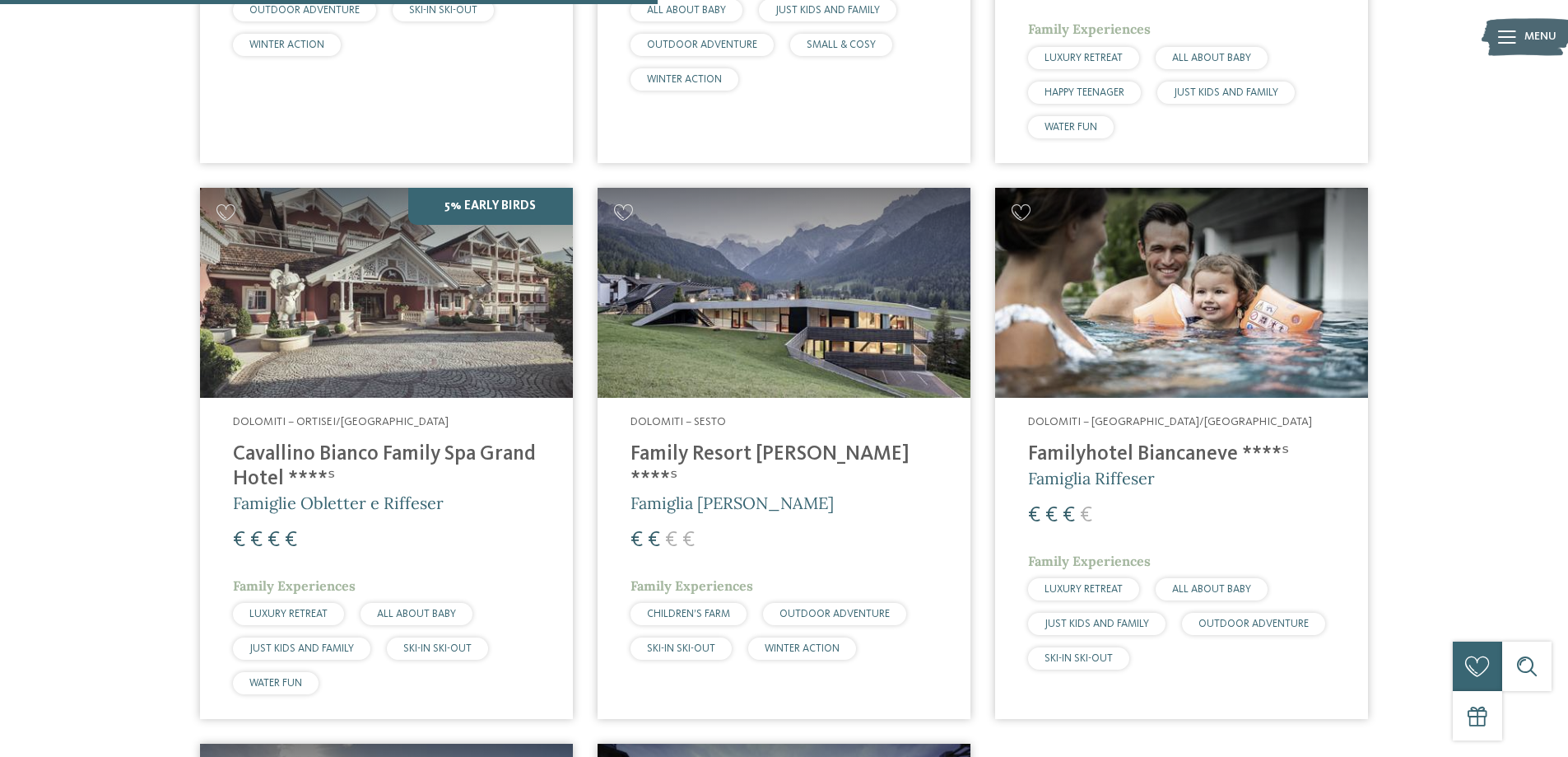
click at [817, 315] on img at bounding box center [783, 292] width 373 height 210
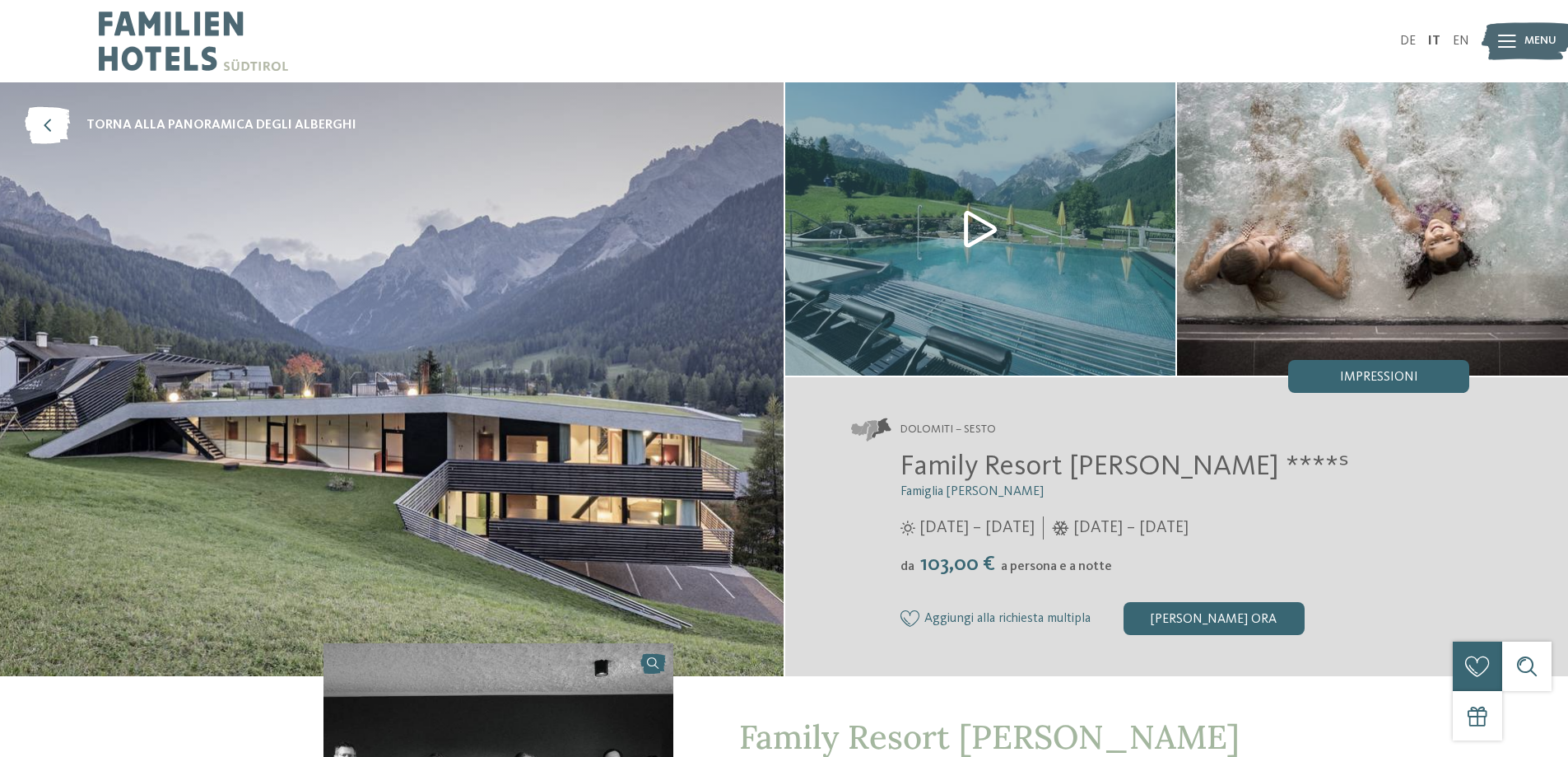
click at [985, 230] on img at bounding box center [980, 228] width 391 height 293
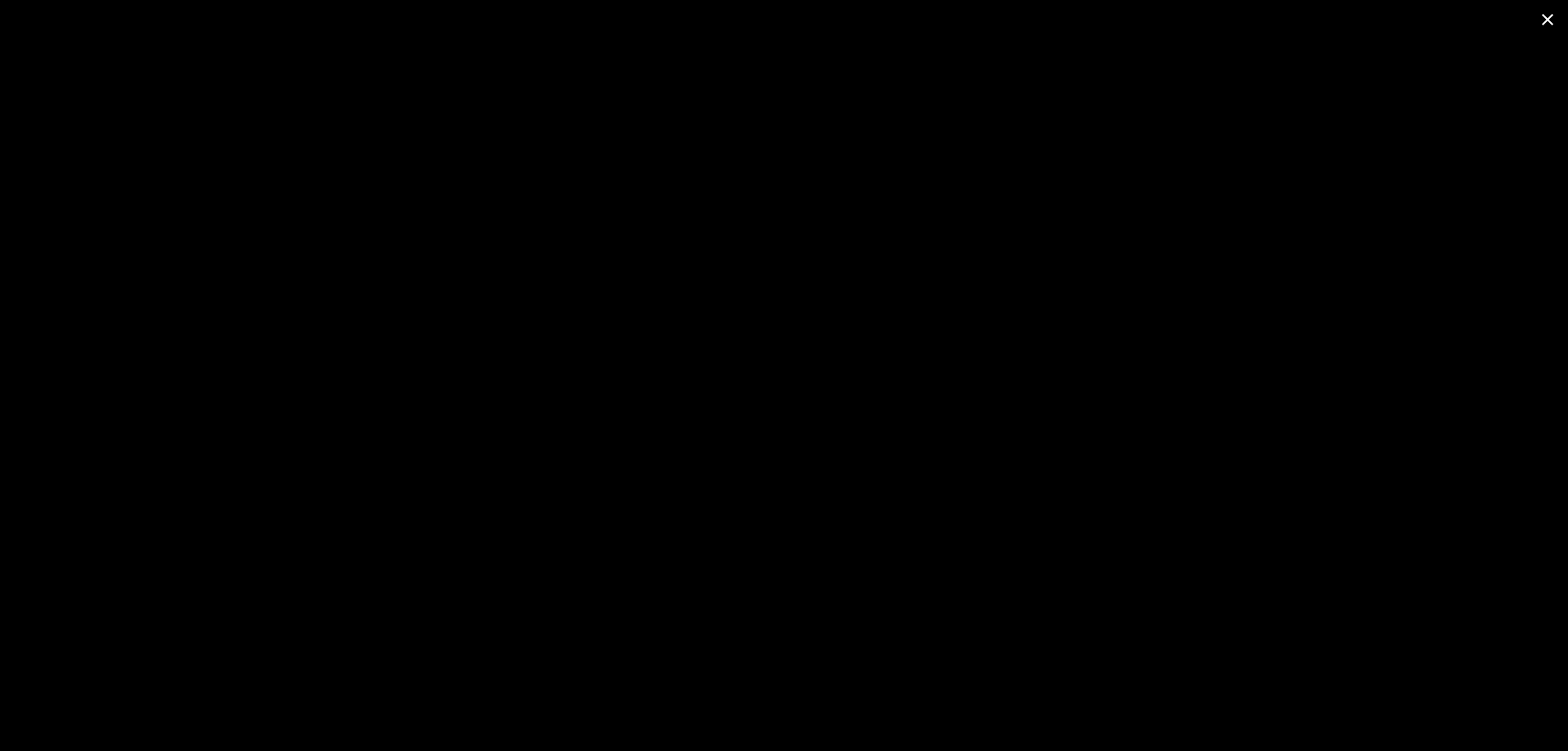
click at [1548, 20] on span at bounding box center [1547, 19] width 41 height 39
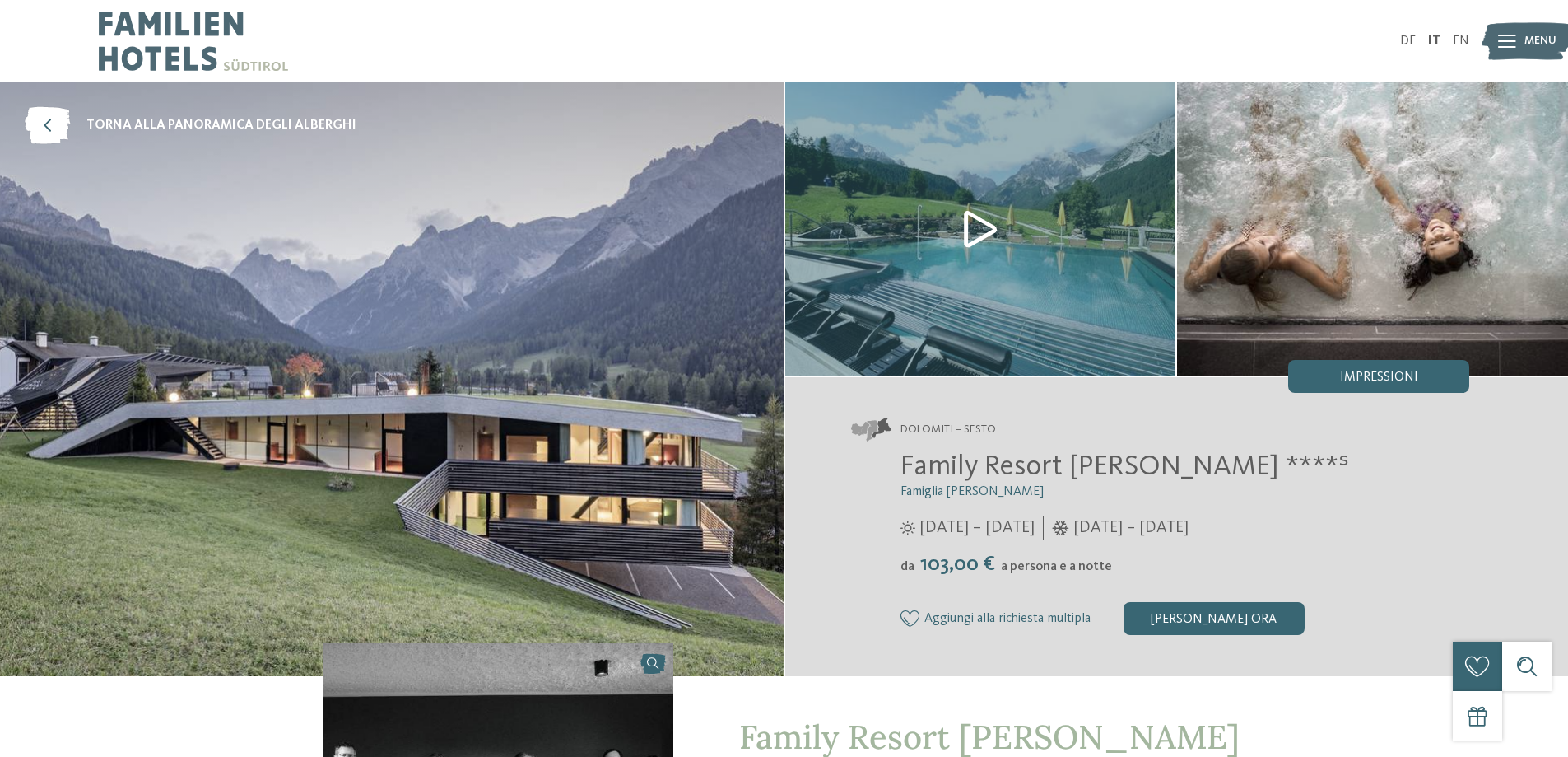
click at [979, 226] on img at bounding box center [980, 228] width 391 height 293
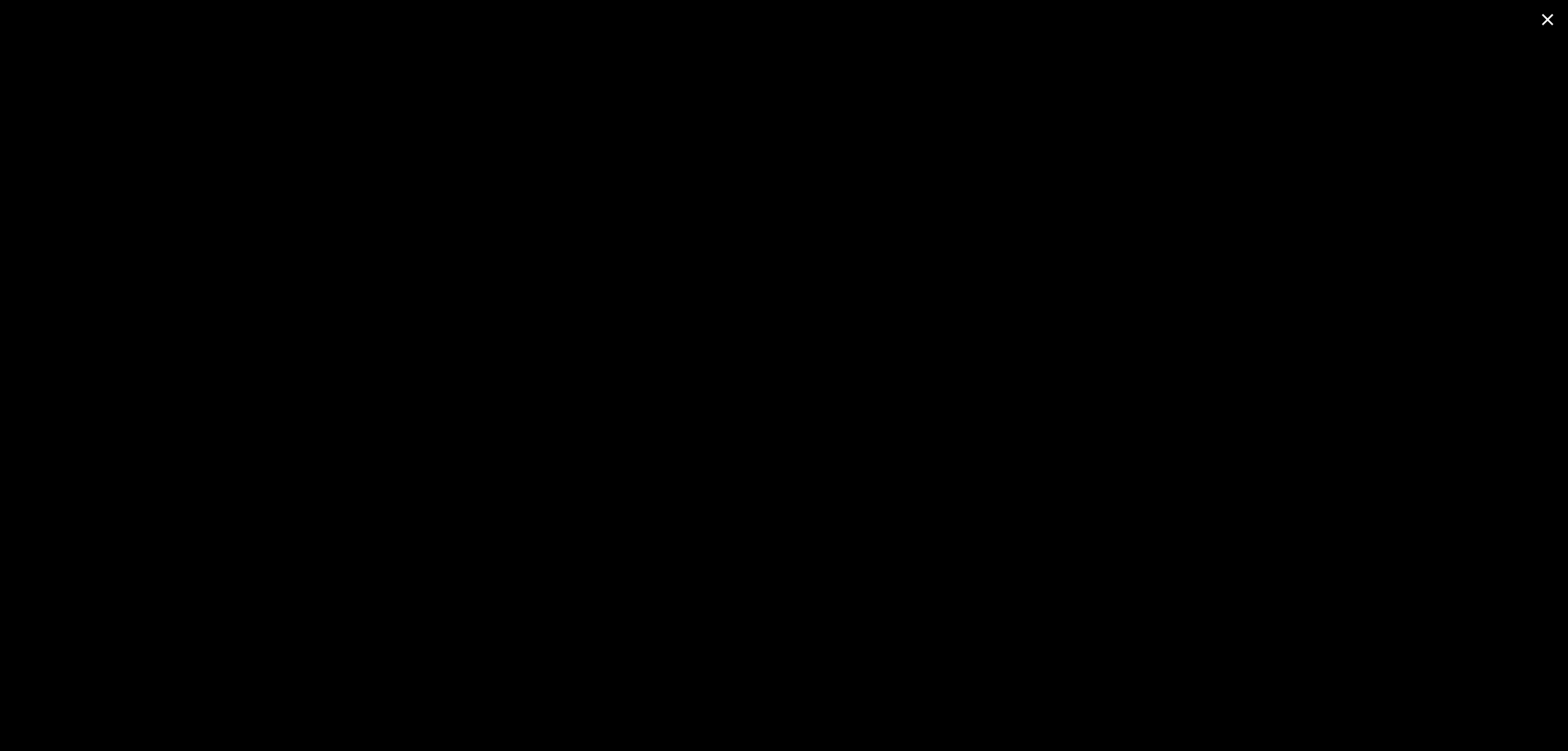
click at [1541, 20] on span at bounding box center [1547, 19] width 41 height 39
